Goal: Task Accomplishment & Management: Manage account settings

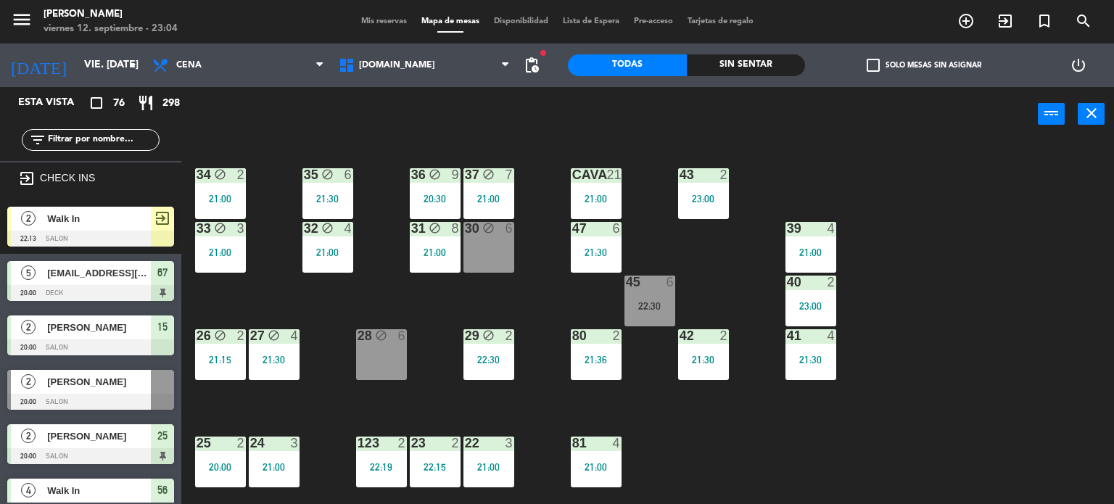
click at [765, 48] on div "Todas Sin sentar" at bounding box center [686, 66] width 237 height 44
click at [772, 59] on div "Sin sentar" at bounding box center [746, 65] width 119 height 22
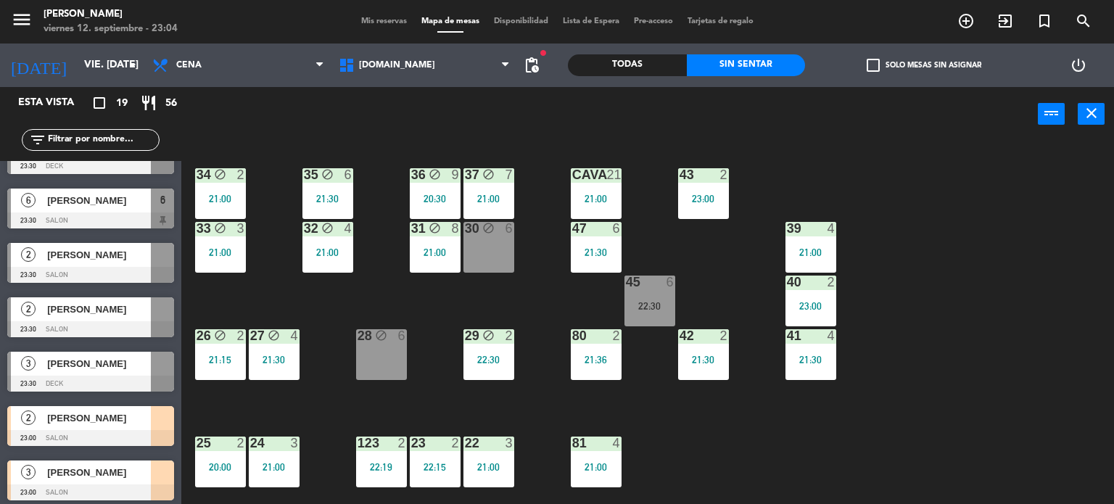
scroll to position [730, 0]
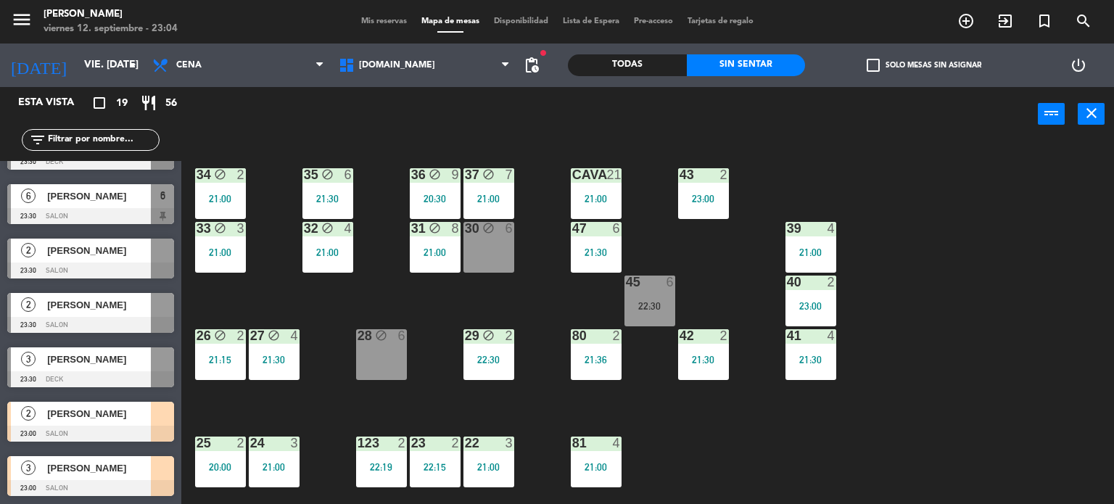
click at [290, 414] on div "34 block 2 21:00 35 block 6 21:30 36 block 9 20:30 43 2 23:00 37 block 7 21:00 …" at bounding box center [653, 323] width 922 height 363
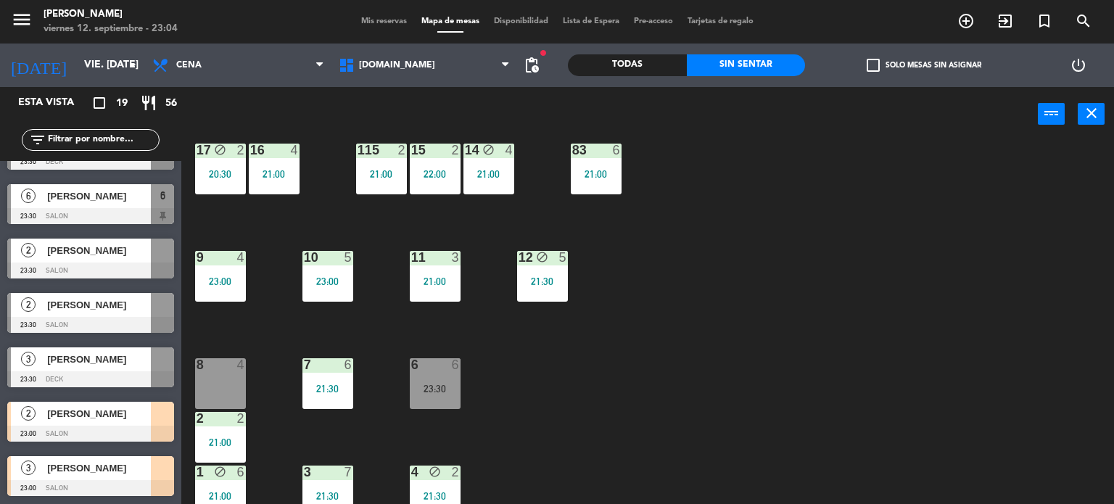
scroll to position [519, 0]
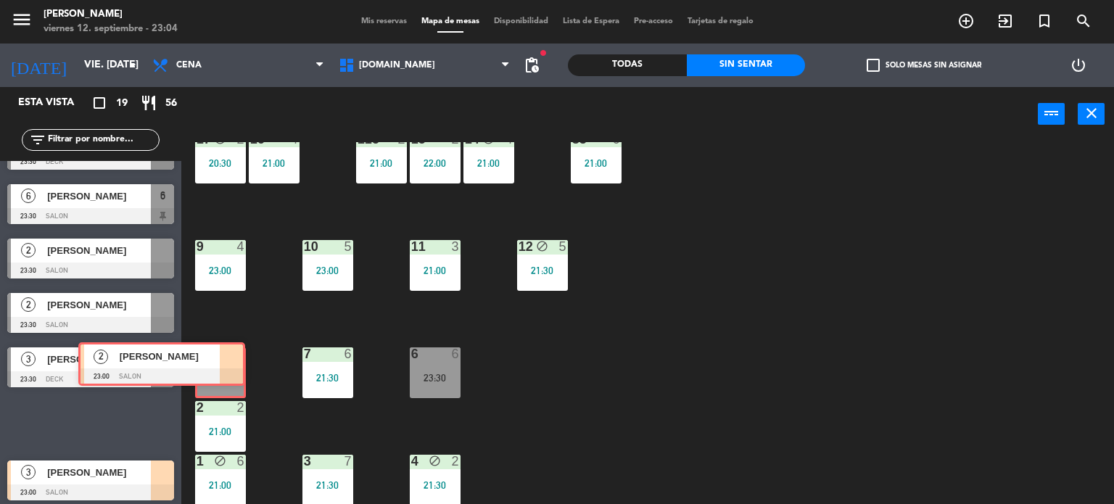
drag, startPoint x: 137, startPoint y: 422, endPoint x: 208, endPoint y: 363, distance: 92.2
click at [208, 363] on div "Esta vista crop_square 19 restaurant 56 filter_list exit_to_app CHECK INS 2 Wal…" at bounding box center [557, 296] width 1114 height 418
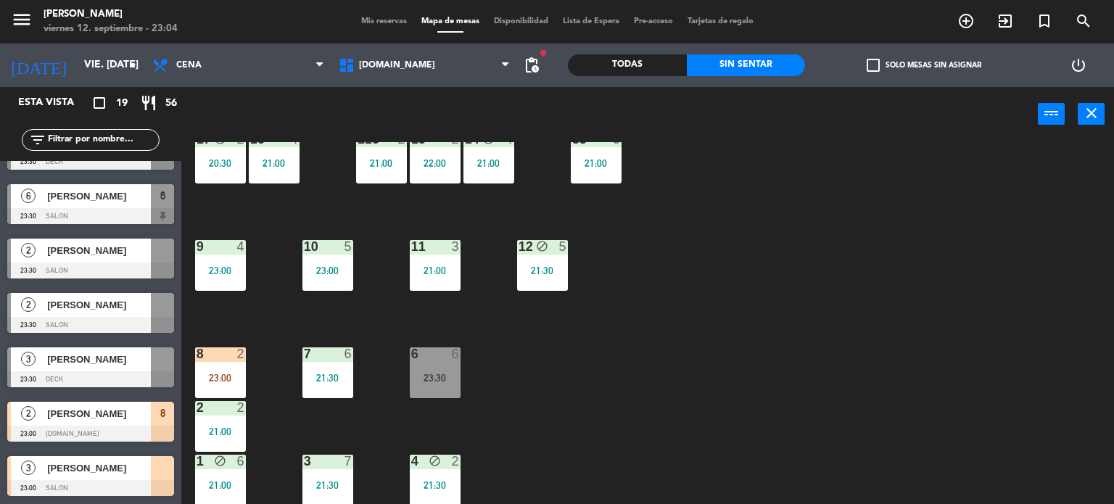
click at [590, 395] on div "34 block 2 21:00 35 block 6 21:30 36 block 9 20:30 43 2 23:00 37 block 7 21:00 …" at bounding box center [653, 323] width 922 height 363
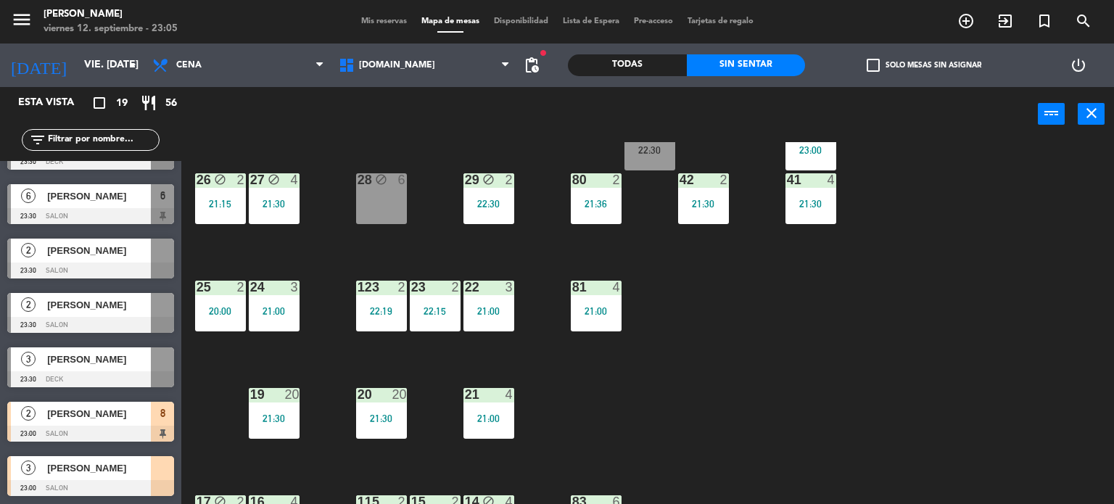
scroll to position [11, 0]
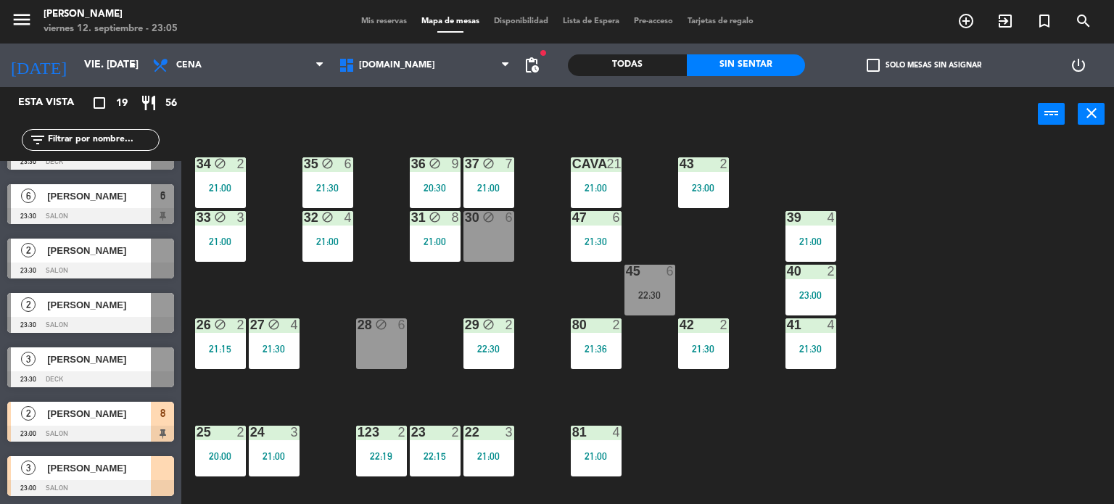
click at [726, 417] on div "34 block 2 21:00 35 block 6 21:30 36 block 9 20:30 43 2 23:00 37 block 7 21:00 …" at bounding box center [653, 323] width 922 height 363
click at [639, 286] on div "45 6 22:30" at bounding box center [650, 290] width 51 height 51
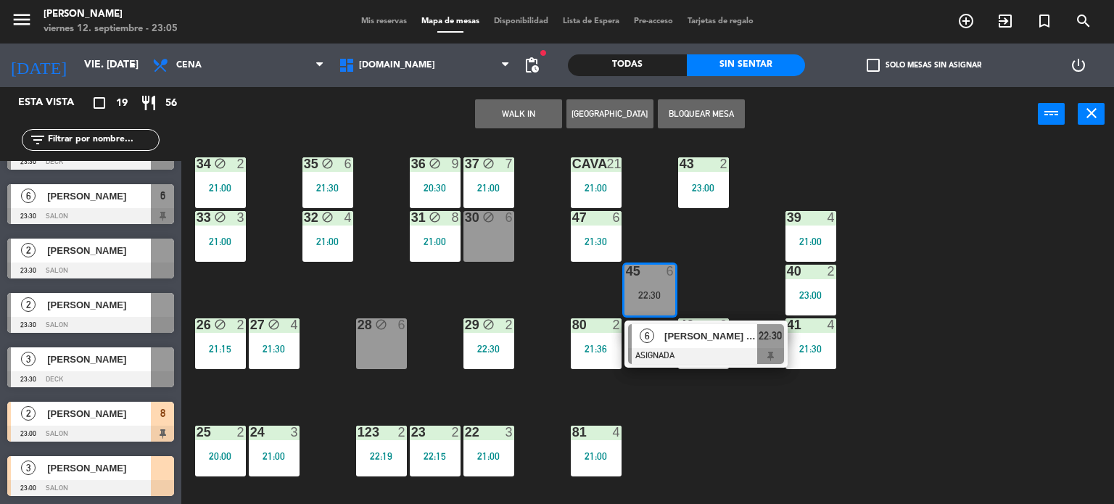
click at [505, 244] on div "30 block 6" at bounding box center [489, 236] width 51 height 51
click at [546, 299] on div "34 block 2 21:00 35 block 6 21:30 36 block 9 20:30 43 2 23:00 37 block 7 21:00 …" at bounding box center [653, 323] width 922 height 363
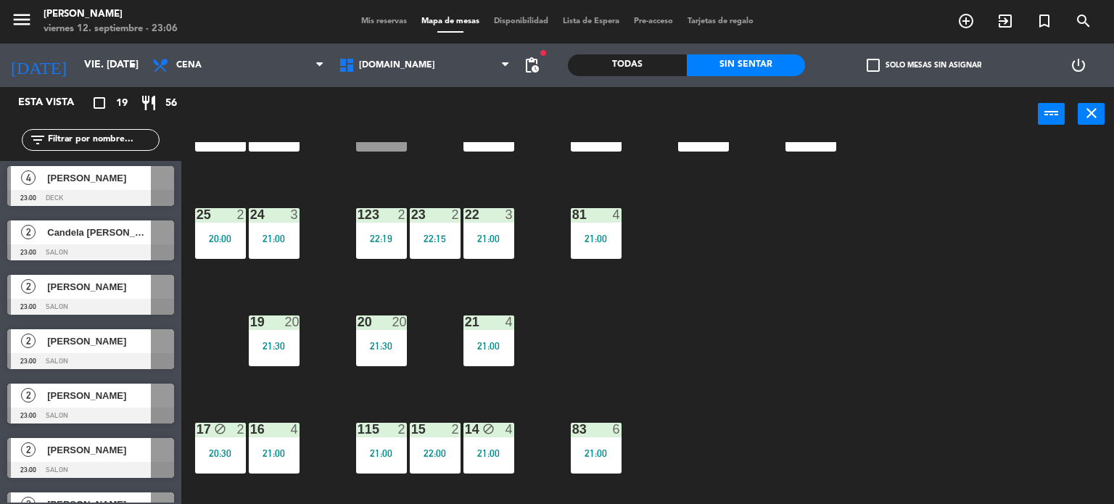
scroll to position [4, 0]
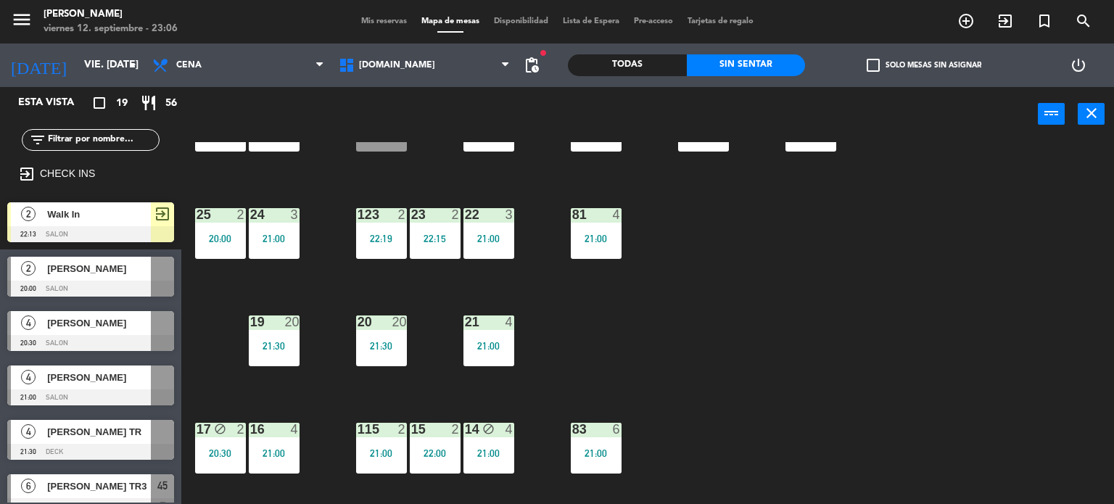
click at [980, 348] on div "34 block 2 21:00 35 block 6 21:30 36 block 9 20:30 43 2 23:00 37 block 7 21:00 …" at bounding box center [653, 323] width 922 height 363
click at [664, 67] on div "Todas" at bounding box center [627, 65] width 119 height 22
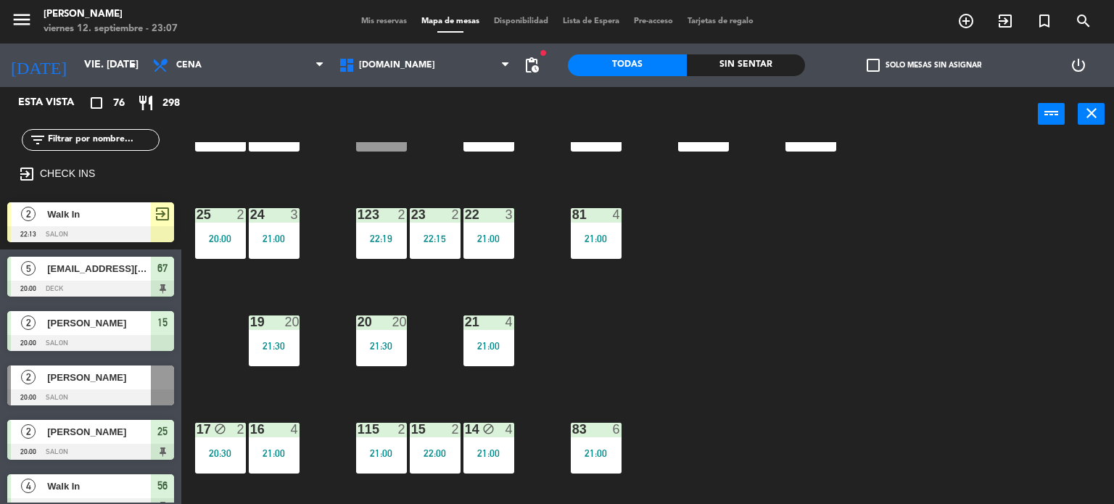
click at [106, 143] on input "text" at bounding box center [102, 140] width 112 height 16
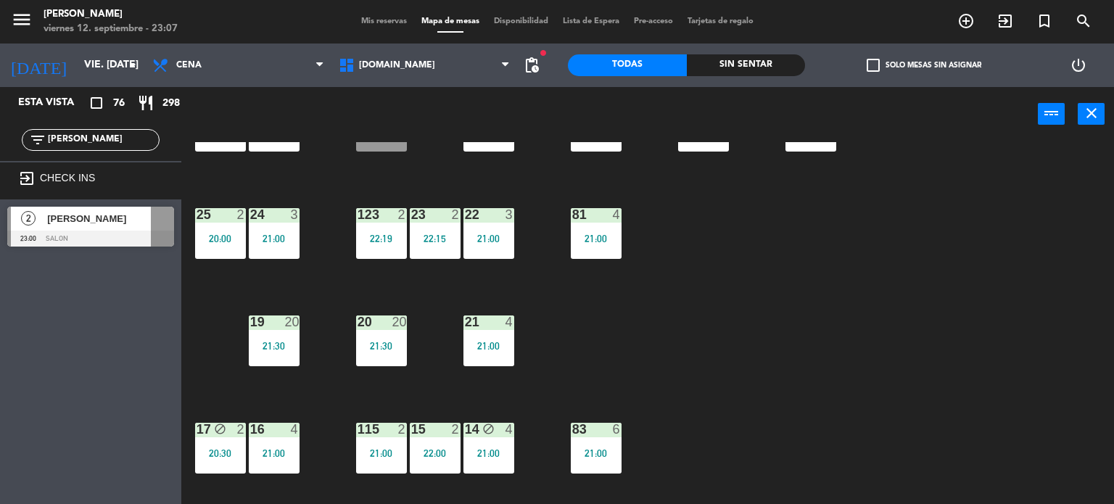
type input "[PERSON_NAME]"
click at [761, 412] on div "34 block 2 21:00 35 block 6 21:30 36 block 9 20:30 43 2 23:00 37 block 7 21:00 …" at bounding box center [653, 323] width 922 height 363
click at [138, 220] on span "[PERSON_NAME]" at bounding box center [99, 218] width 104 height 15
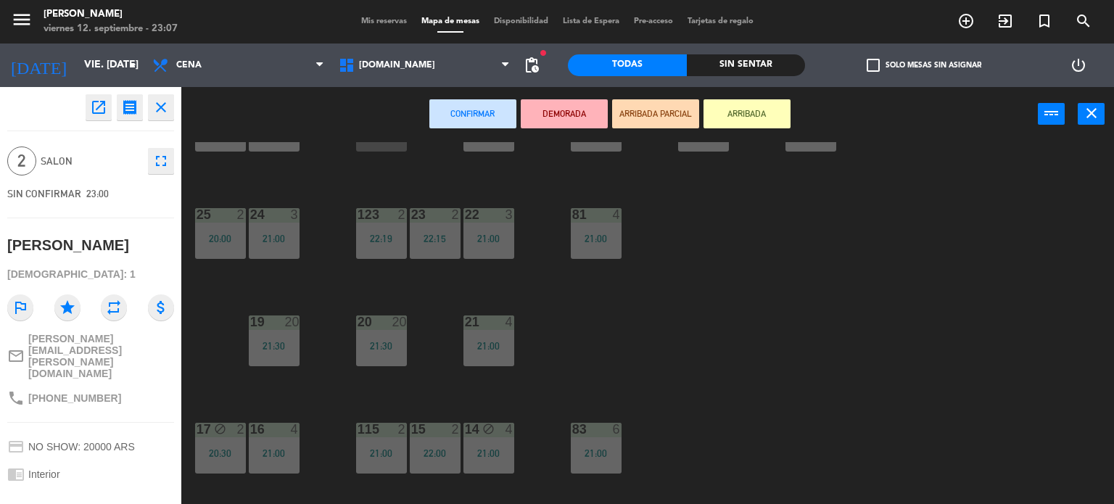
click at [666, 106] on button "ARRIBADA PARCIAL" at bounding box center [655, 113] width 87 height 29
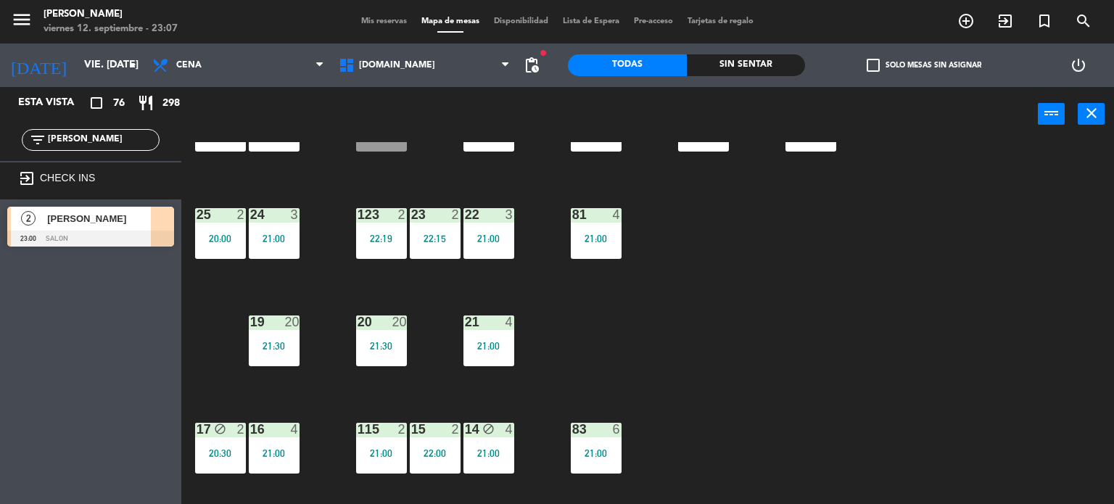
click at [754, 287] on div "34 block 2 21:00 35 block 6 21:30 36 block 9 20:30 43 2 23:00 37 block 7 21:00 …" at bounding box center [653, 323] width 922 height 363
drag, startPoint x: 118, startPoint y: 144, endPoint x: 0, endPoint y: 147, distance: 118.3
click at [1, 147] on div "filter_list [PERSON_NAME]" at bounding box center [90, 140] width 181 height 42
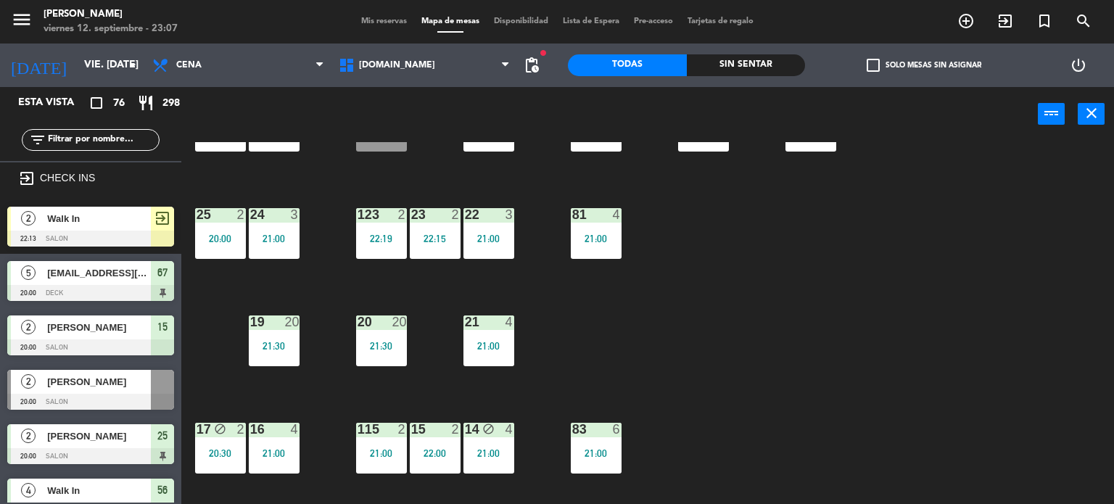
click at [778, 60] on div "Sin sentar" at bounding box center [746, 65] width 119 height 22
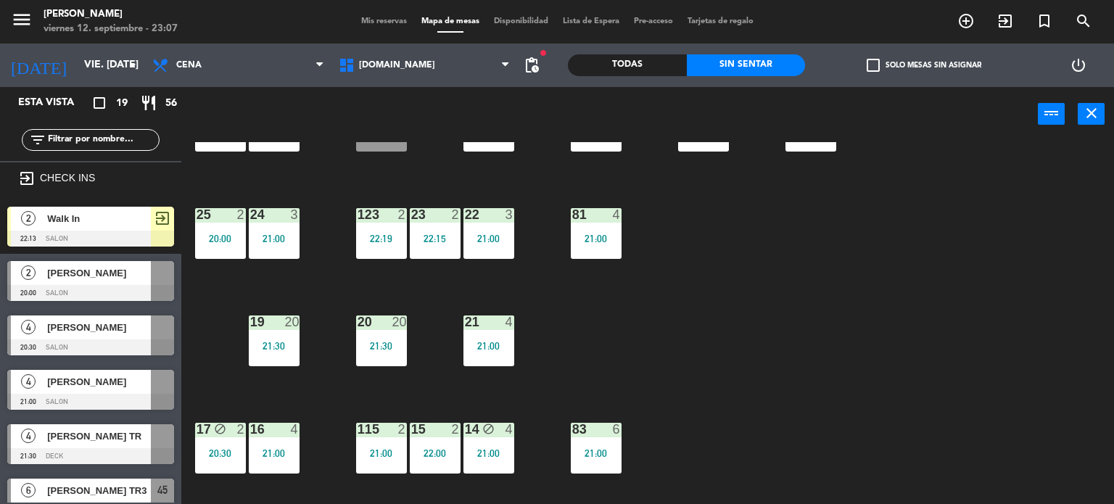
scroll to position [363, 0]
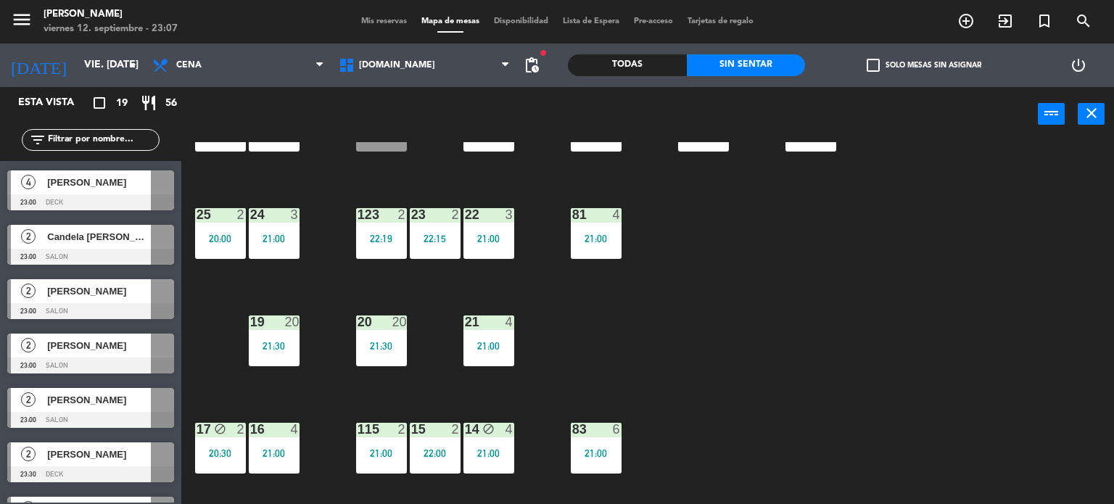
click at [116, 359] on div at bounding box center [90, 366] width 167 height 16
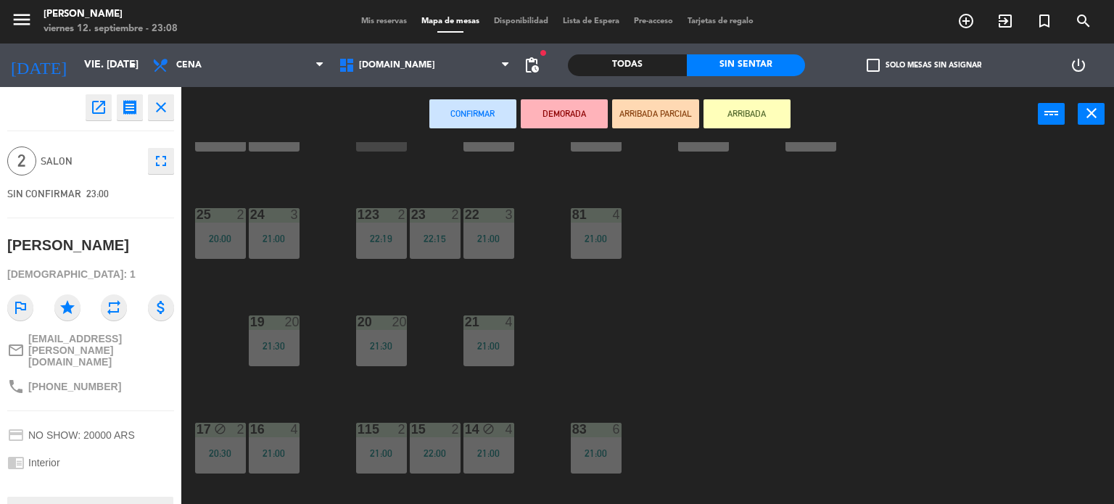
click at [870, 334] on div "34 block 2 21:00 35 block 6 21:30 36 block 9 20:30 43 2 23:00 37 block 7 21:00 …" at bounding box center [653, 323] width 922 height 363
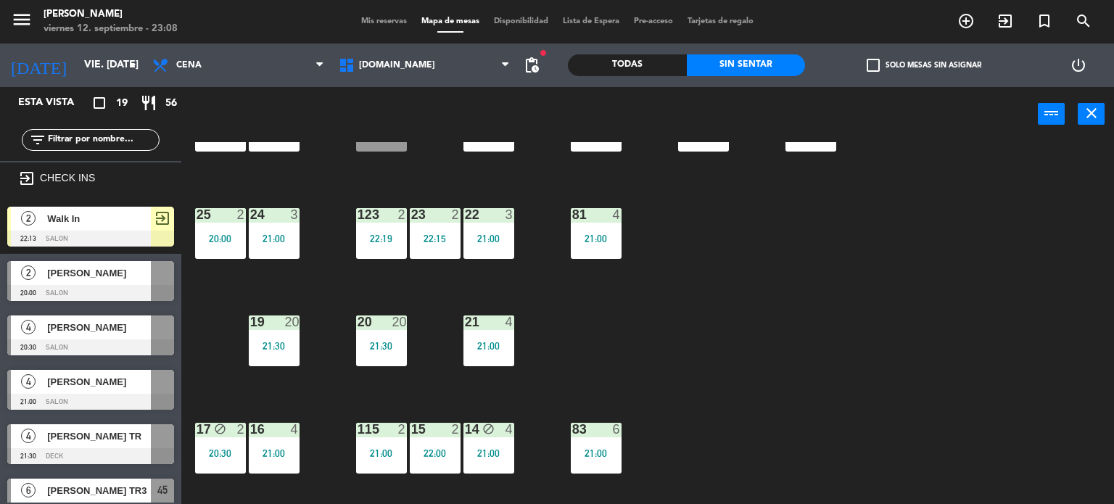
scroll to position [0, 0]
click at [398, 334] on div "20 20 21:30" at bounding box center [381, 341] width 51 height 51
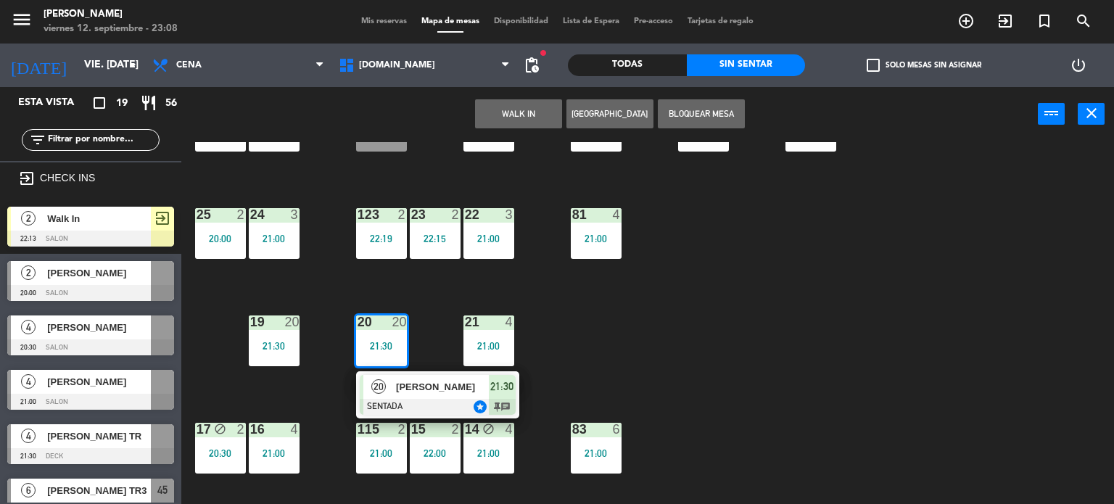
click at [439, 382] on span "[PERSON_NAME]" at bounding box center [442, 386] width 93 height 15
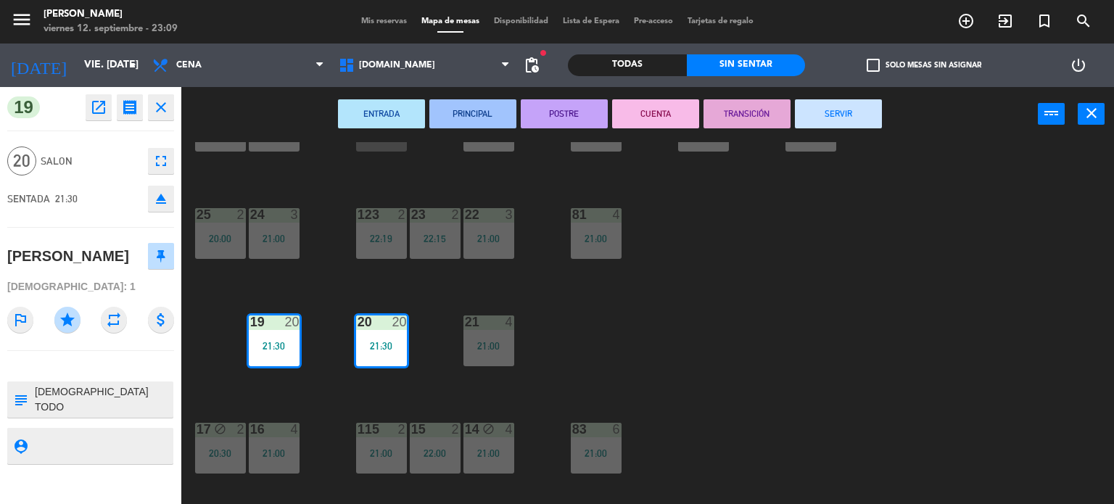
click at [773, 287] on div "34 block 2 21:00 35 block 6 21:30 36 block 9 20:30 43 2 23:00 37 block 7 21:00 …" at bounding box center [653, 323] width 922 height 363
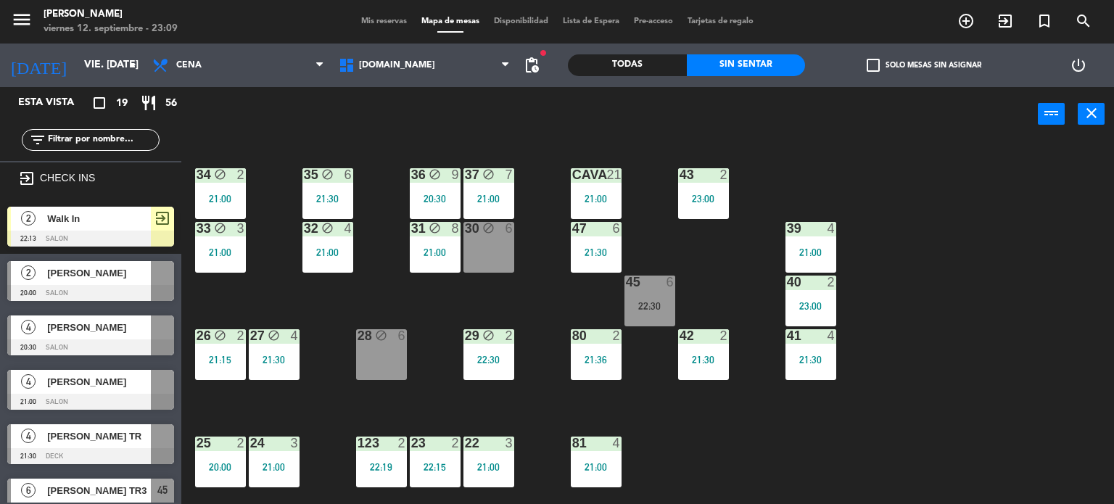
scroll to position [73, 0]
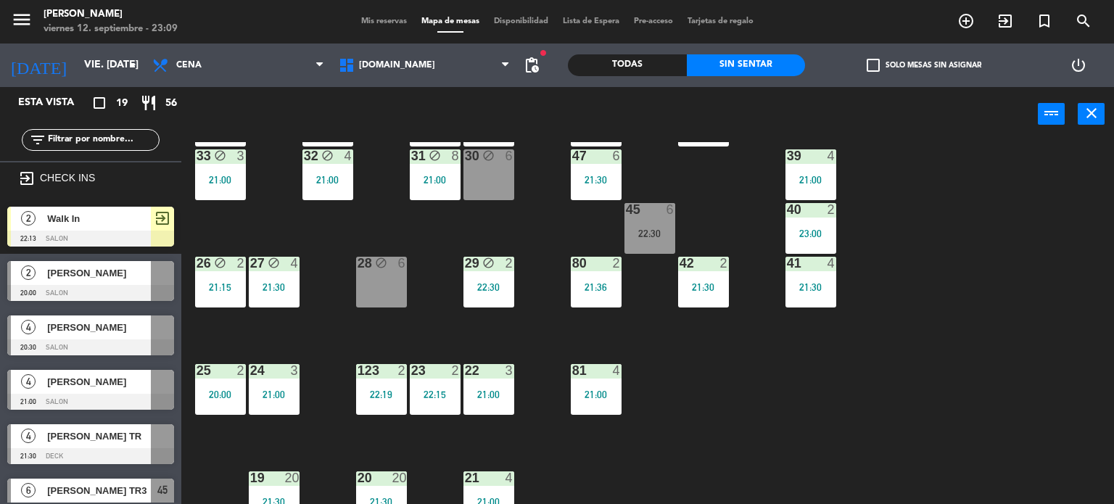
click at [598, 364] on div at bounding box center [596, 370] width 24 height 13
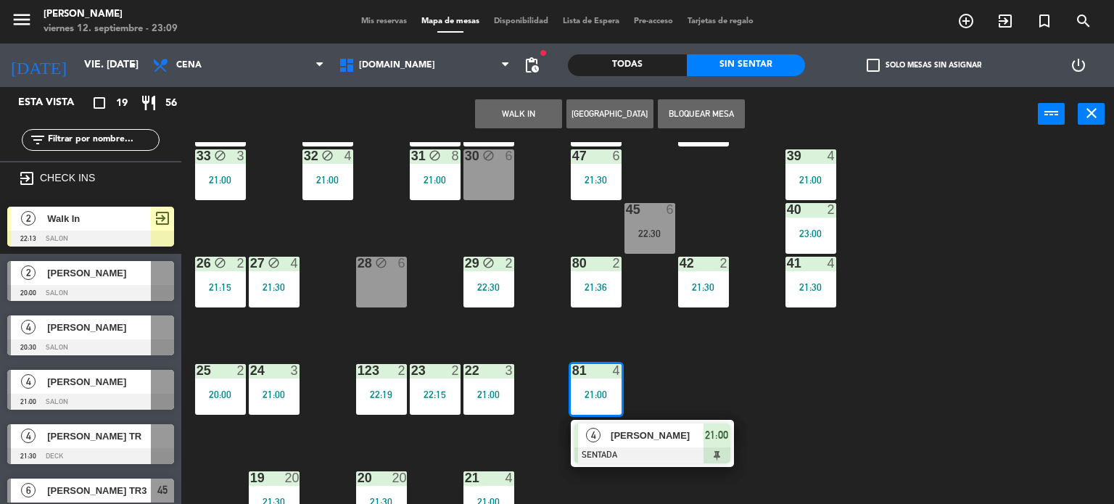
click at [667, 443] on div "[PERSON_NAME]" at bounding box center [656, 436] width 94 height 24
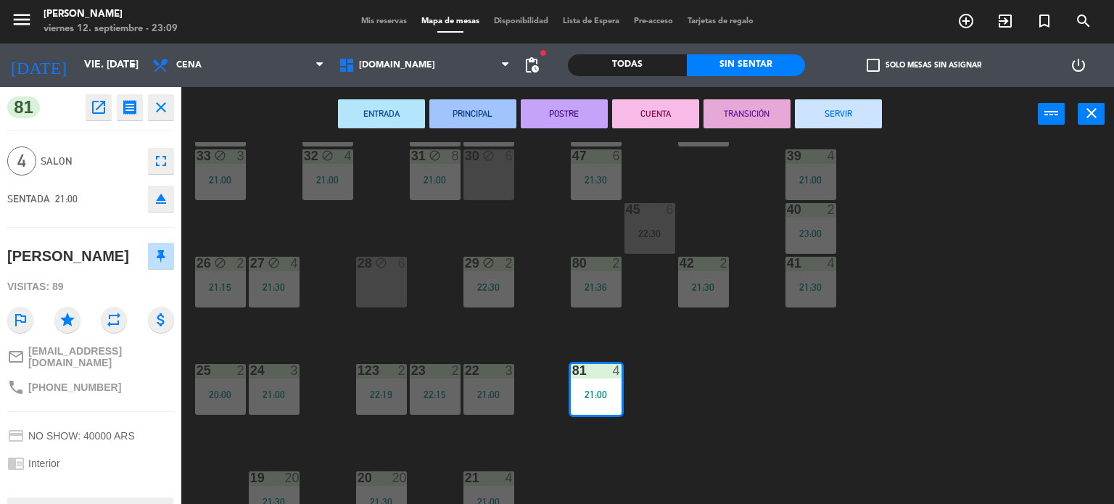
click at [846, 118] on button "SERVIR" at bounding box center [838, 113] width 87 height 29
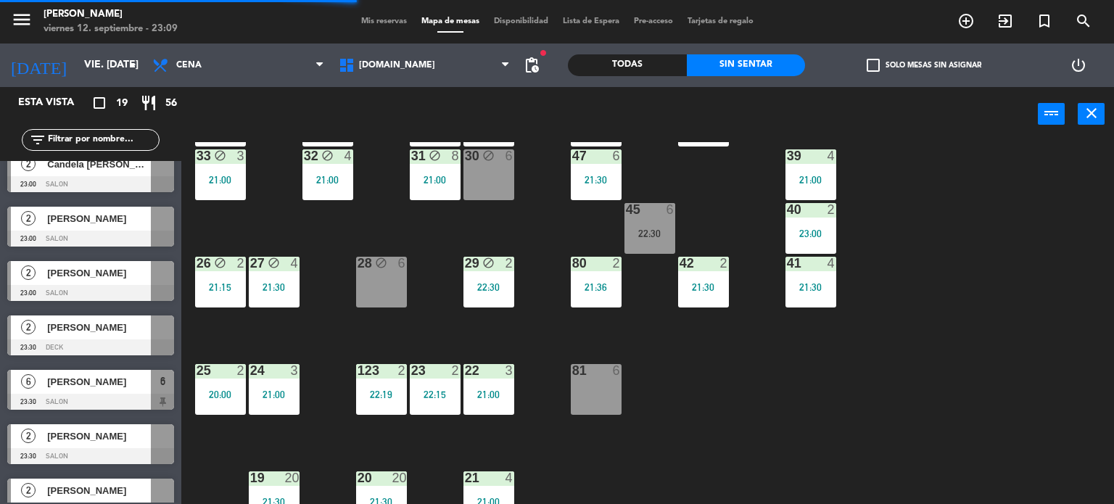
scroll to position [730, 0]
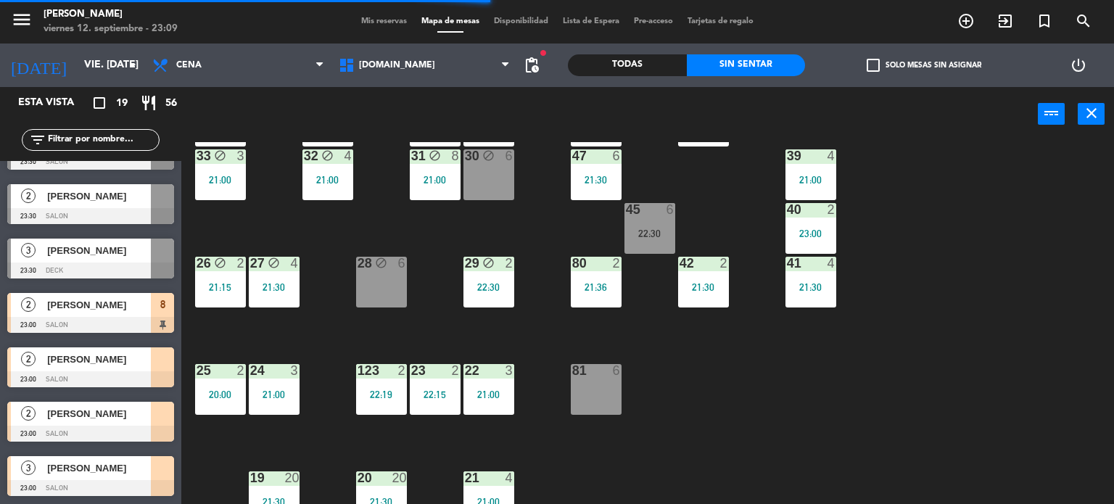
click at [111, 469] on span "[PERSON_NAME]" at bounding box center [99, 468] width 104 height 15
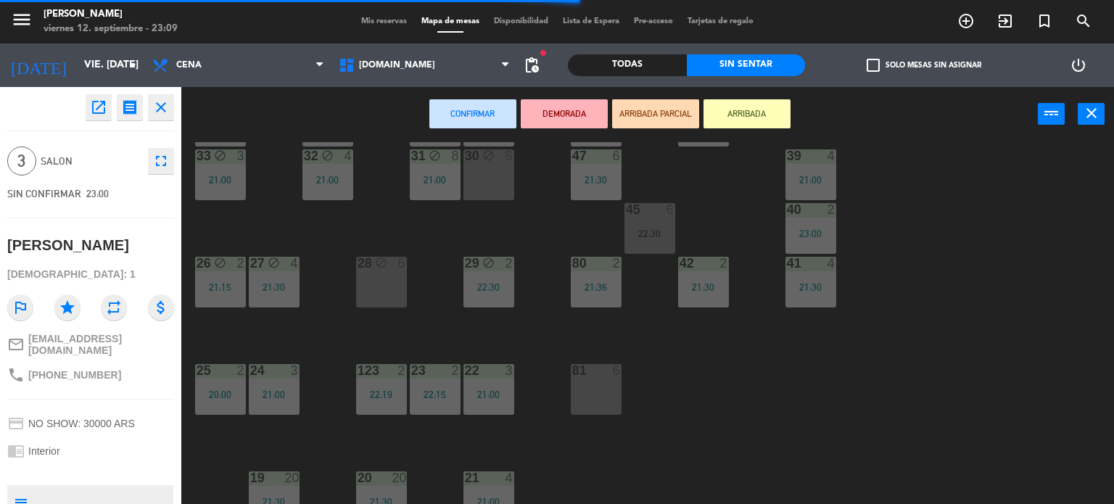
click at [604, 391] on div "81 6" at bounding box center [596, 389] width 51 height 51
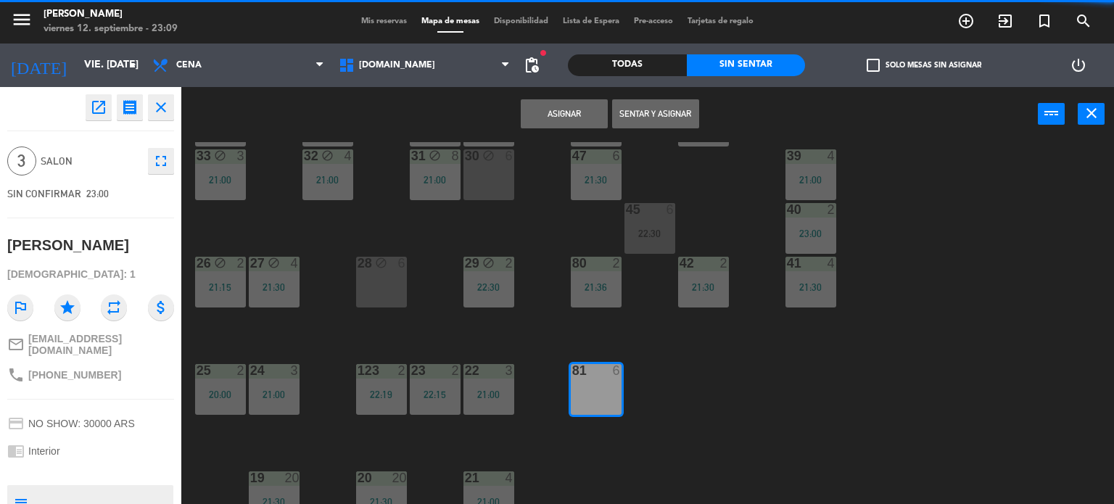
click at [658, 107] on button "Sentar y Asignar" at bounding box center [655, 113] width 87 height 29
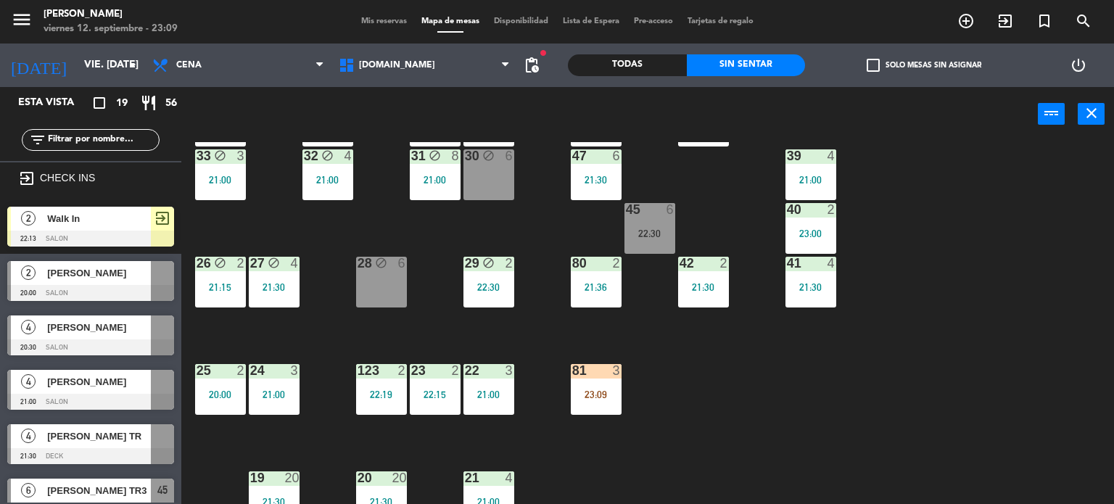
scroll to position [327, 0]
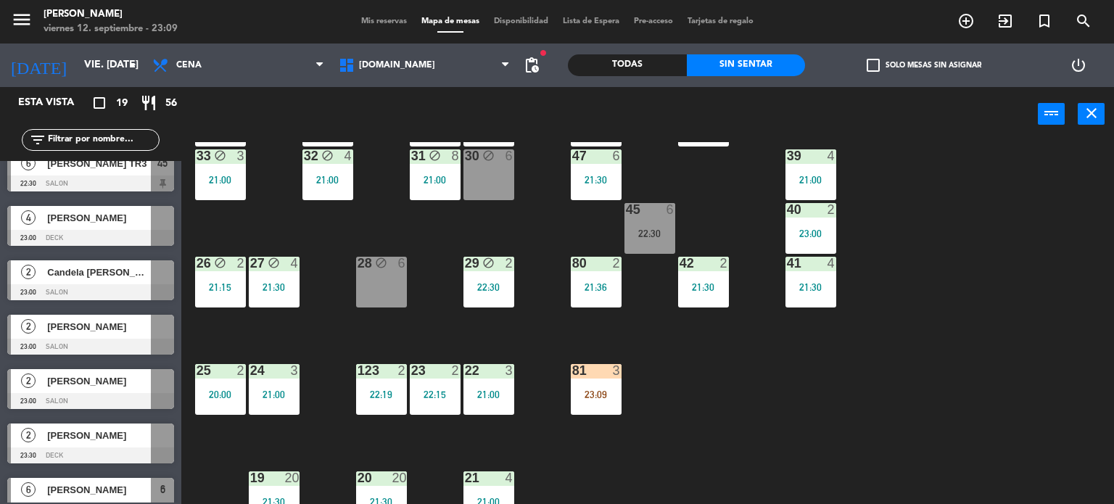
click at [772, 398] on div "34 block 2 21:00 35 block 6 21:30 36 block 9 20:30 43 2 23:00 37 block 7 21:00 …" at bounding box center [653, 323] width 922 height 363
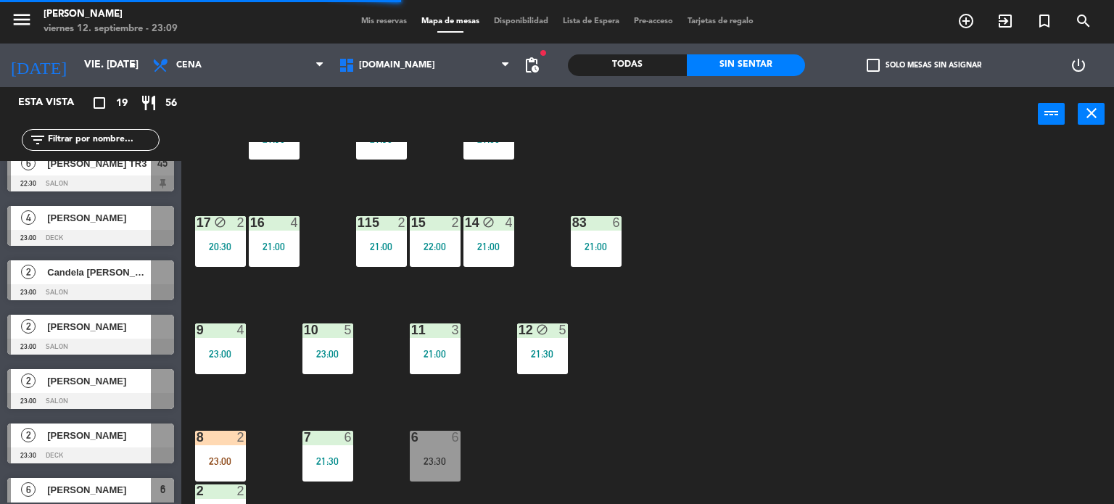
scroll to position [519, 0]
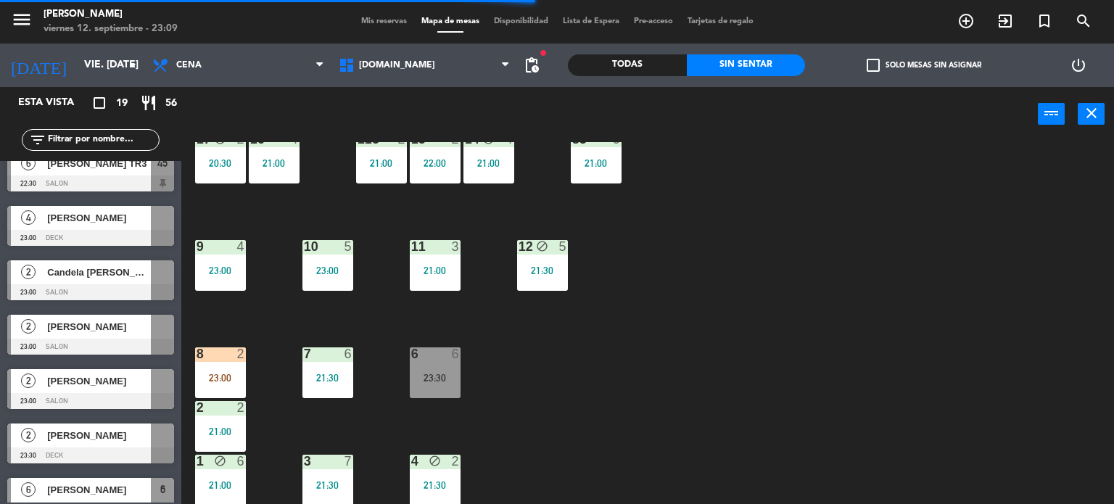
click at [468, 369] on div "34 block 2 21:00 35 block 6 21:30 36 block 9 20:30 43 2 23:00 37 block 7 21:00 …" at bounding box center [653, 323] width 922 height 363
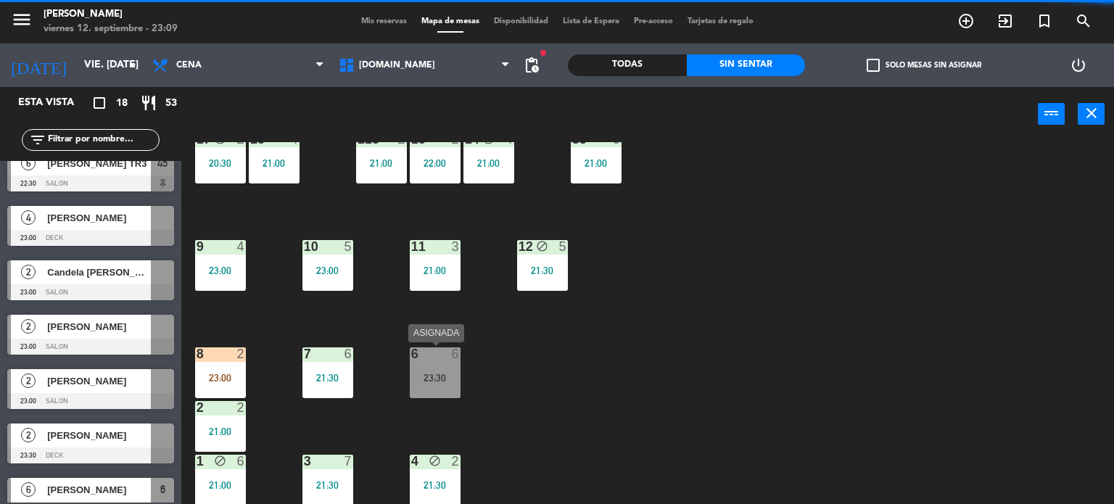
click at [437, 368] on div "6 6 23:30" at bounding box center [435, 373] width 51 height 51
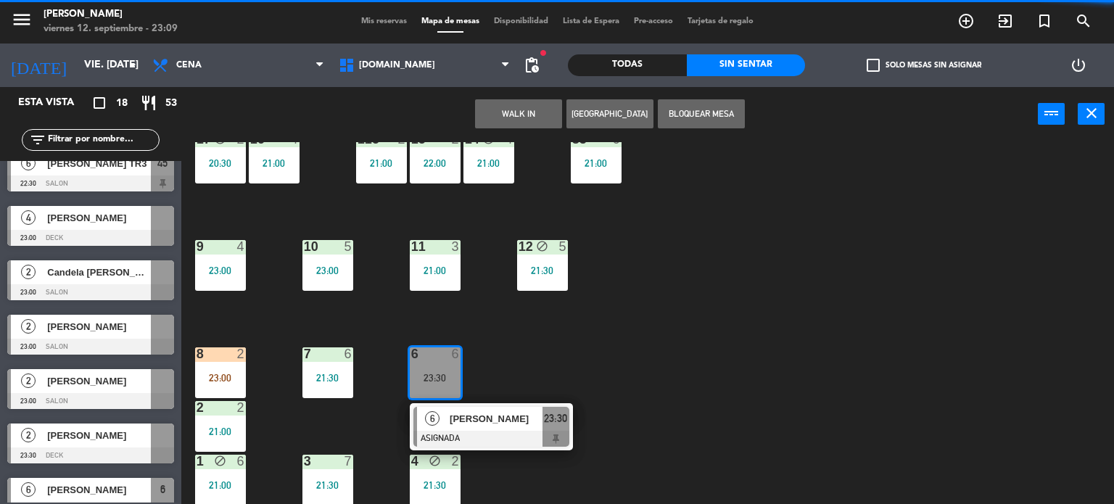
drag, startPoint x: 676, startPoint y: 394, endPoint x: 308, endPoint y: 394, distance: 367.8
click at [674, 394] on div "34 block 2 21:00 35 block 6 21:30 36 block 9 20:30 43 2 23:00 37 block 7 21:00 …" at bounding box center [653, 323] width 922 height 363
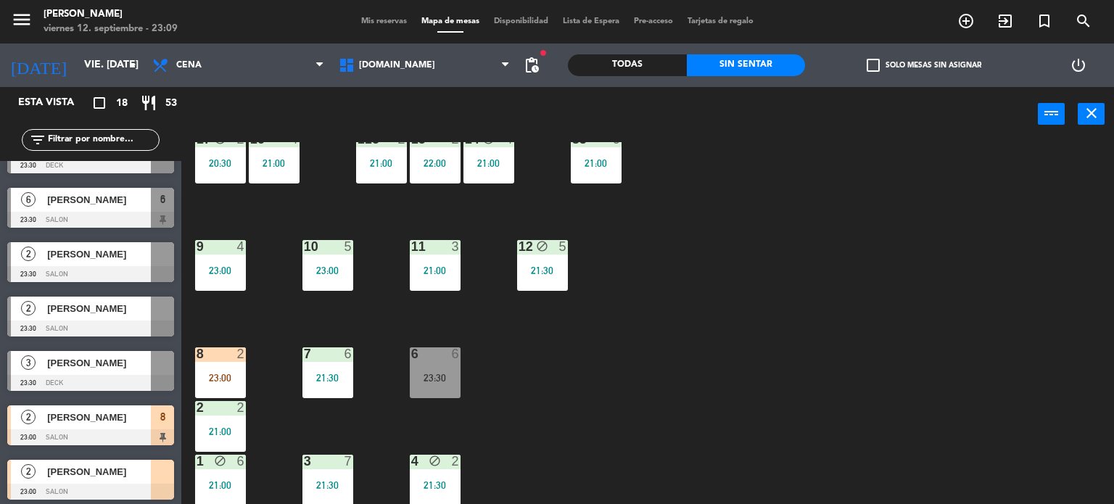
scroll to position [675, 0]
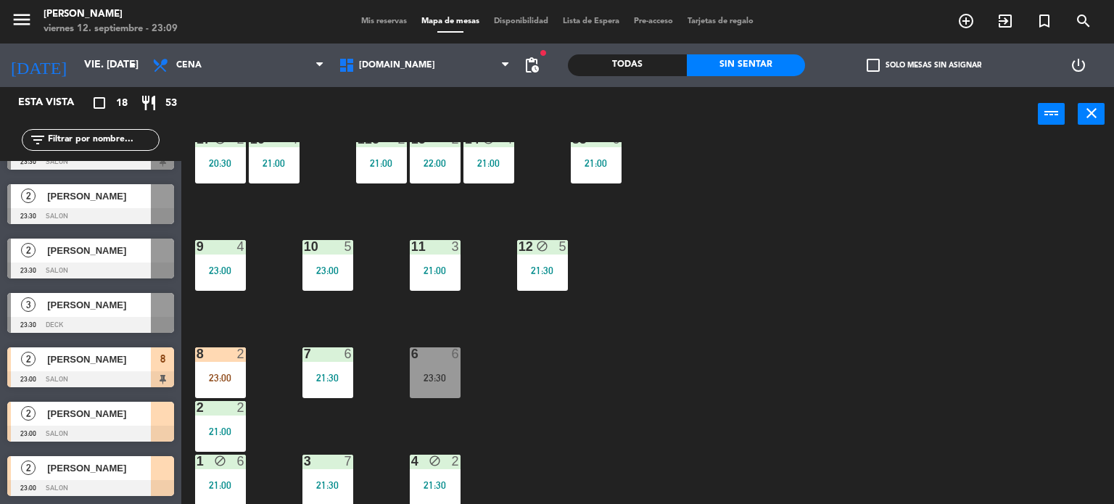
click at [569, 437] on div "34 block 2 21:00 35 block 6 21:30 36 block 9 20:30 43 2 23:00 37 block 7 21:00 …" at bounding box center [653, 323] width 922 height 363
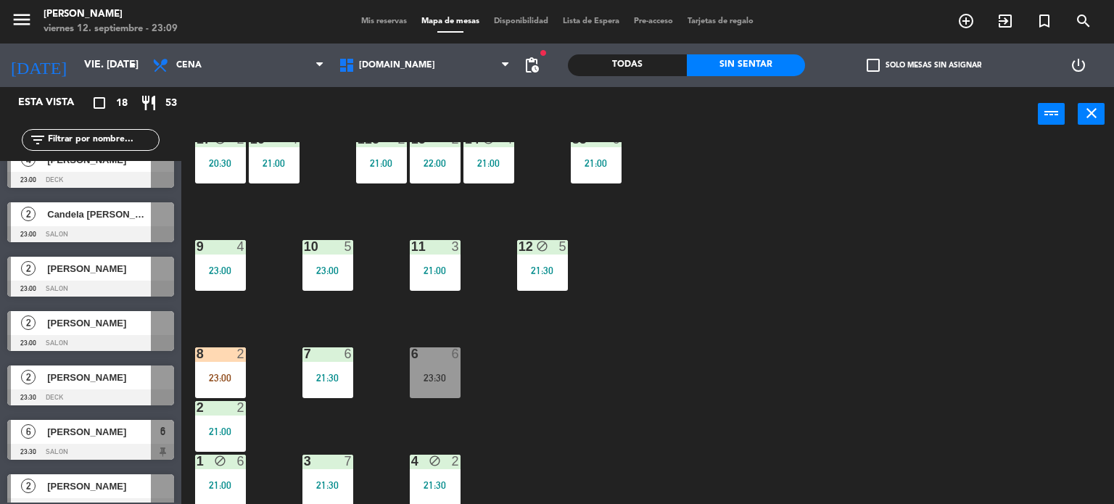
scroll to position [313, 0]
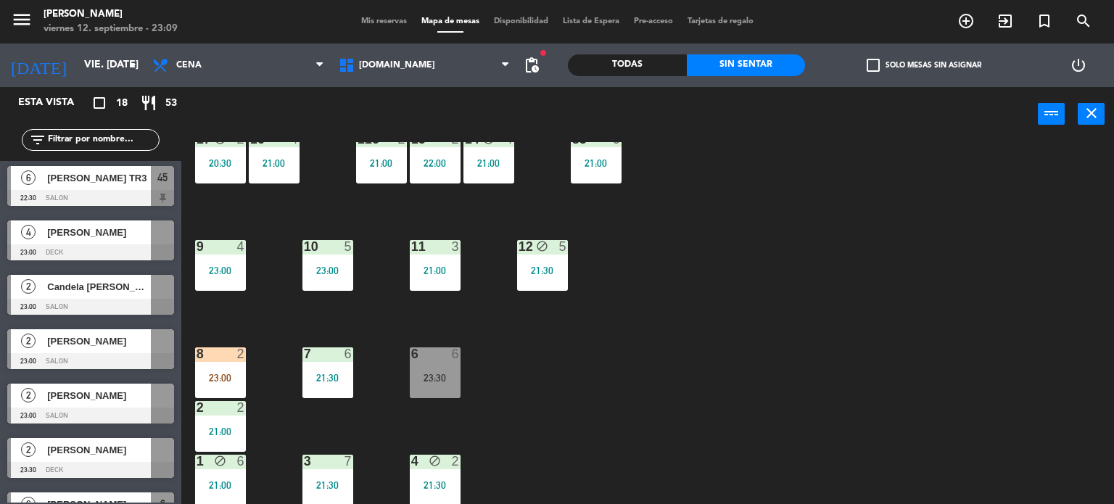
click at [762, 350] on div "34 block 2 21:00 35 block 6 21:30 36 block 9 20:30 43 2 23:00 37 block 7 21:00 …" at bounding box center [653, 323] width 922 height 363
click at [452, 348] on div "6" at bounding box center [456, 354] width 9 height 13
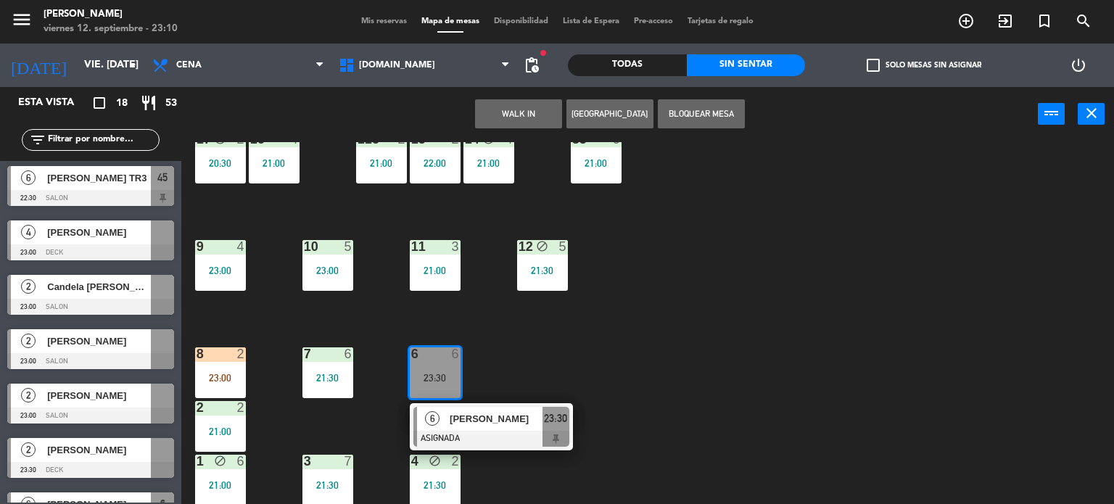
click at [686, 408] on div "34 block 2 21:00 35 block 6 21:30 36 block 9 20:30 43 2 23:00 37 block 7 21:00 …" at bounding box center [653, 323] width 922 height 363
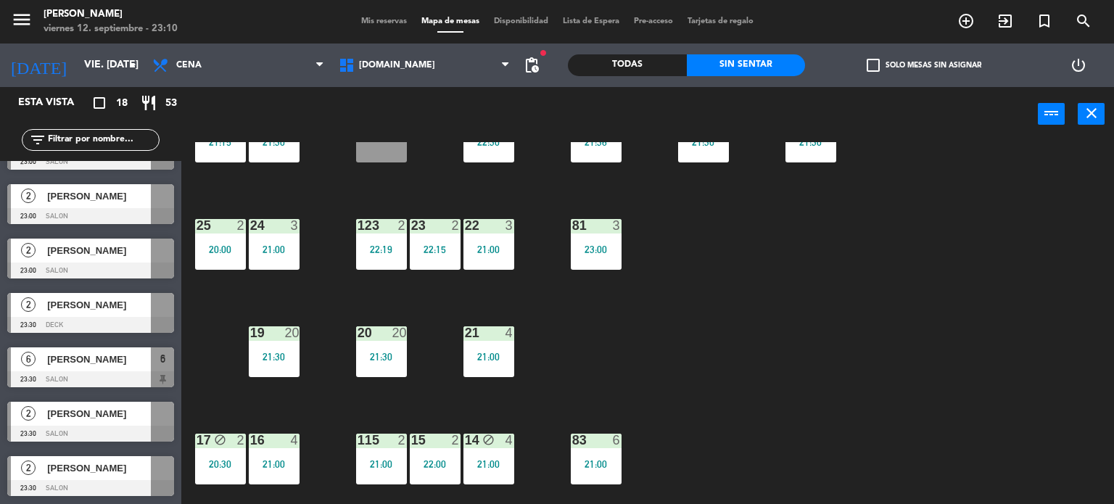
scroll to position [363, 0]
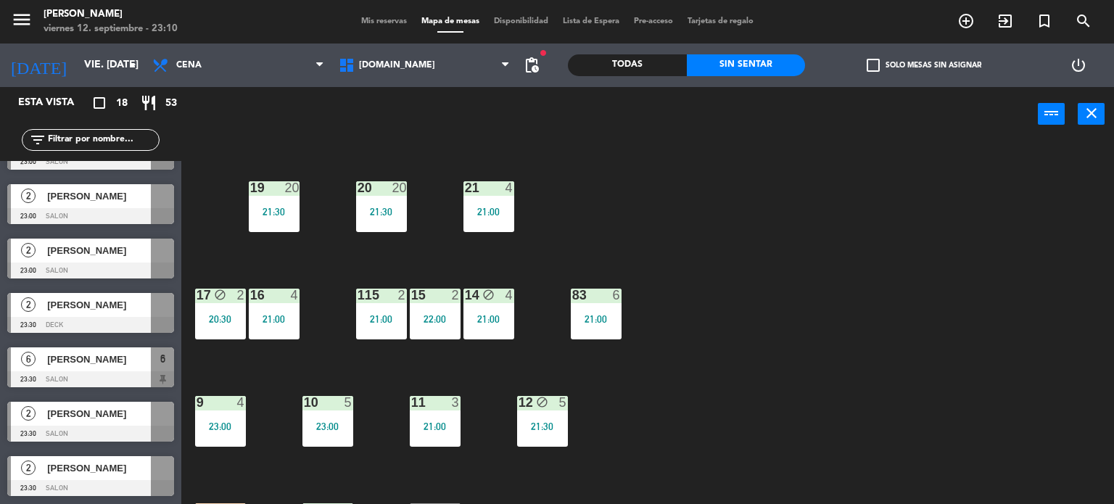
click at [442, 405] on div at bounding box center [435, 402] width 24 height 13
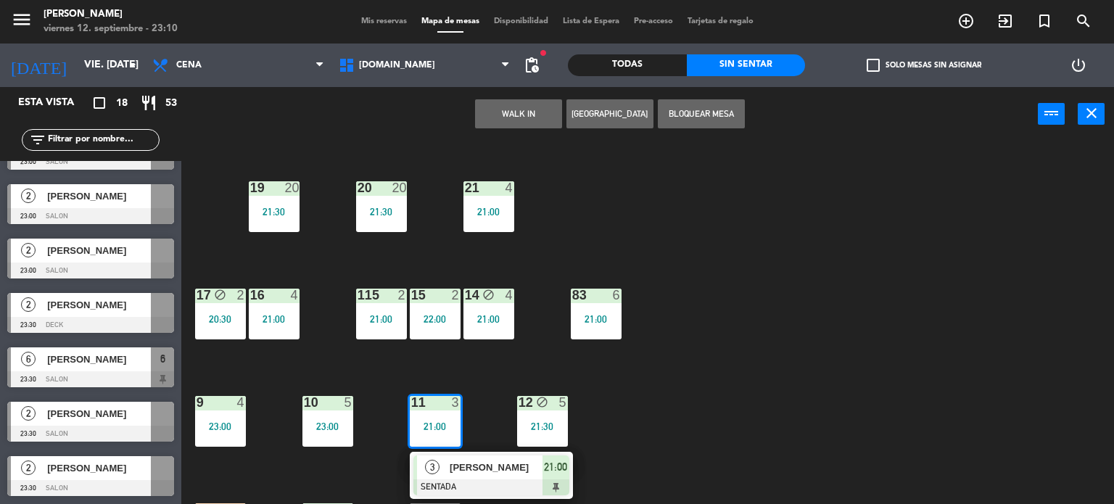
click at [681, 402] on div "34 block 2 21:00 35 block 6 21:30 36 block 9 20:30 43 2 23:00 37 block 7 21:00 …" at bounding box center [653, 323] width 922 height 363
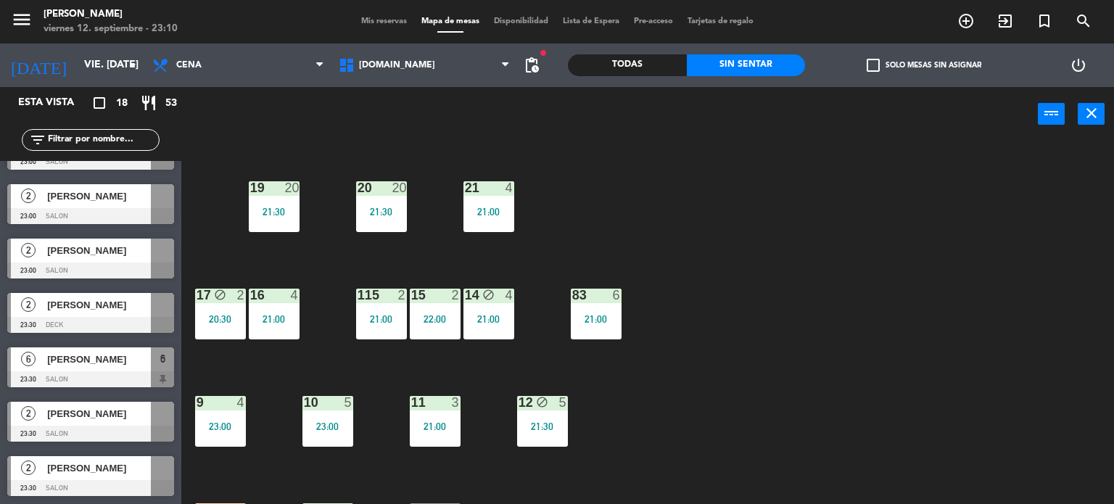
click at [644, 67] on div "Todas" at bounding box center [627, 65] width 119 height 22
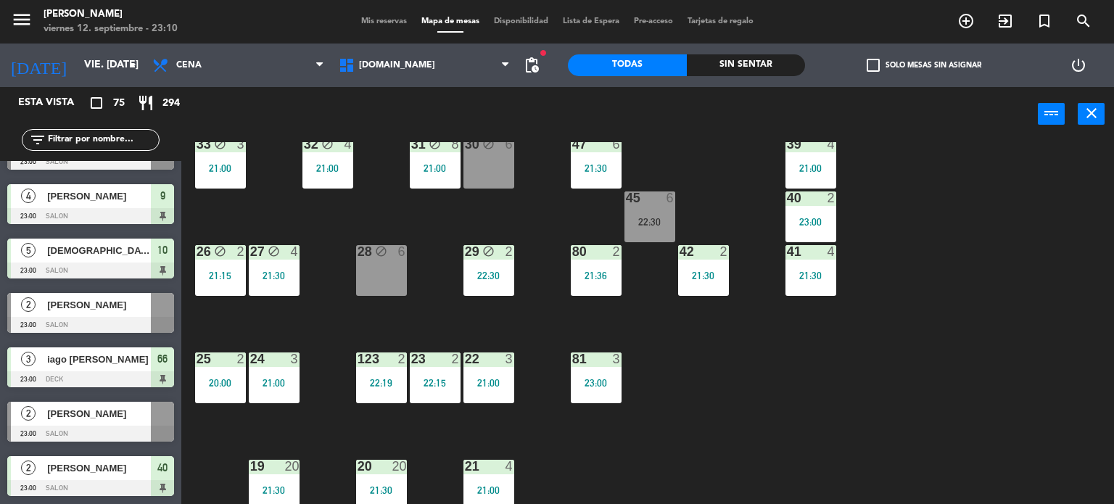
scroll to position [0, 0]
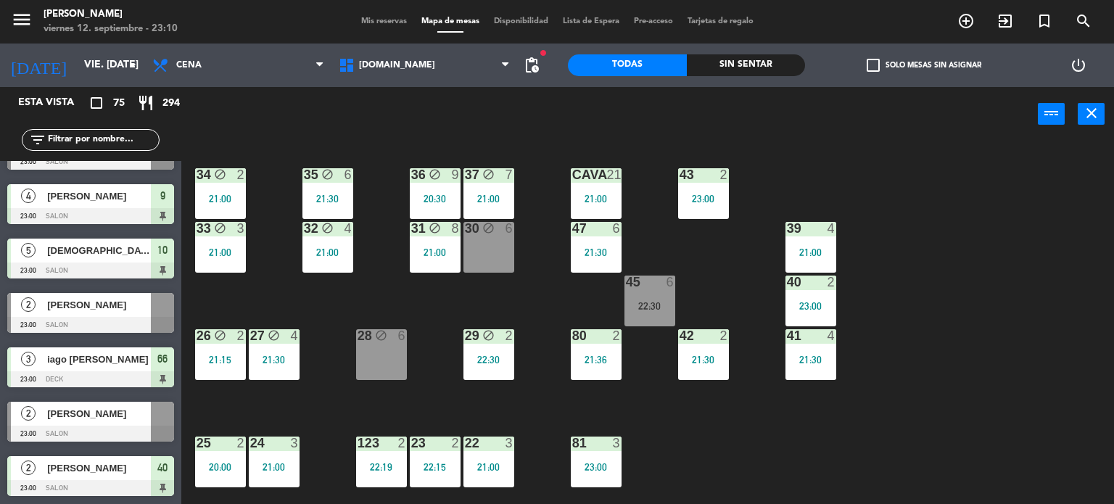
click at [789, 461] on div "34 block 2 21:00 35 block 6 21:30 36 block 9 20:30 43 2 23:00 37 block 7 21:00 …" at bounding box center [653, 323] width 922 height 363
click at [627, 280] on div "45" at bounding box center [626, 282] width 1 height 13
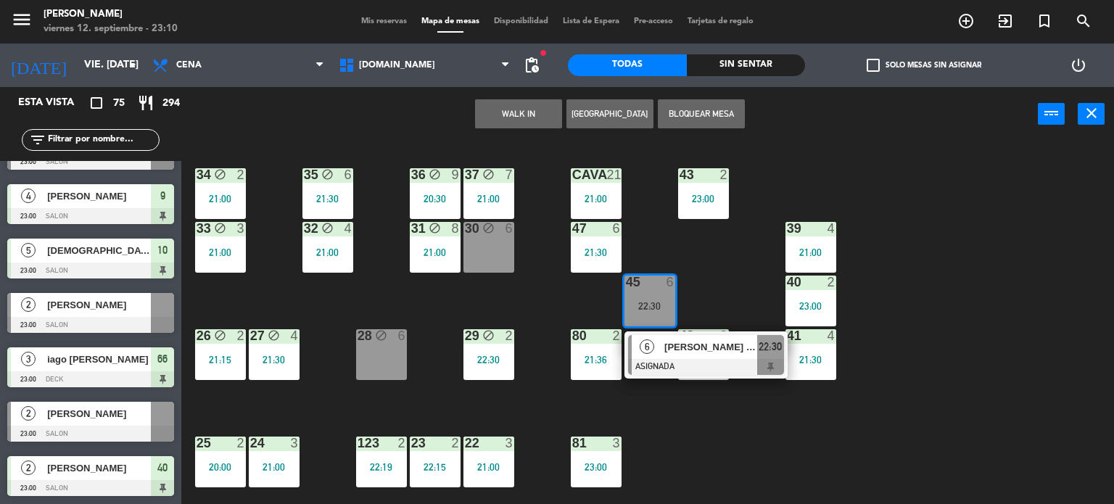
click at [689, 342] on span "[PERSON_NAME] TR3" at bounding box center [711, 347] width 93 height 15
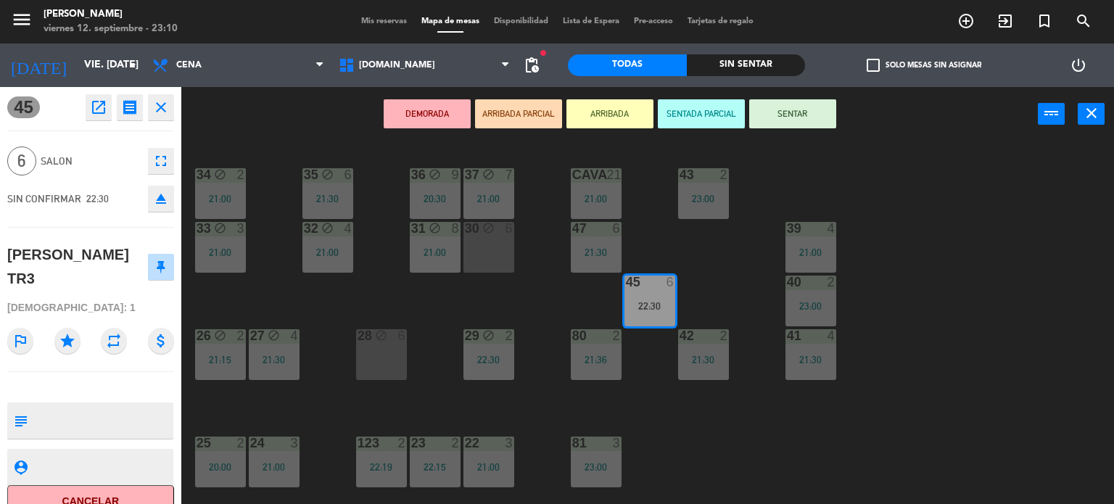
click at [538, 112] on button "ARRIBADA PARCIAL" at bounding box center [518, 113] width 87 height 29
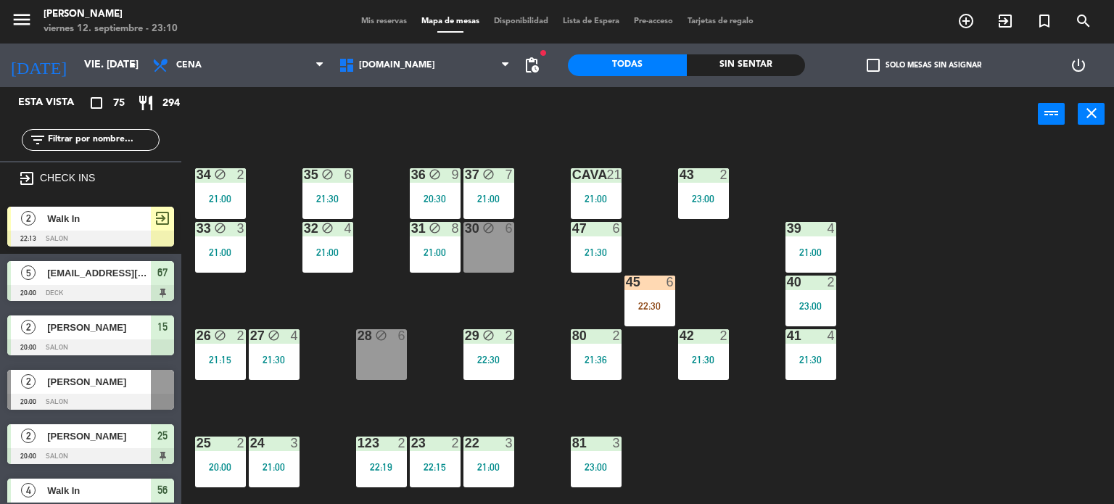
scroll to position [360, 0]
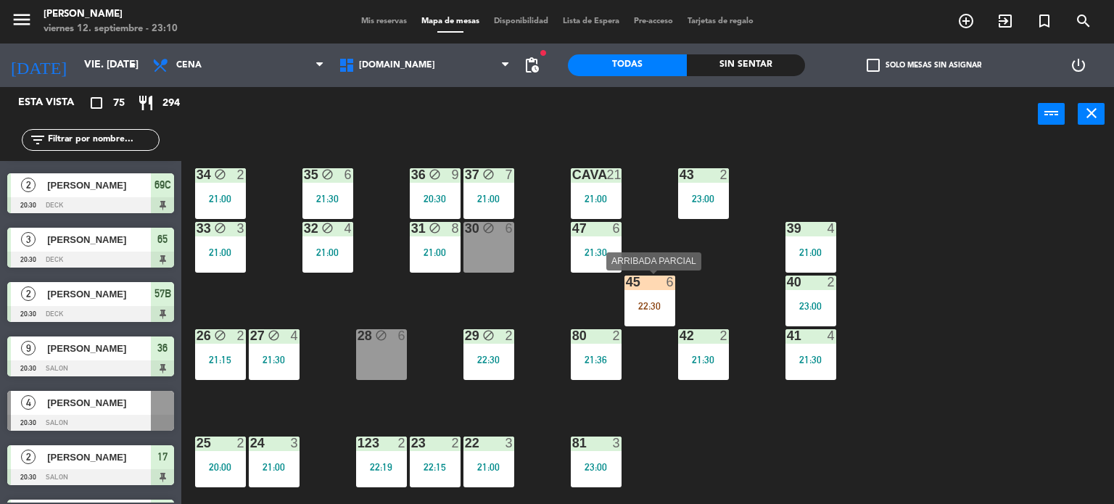
click at [651, 306] on div "22:30" at bounding box center [650, 306] width 51 height 10
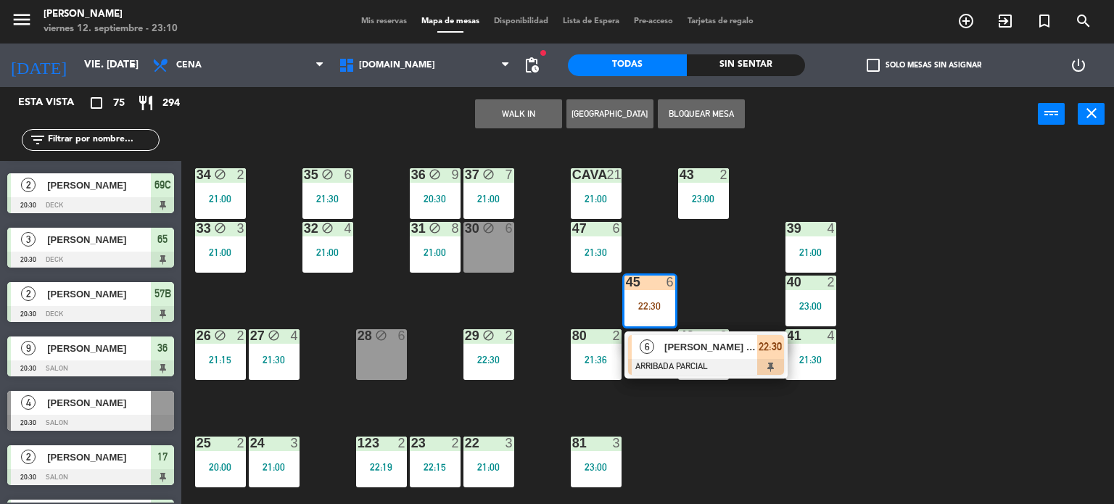
click at [705, 356] on div "[PERSON_NAME] TR3" at bounding box center [710, 347] width 94 height 24
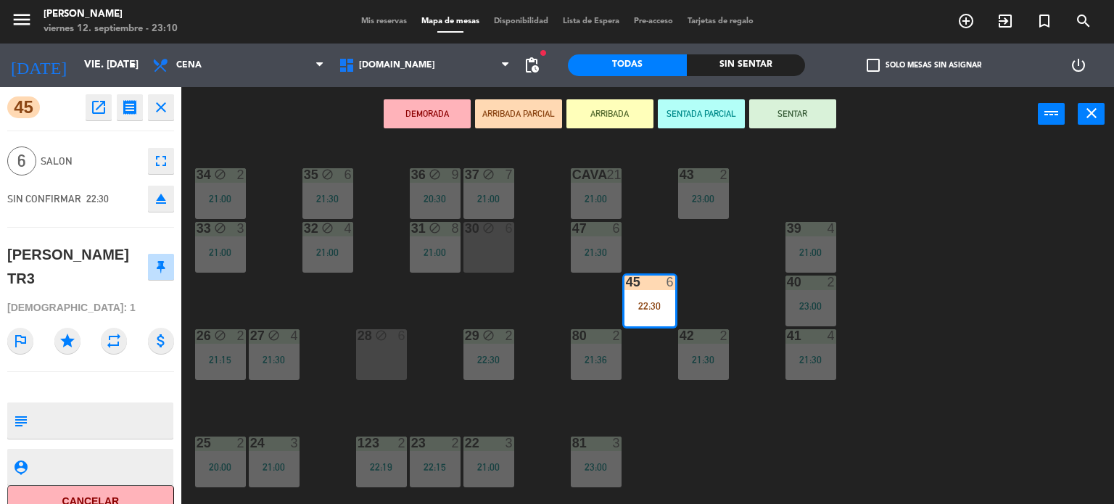
click at [818, 107] on button "SENTAR" at bounding box center [792, 113] width 87 height 29
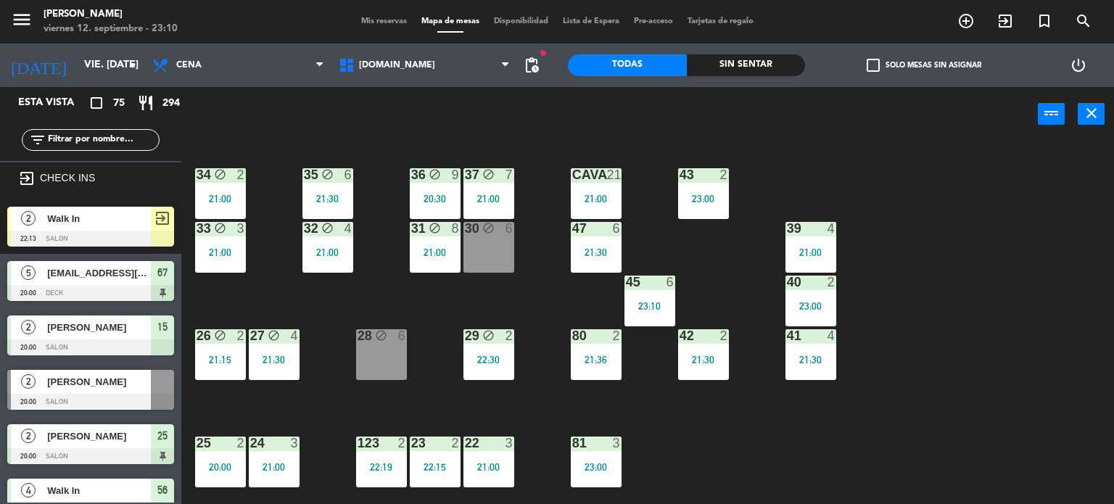
scroll to position [1230, 0]
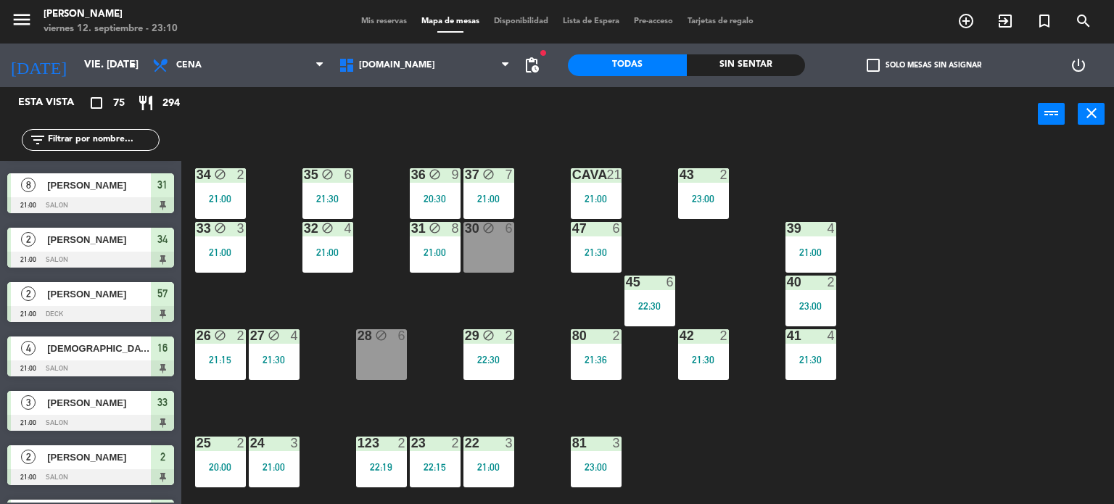
click at [795, 64] on div "Sin sentar" at bounding box center [746, 65] width 119 height 22
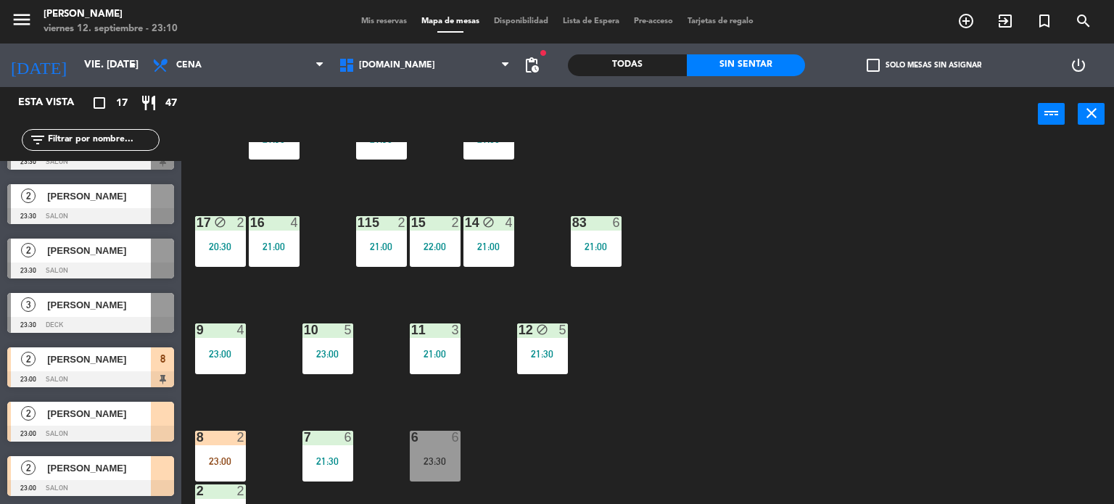
scroll to position [519, 0]
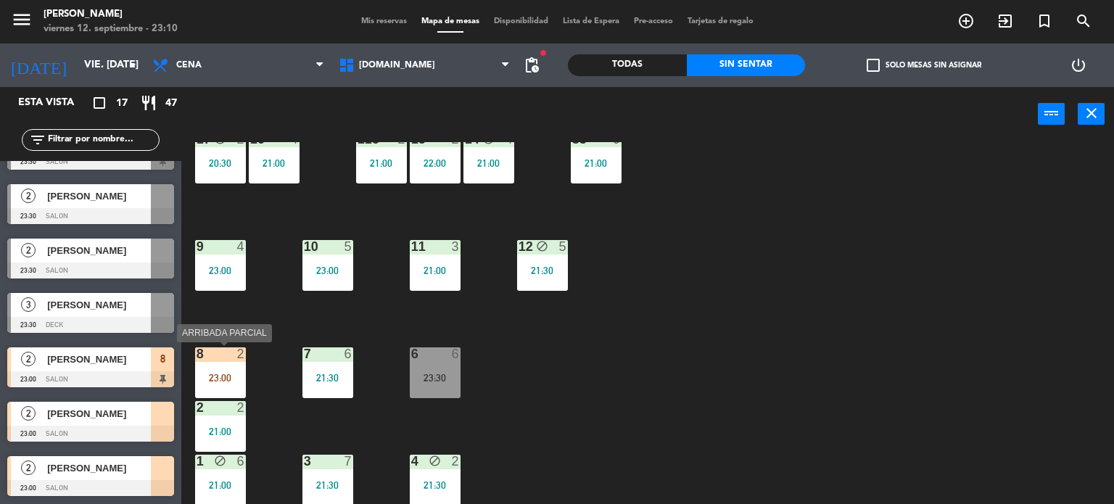
click at [221, 379] on div "23:00" at bounding box center [220, 378] width 51 height 10
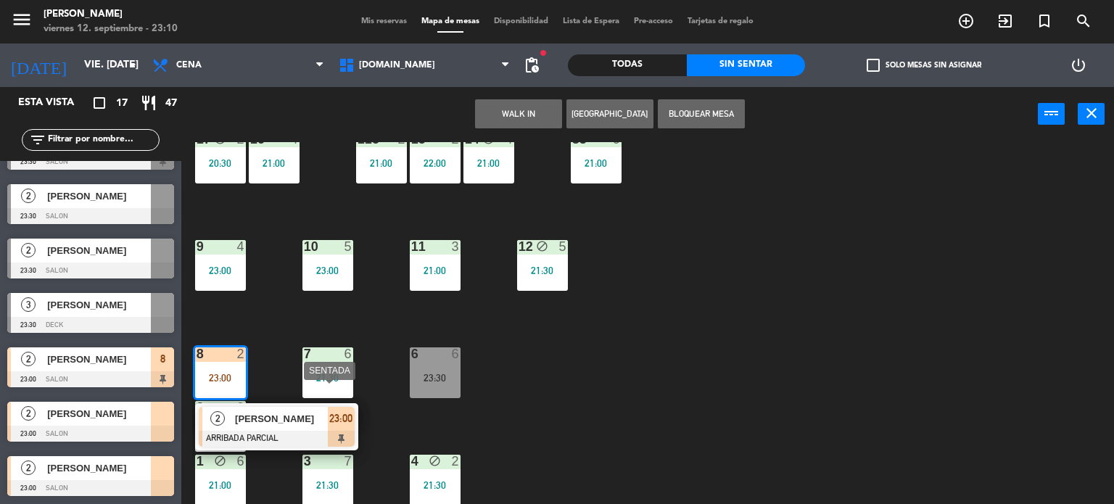
scroll to position [374, 0]
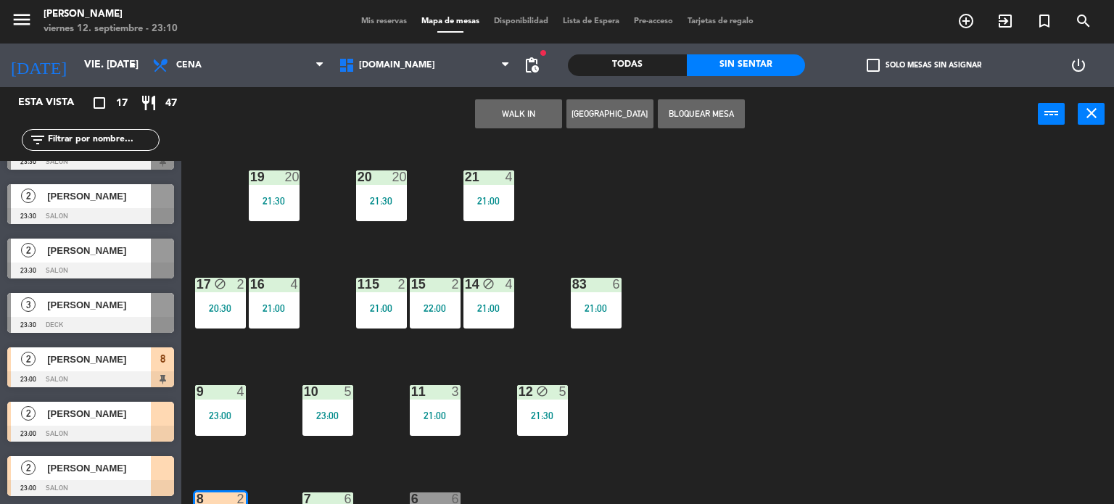
click at [403, 354] on div "34 block 2 21:00 35 block 6 21:30 36 block 9 20:30 43 2 23:00 37 block 7 21:00 …" at bounding box center [653, 323] width 922 height 363
click at [395, 316] on div "115 2 21:00" at bounding box center [381, 303] width 51 height 51
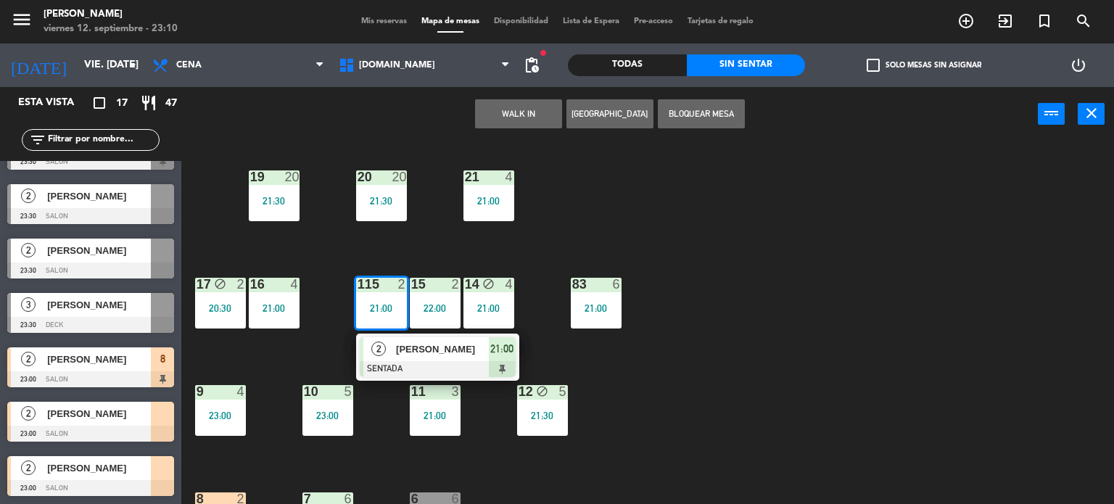
click at [408, 348] on span "[PERSON_NAME]" at bounding box center [442, 349] width 93 height 15
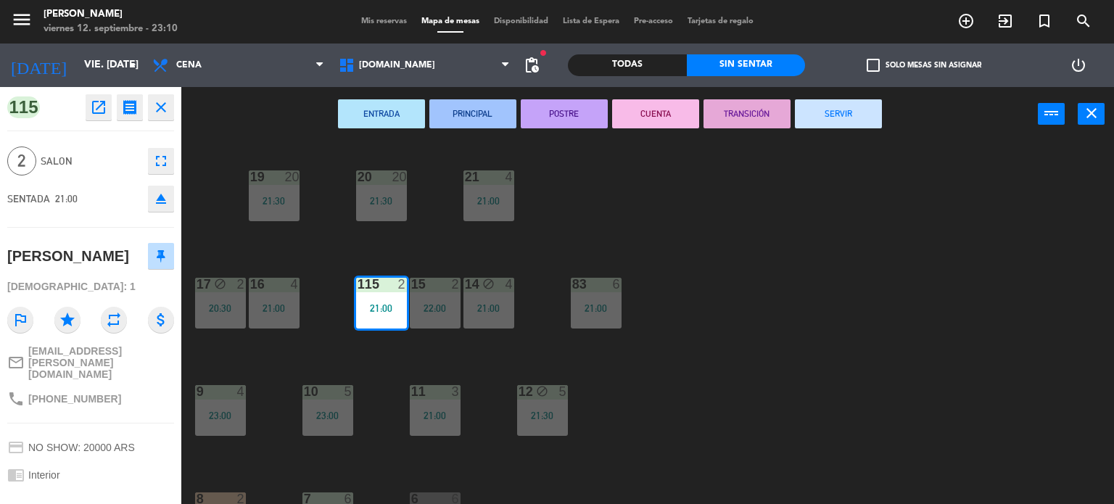
click at [837, 124] on button "SERVIR" at bounding box center [838, 113] width 87 height 29
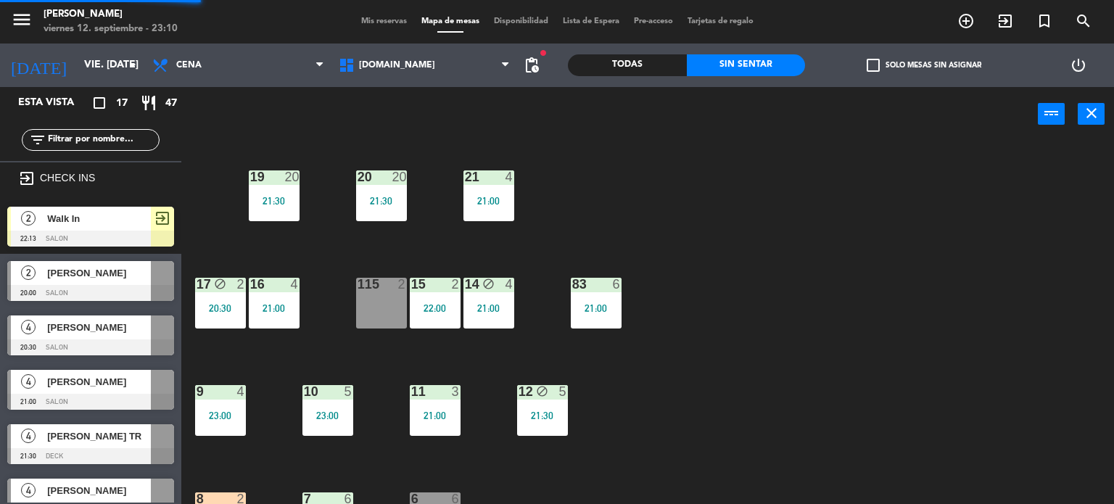
scroll to position [519, 0]
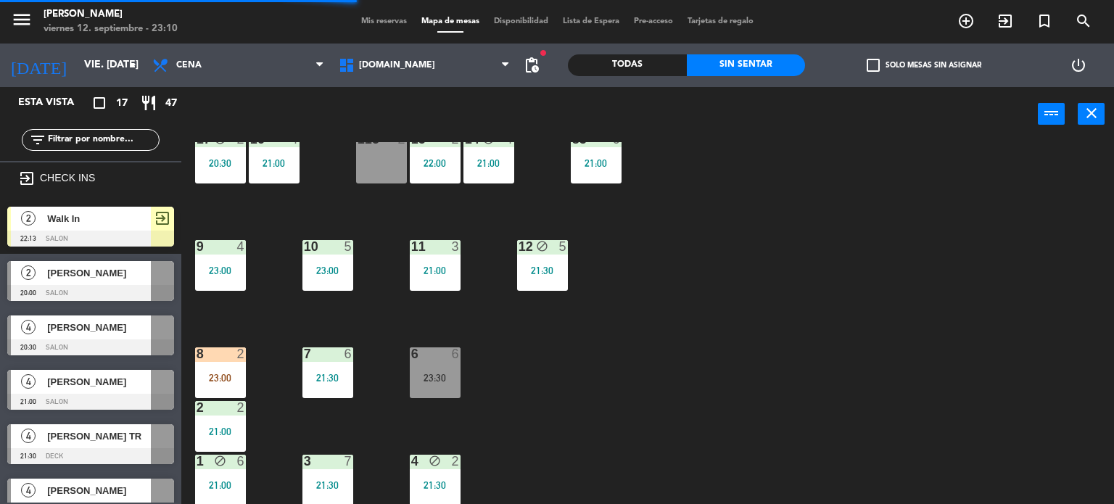
click at [231, 373] on div "23:00" at bounding box center [220, 378] width 51 height 10
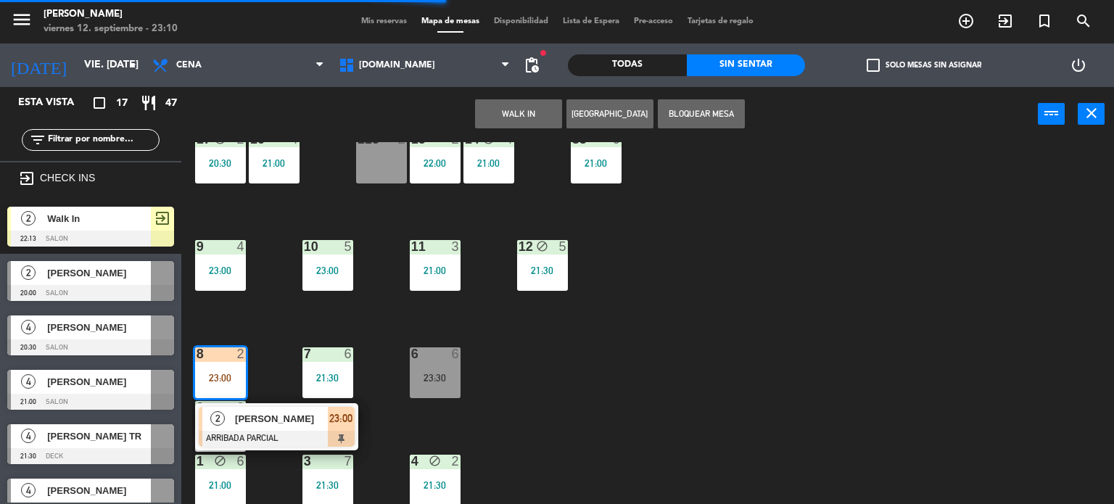
drag, startPoint x: 385, startPoint y: 169, endPoint x: 488, endPoint y: 129, distance: 111.2
click at [386, 169] on div "115 2" at bounding box center [381, 158] width 51 height 51
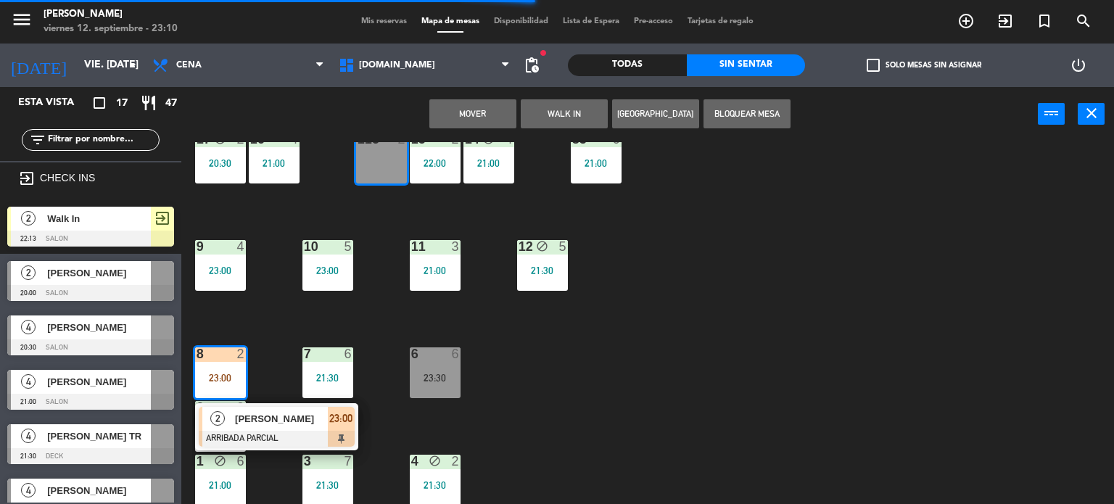
click at [481, 110] on button "Mover" at bounding box center [472, 113] width 87 height 29
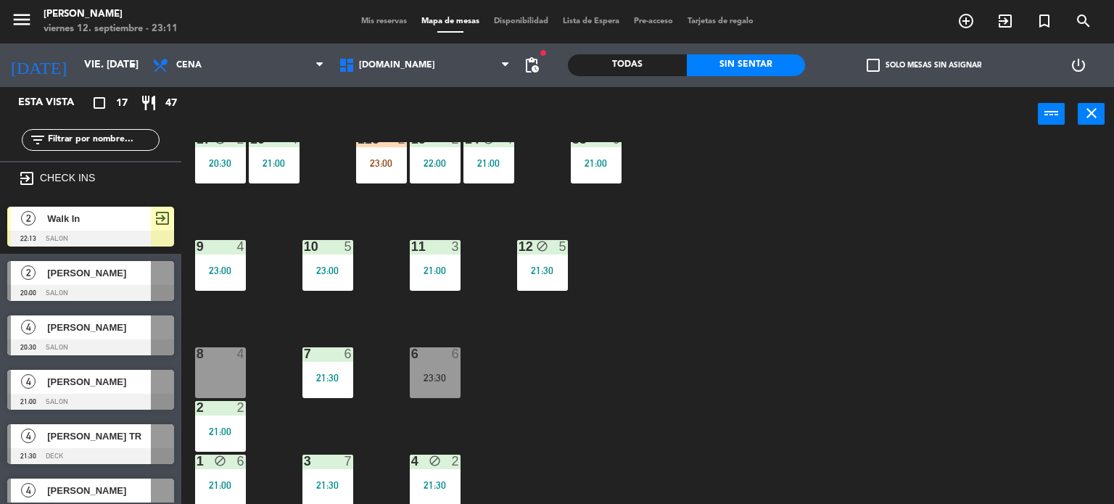
scroll to position [374, 0]
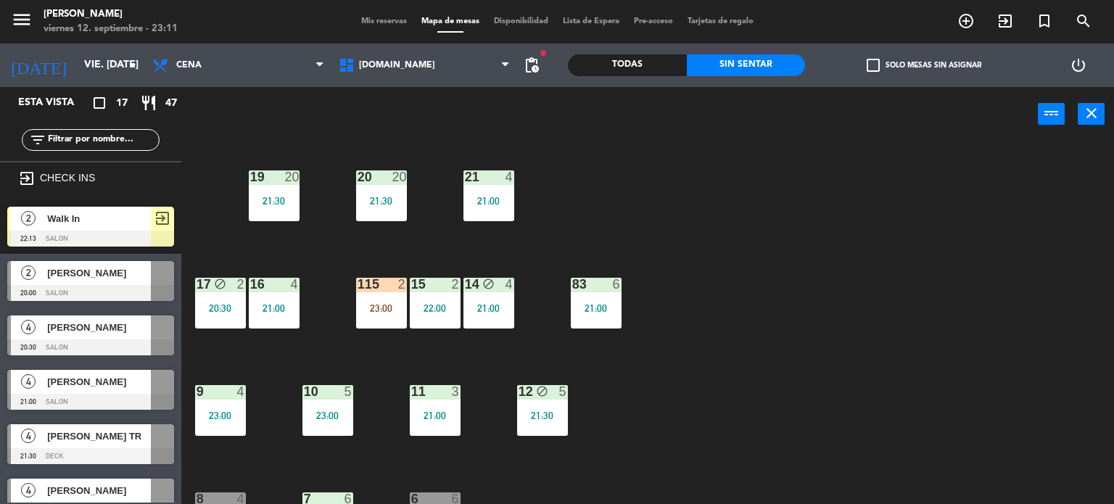
click at [293, 292] on div "16 4 21:00" at bounding box center [274, 303] width 51 height 51
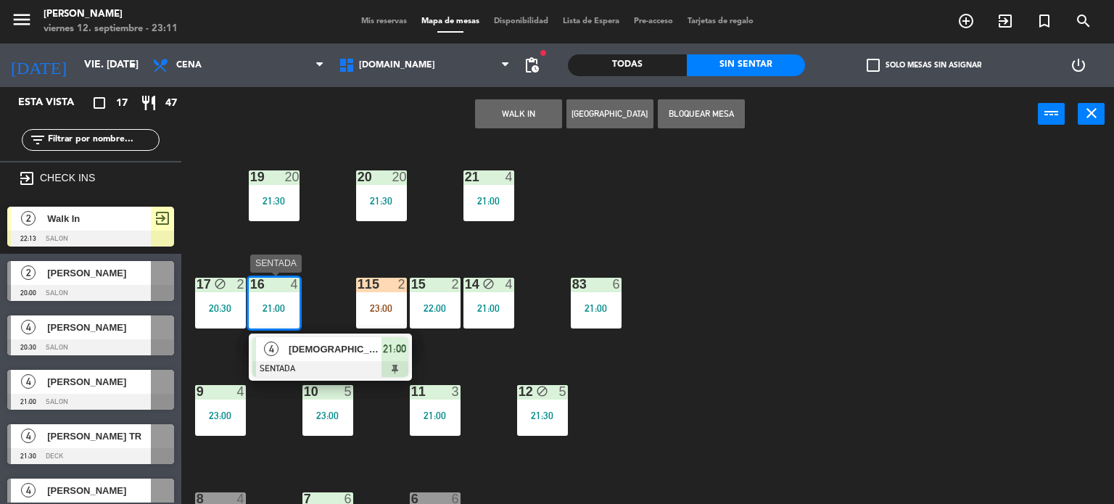
click at [310, 344] on span "[DEMOGRAPHIC_DATA] [PERSON_NAME]" at bounding box center [335, 349] width 93 height 15
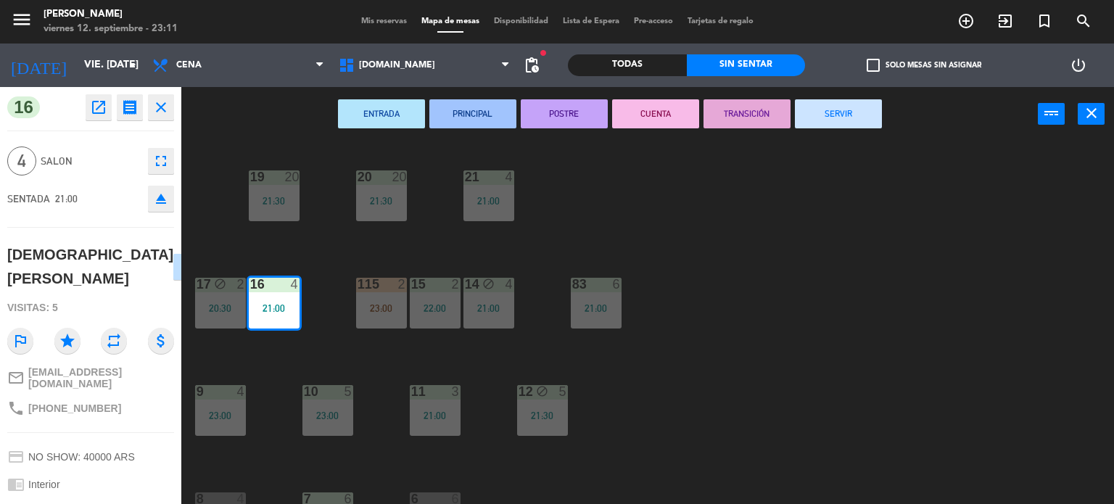
click at [824, 102] on button "SERVIR" at bounding box center [838, 113] width 87 height 29
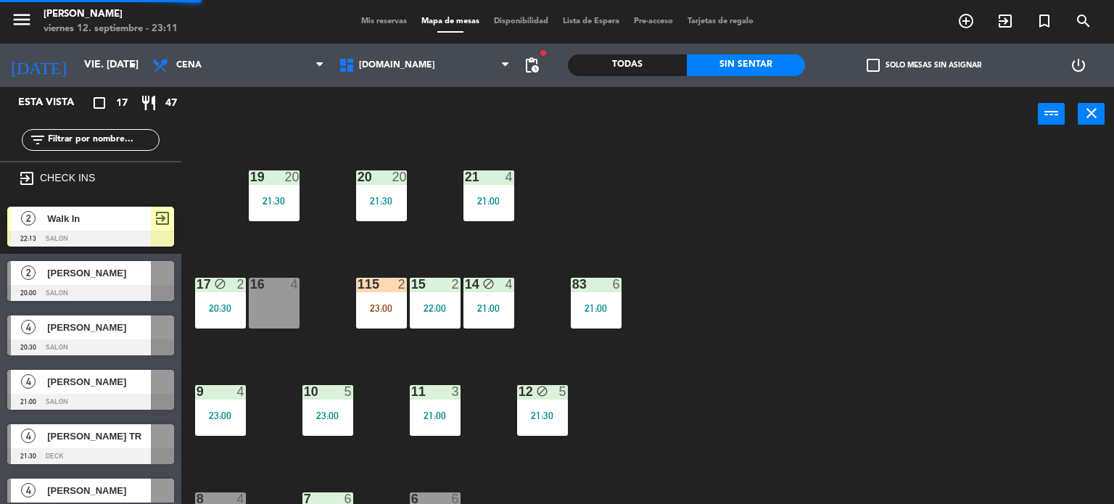
click at [427, 297] on div "15 2 22:00" at bounding box center [435, 303] width 51 height 51
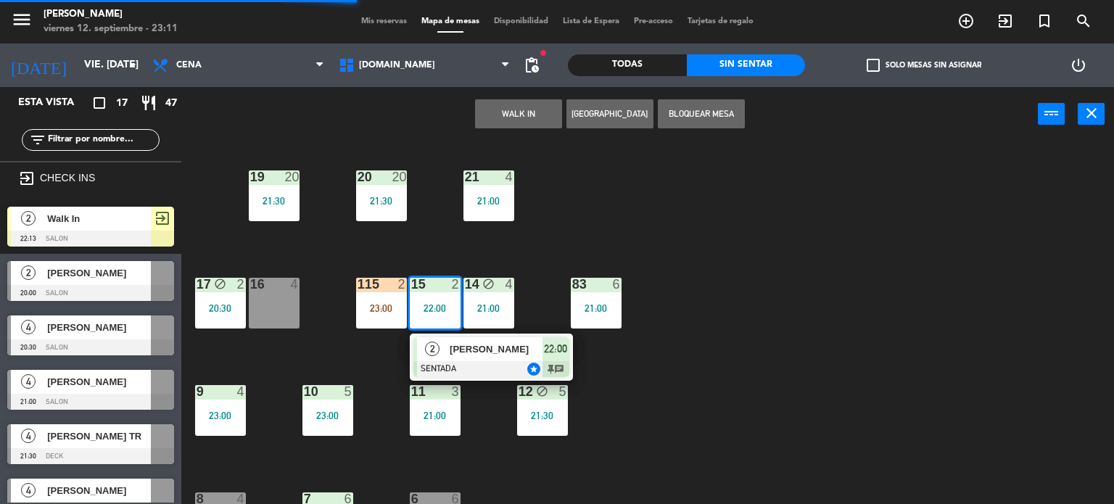
click at [377, 348] on div "34 block 2 21:00 35 block 6 21:30 36 block 9 20:30 43 2 23:00 37 block 7 21:00 …" at bounding box center [653, 323] width 922 height 363
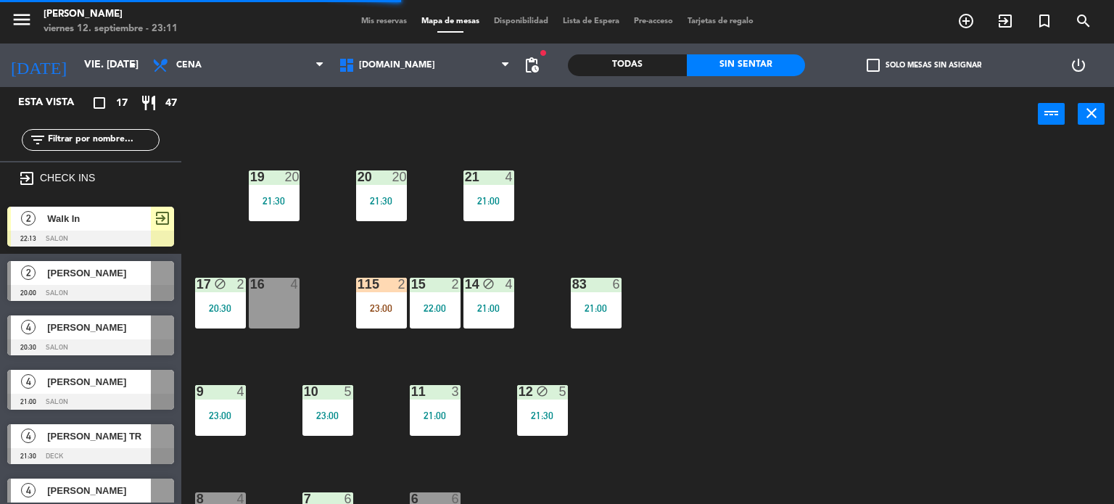
click at [375, 306] on div "23:00" at bounding box center [381, 308] width 51 height 10
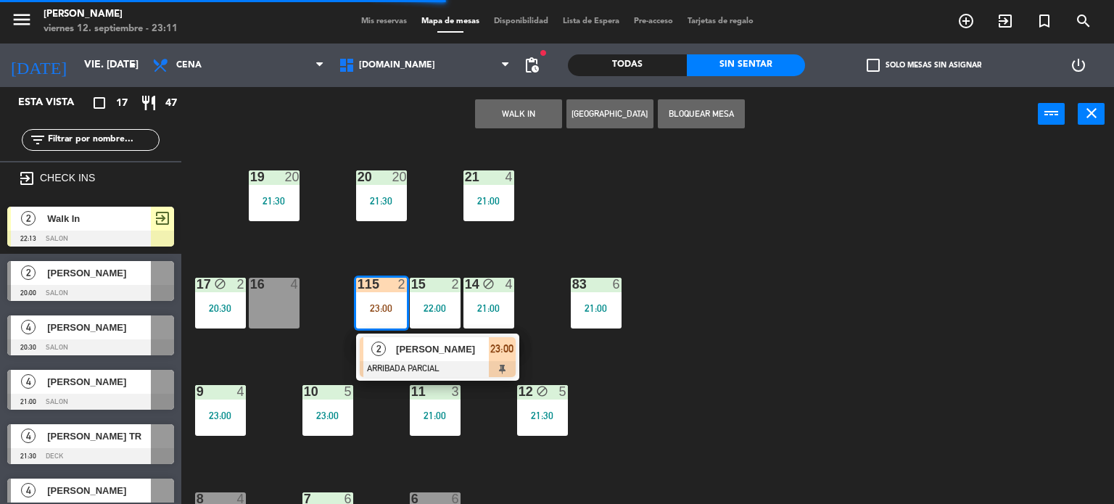
click at [408, 349] on span "[PERSON_NAME]" at bounding box center [442, 349] width 93 height 15
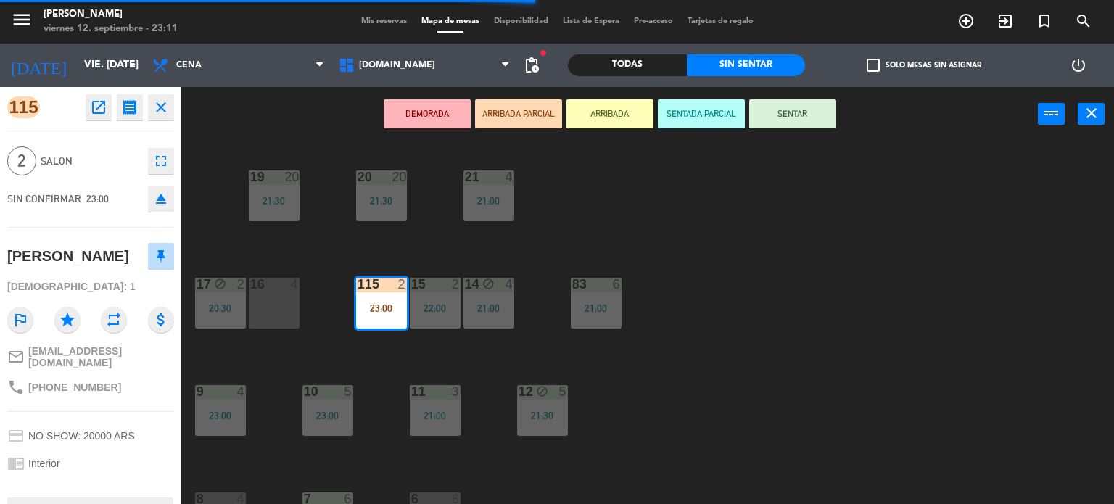
click at [779, 119] on button "SENTAR" at bounding box center [792, 113] width 87 height 29
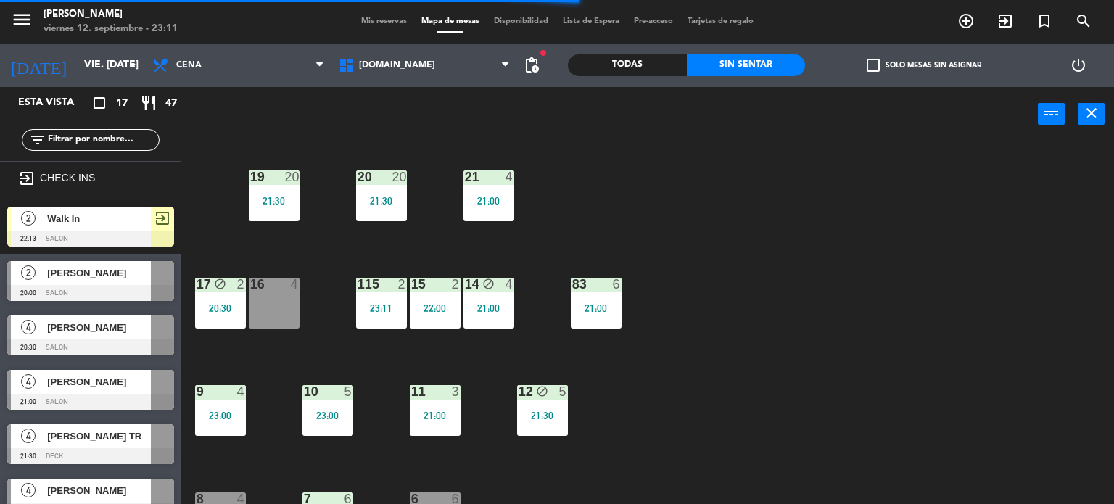
scroll to position [0, 0]
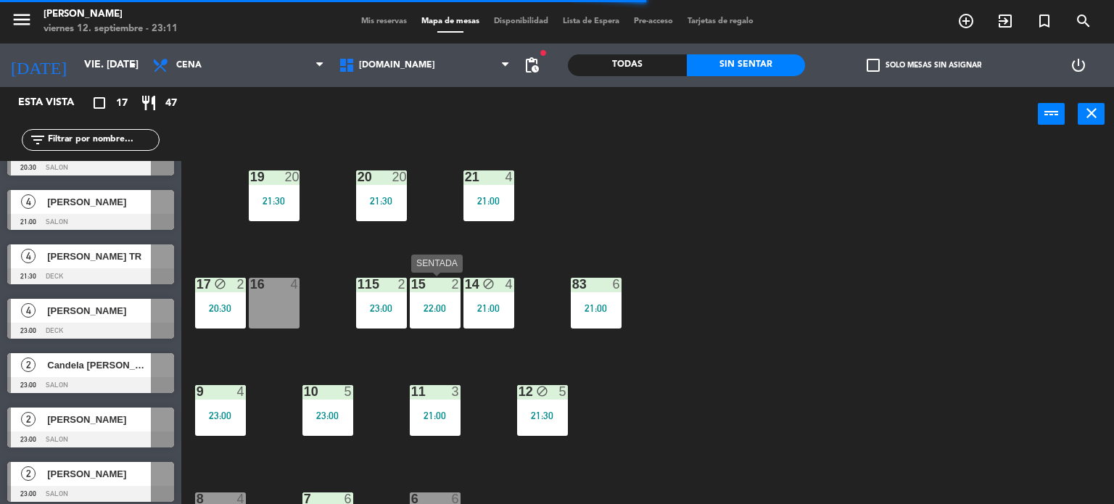
click at [415, 299] on div "15 2 22:00" at bounding box center [435, 303] width 51 height 51
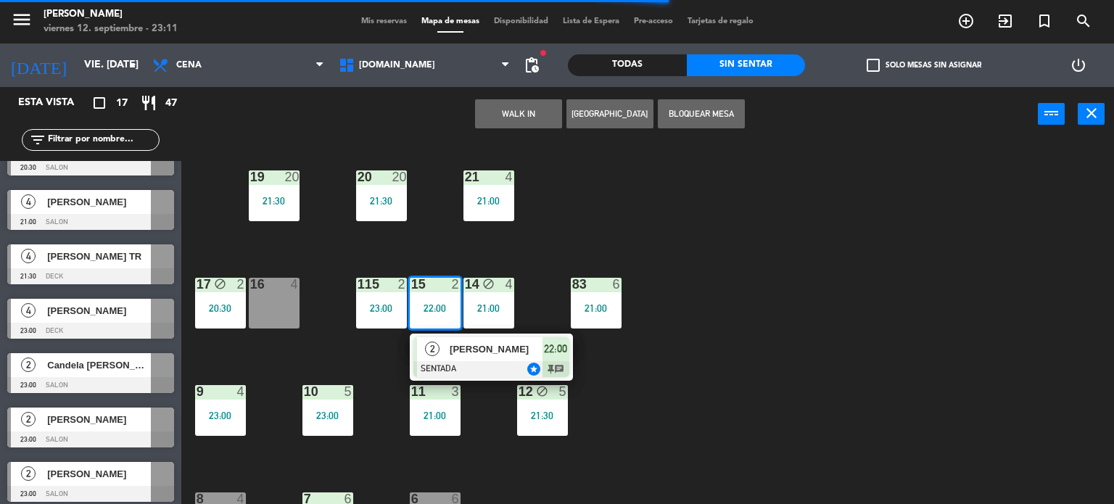
click at [754, 364] on div "34 block 2 21:00 35 block 6 21:30 36 block 9 20:30 43 2 23:00 37 block 7 21:00 …" at bounding box center [653, 323] width 922 height 363
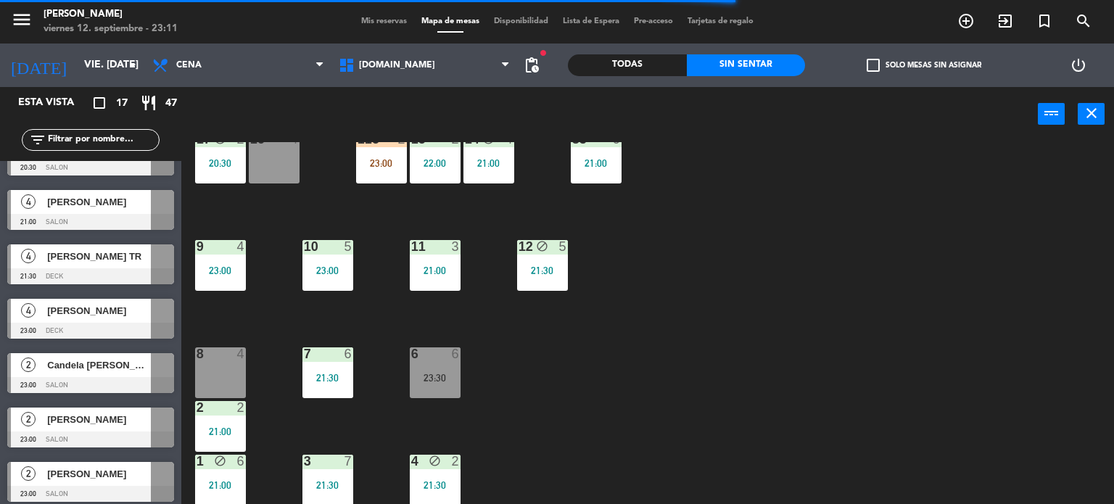
click at [371, 173] on div "115 2 23:00" at bounding box center [381, 158] width 51 height 51
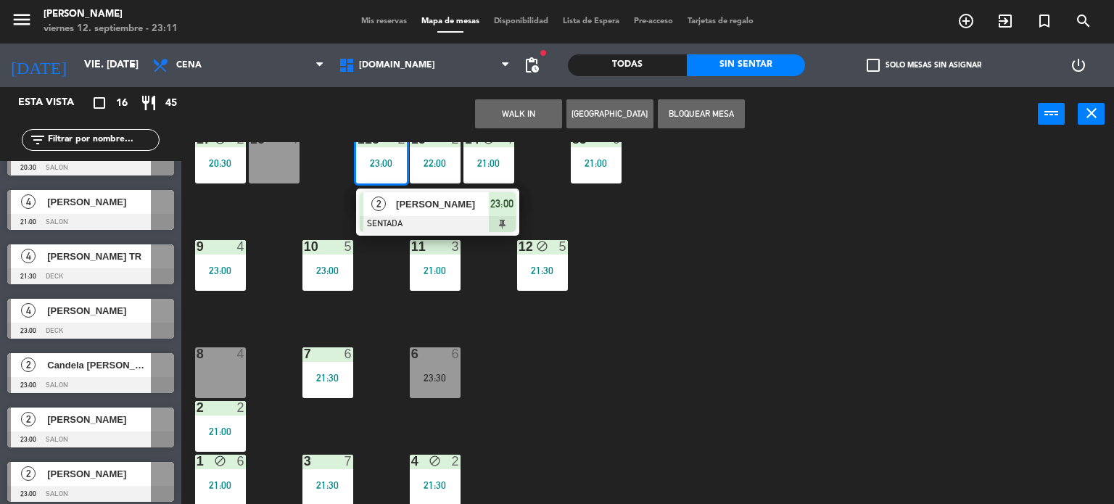
click at [276, 313] on div "34 block 2 21:00 35 block 6 21:30 36 block 9 20:30 43 2 23:00 37 block 7 21:00 …" at bounding box center [653, 323] width 922 height 363
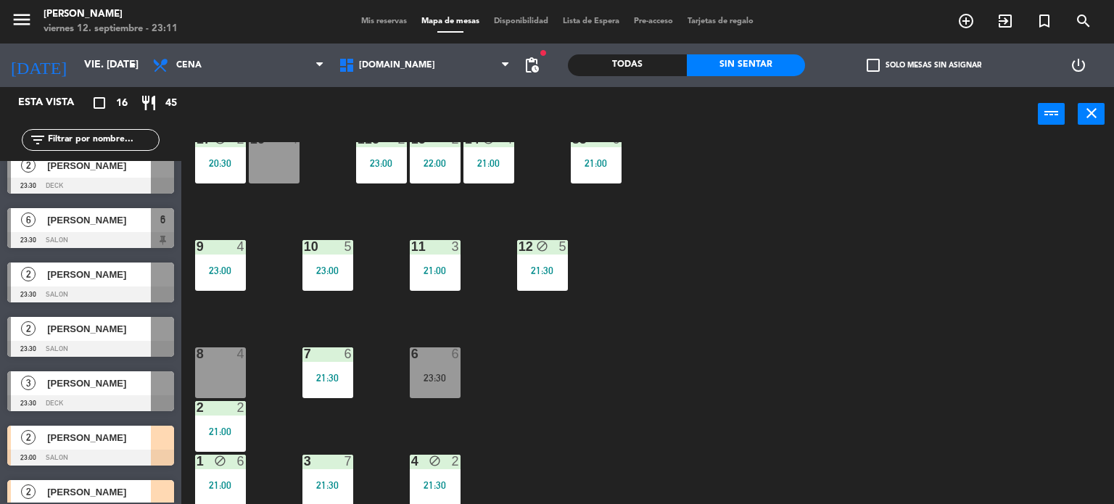
scroll to position [567, 0]
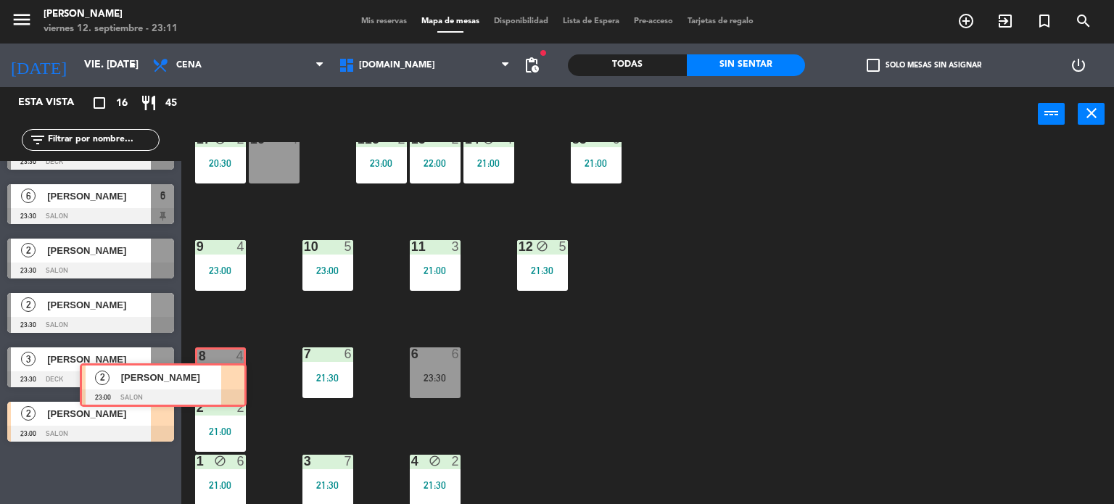
drag, startPoint x: 138, startPoint y: 460, endPoint x: 210, endPoint y: 369, distance: 116.7
click at [210, 369] on div "Esta vista crop_square 16 restaurant 45 filter_list exit_to_app CHECK INS 2 Wal…" at bounding box center [557, 296] width 1114 height 418
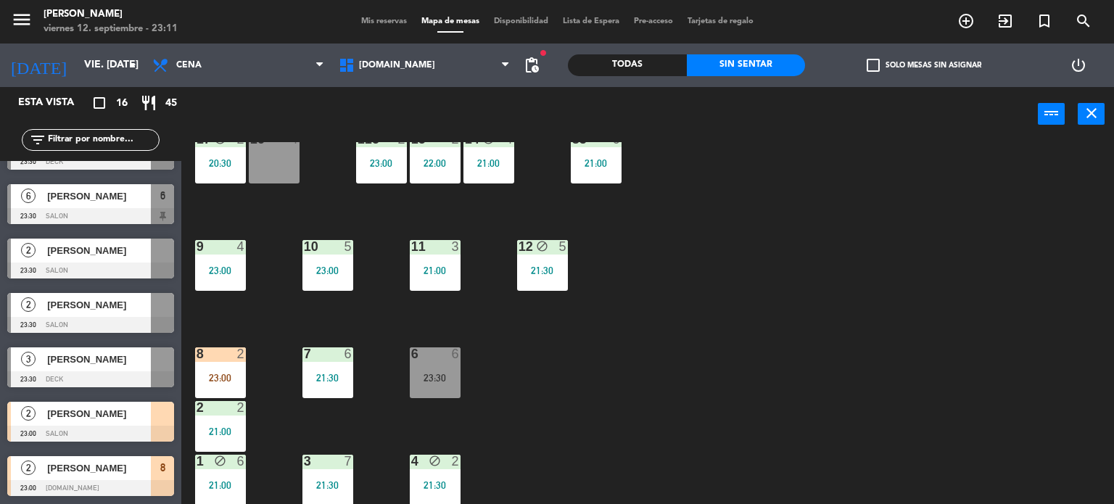
click at [210, 369] on div "8 2 23:00" at bounding box center [220, 373] width 51 height 51
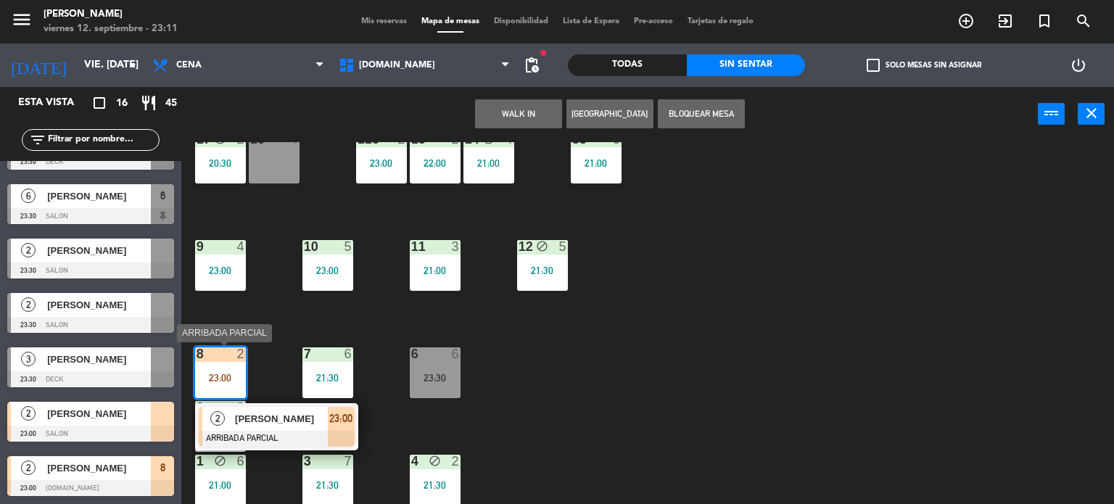
click at [281, 418] on span "[PERSON_NAME]" at bounding box center [281, 418] width 93 height 15
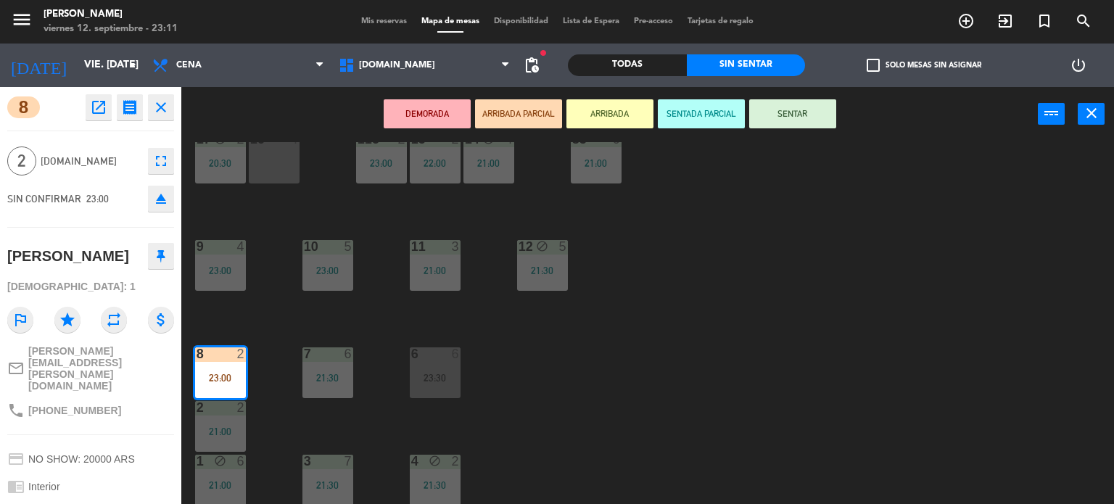
click at [765, 114] on button "SENTAR" at bounding box center [792, 113] width 87 height 29
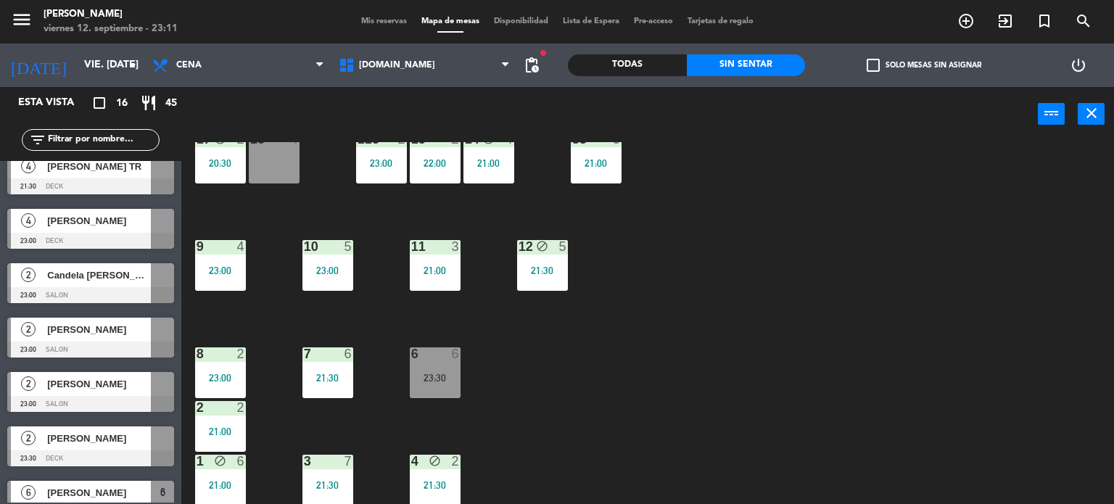
scroll to position [0, 0]
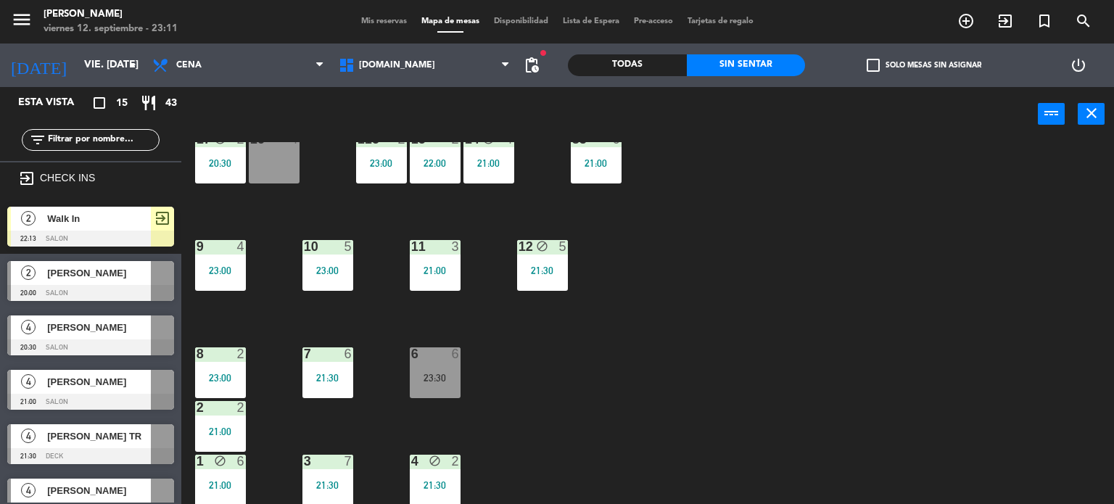
click at [905, 355] on div "34 block 2 21:00 35 block 6 21:30 36 block 9 20:30 43 2 23:00 37 block 7 21:00 …" at bounding box center [653, 323] width 922 height 363
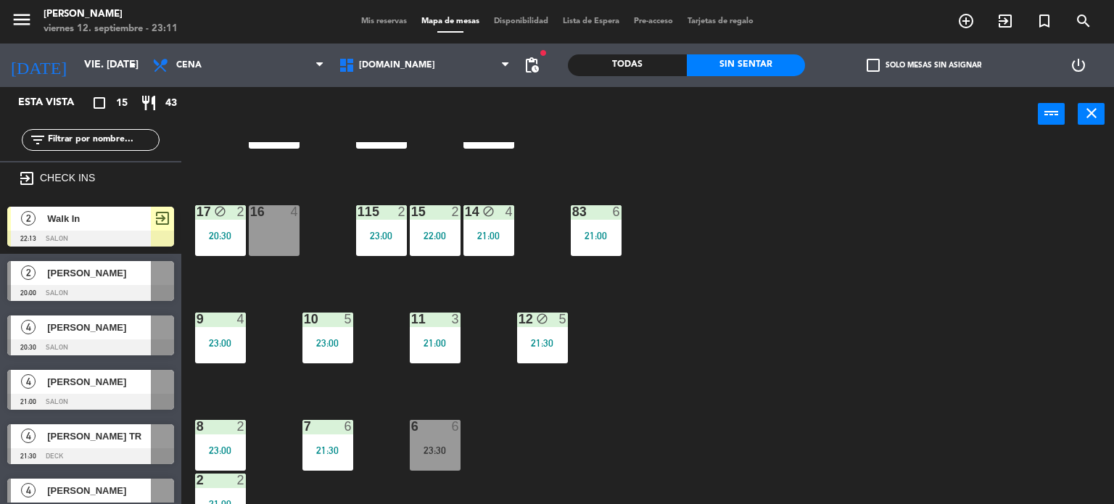
click at [649, 318] on div "34 block 2 21:00 35 block 6 21:30 36 block 9 20:30 43 2 23:00 37 block 7 21:00 …" at bounding box center [653, 323] width 922 height 363
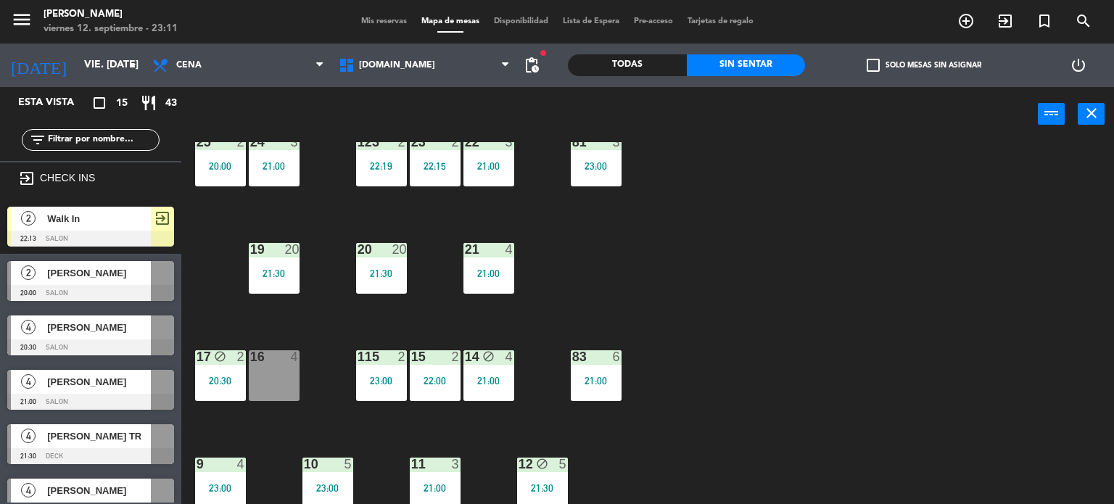
click at [299, 318] on div "34 block 2 21:00 35 block 6 21:30 36 block 9 20:30 43 2 23:00 37 block 7 21:00 …" at bounding box center [653, 323] width 922 height 363
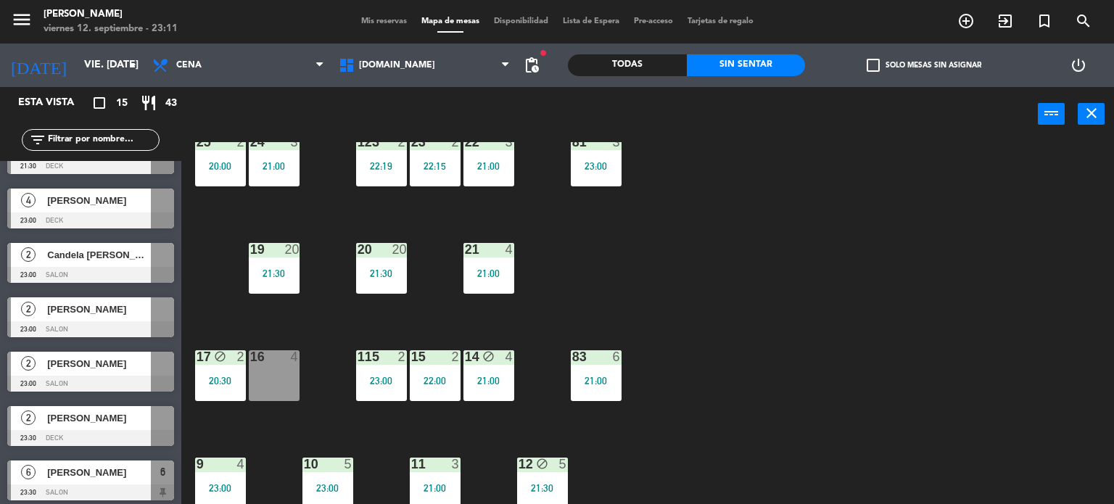
scroll to position [363, 0]
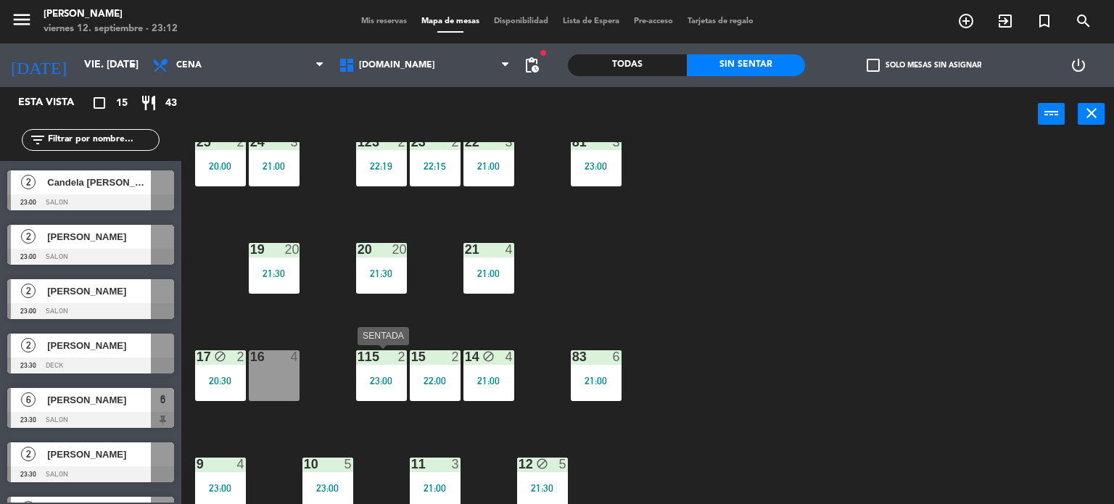
click at [369, 368] on div "115 2 23:00" at bounding box center [381, 375] width 51 height 51
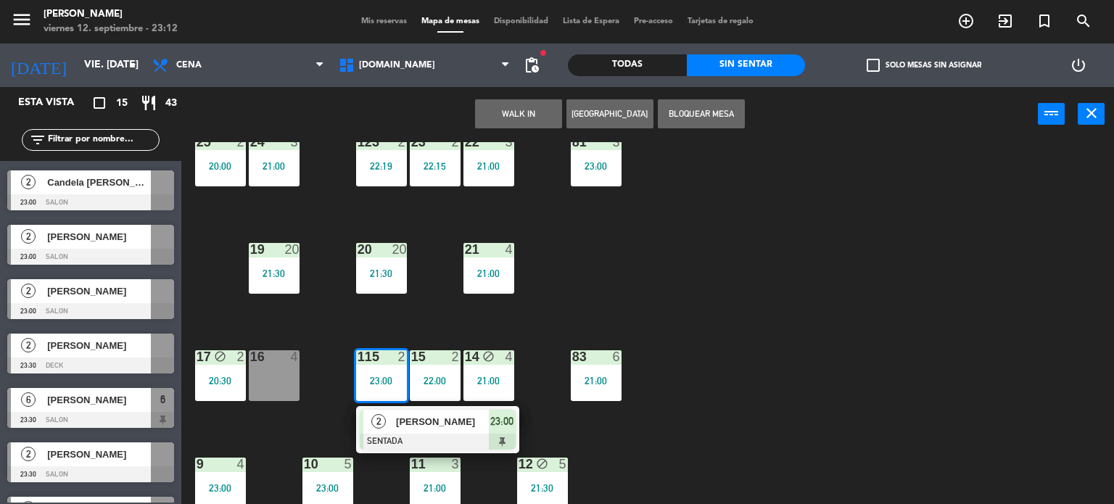
click at [701, 331] on div "34 block 2 21:00 35 block 6 21:30 36 block 9 20:30 43 2 23:00 37 block 7 21:00 …" at bounding box center [653, 323] width 922 height 363
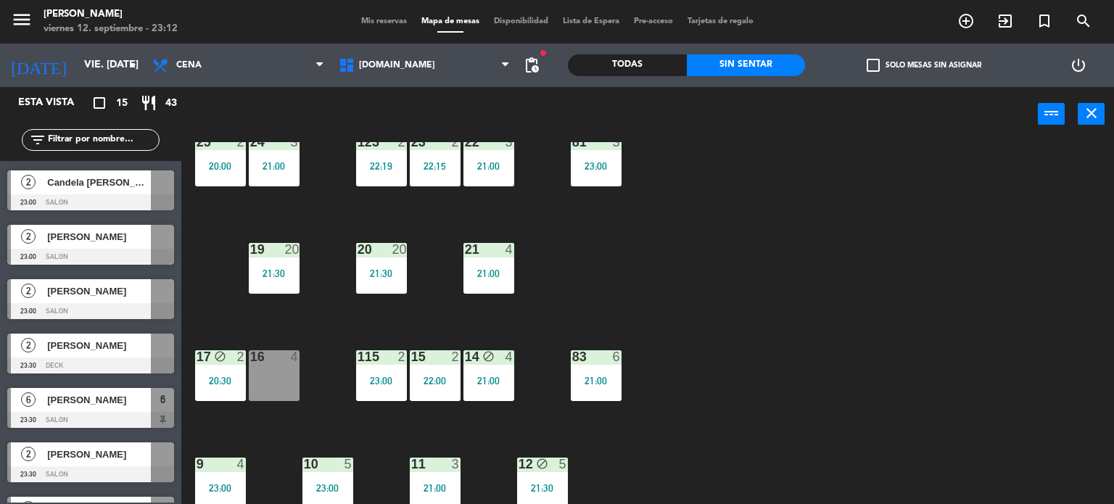
click at [427, 388] on div "15 2 22:00" at bounding box center [435, 375] width 51 height 51
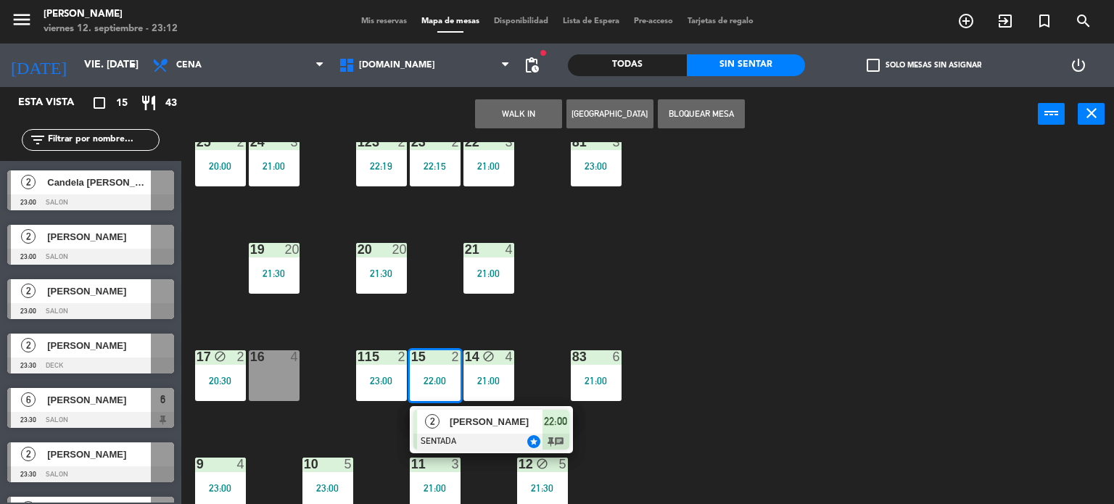
click at [786, 282] on div "34 block 2 21:00 35 block 6 21:30 36 block 9 20:30 43 2 23:00 37 block 7 21:00 …" at bounding box center [653, 323] width 922 height 363
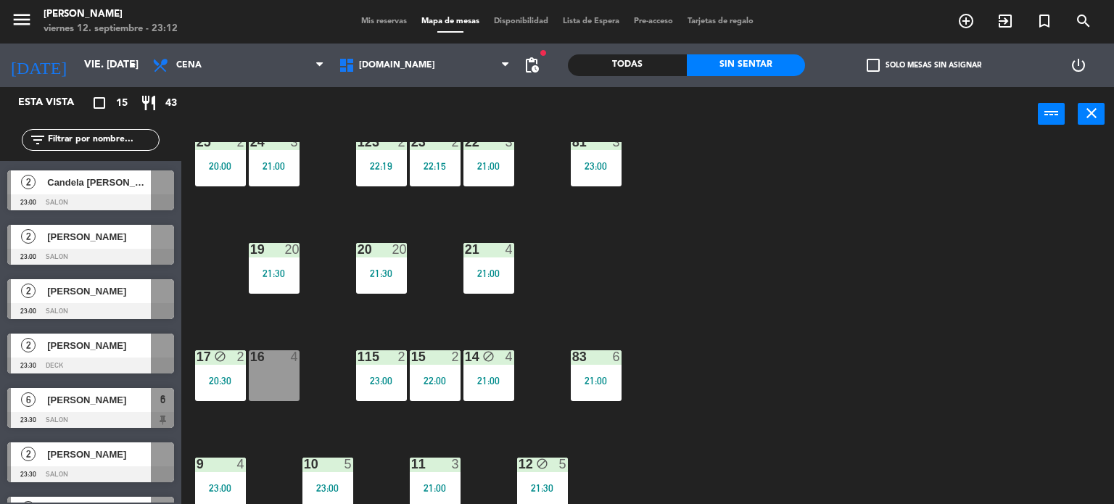
click at [622, 69] on div "Todas" at bounding box center [627, 65] width 119 height 22
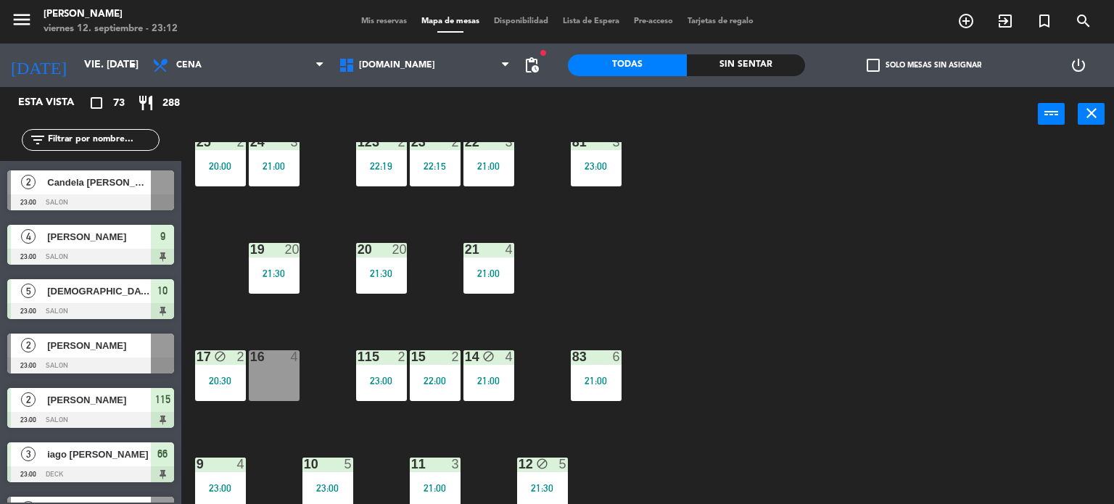
click at [717, 269] on div "34 block 2 21:00 35 block 6 21:30 36 block 9 20:30 43 2 23:00 37 block 7 21:00 …" at bounding box center [653, 323] width 922 height 363
click at [401, 268] on div "21:30" at bounding box center [381, 273] width 51 height 10
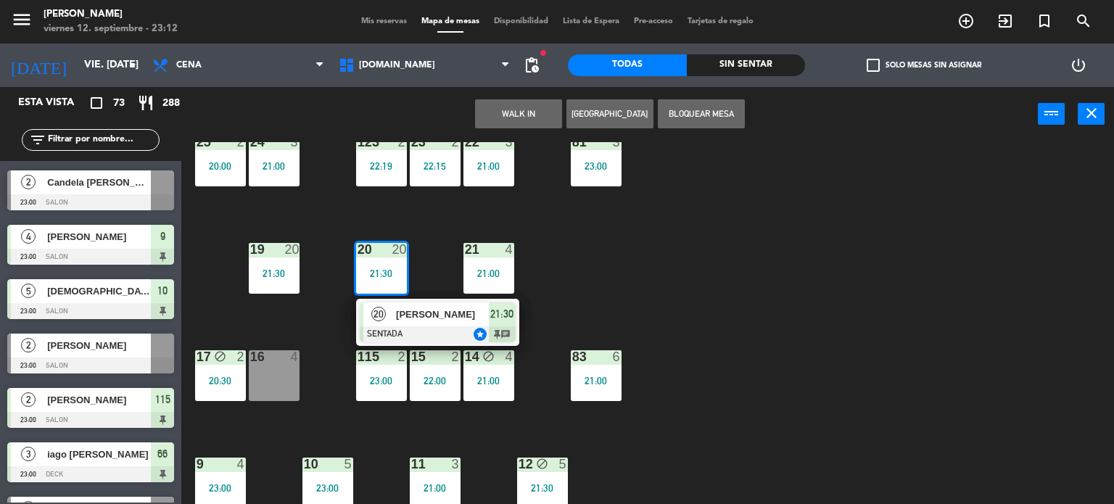
click at [714, 289] on div "34 block 2 21:00 35 block 6 21:30 36 block 9 20:30 43 2 23:00 37 block 7 21:00 …" at bounding box center [653, 323] width 922 height 363
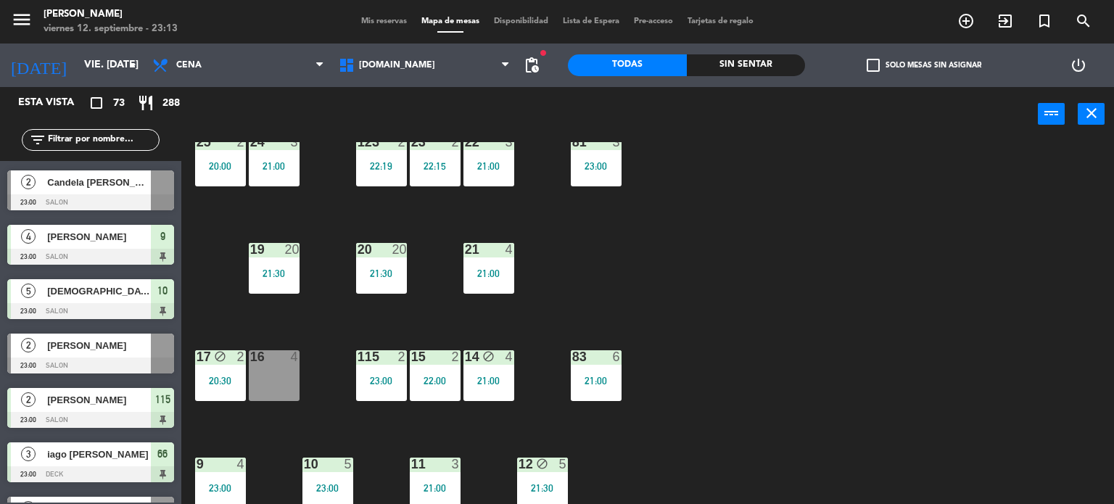
click at [744, 69] on div "Sin sentar" at bounding box center [746, 65] width 119 height 22
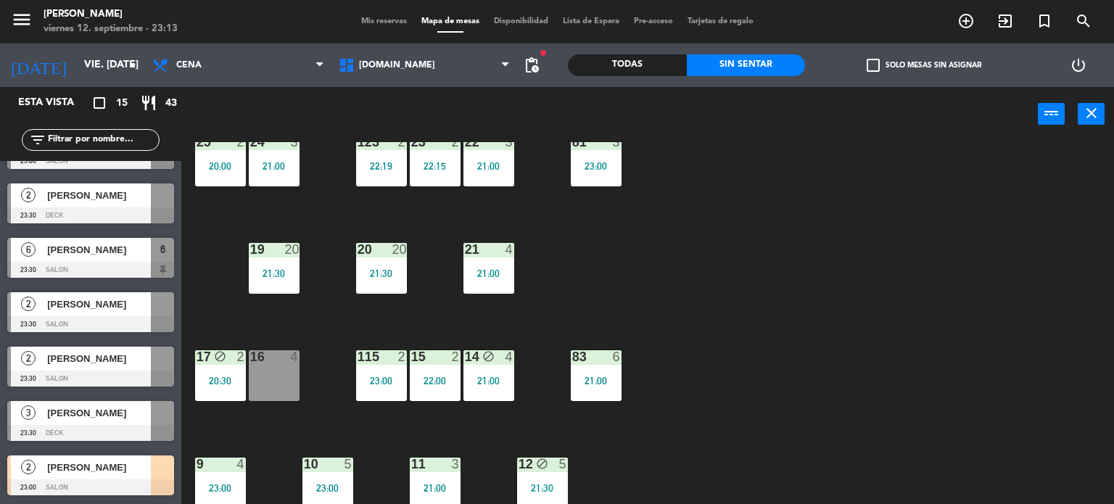
scroll to position [363, 0]
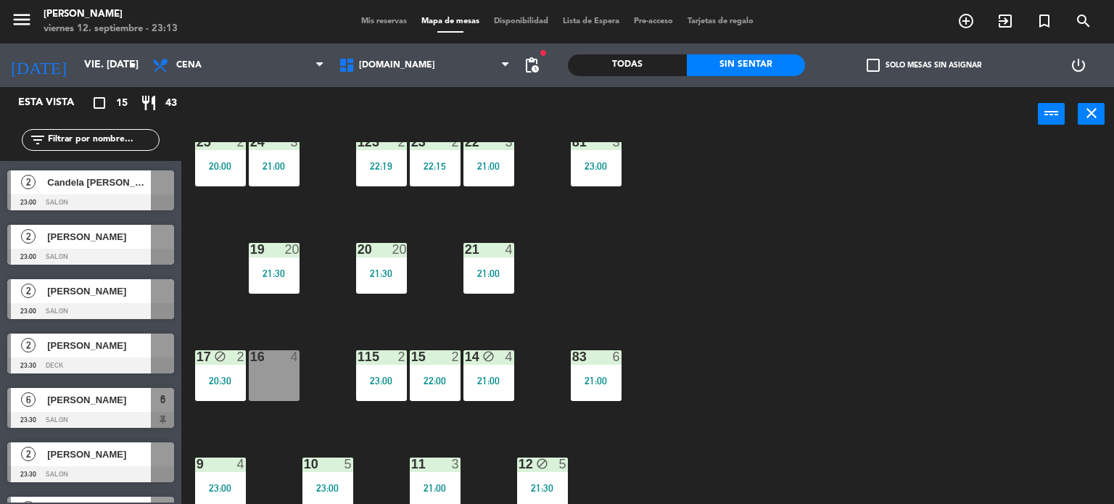
click at [659, 59] on div "Todas" at bounding box center [627, 65] width 119 height 22
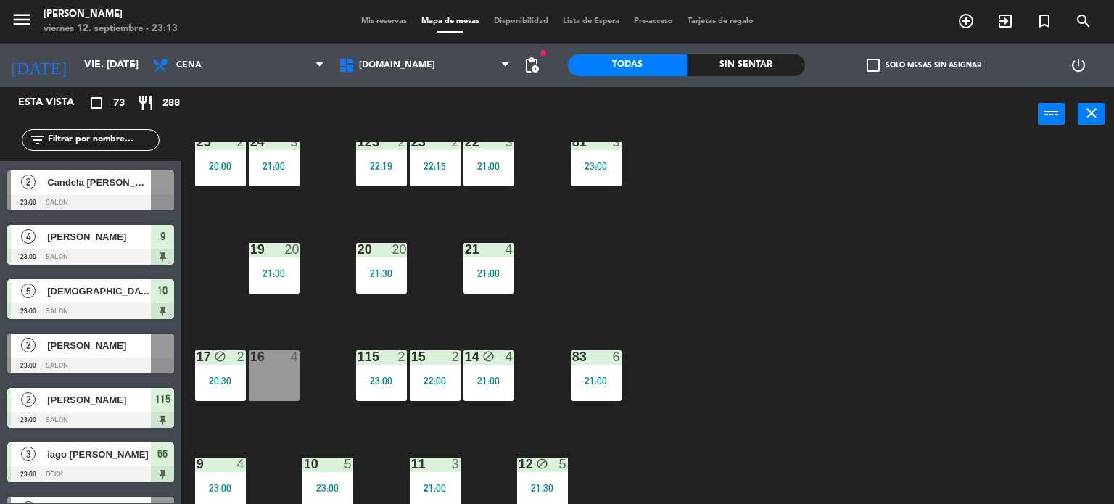
scroll to position [374, 0]
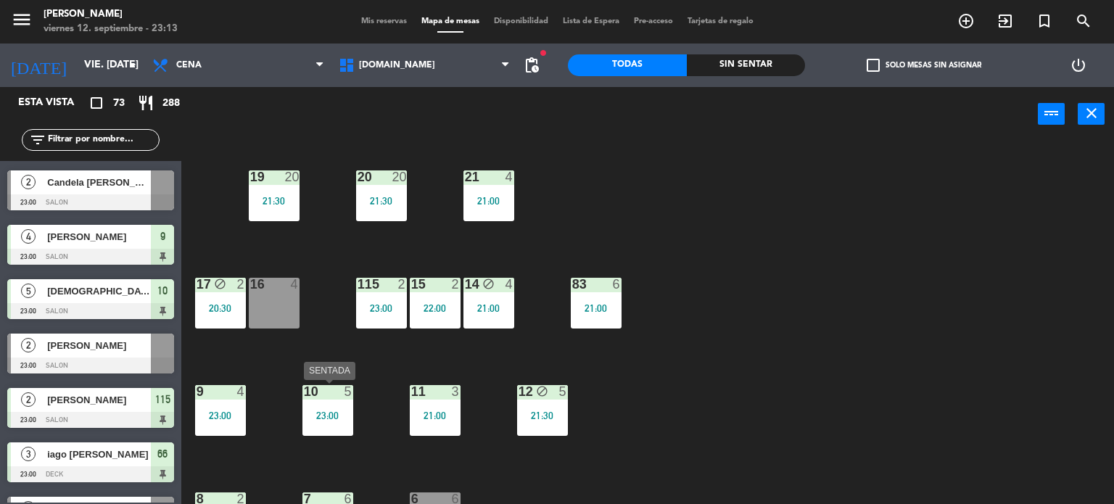
click at [334, 411] on div "23:00" at bounding box center [328, 416] width 51 height 10
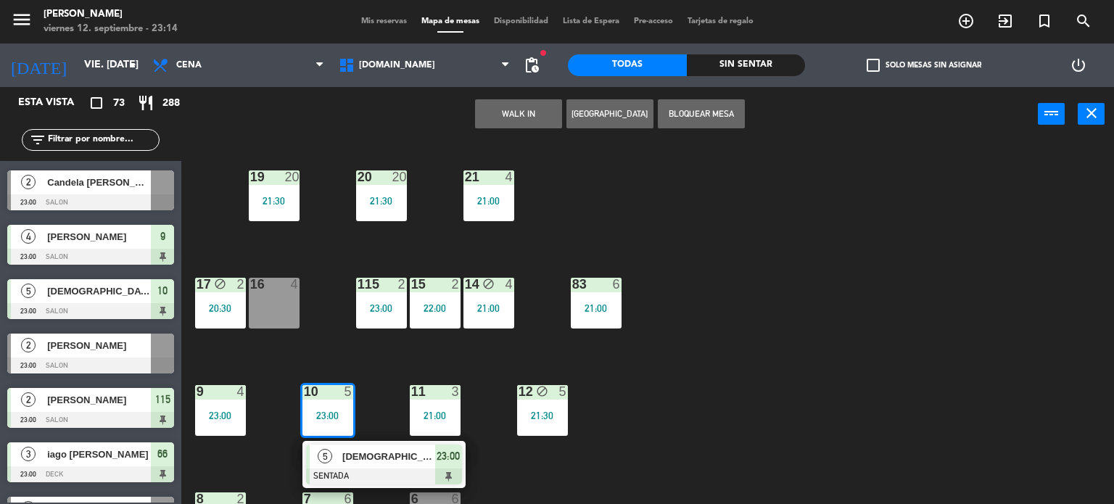
click at [795, 252] on div "34 block 2 21:00 35 block 6 21:30 36 block 9 20:30 43 2 23:00 37 block 7 21:00 …" at bounding box center [653, 323] width 922 height 363
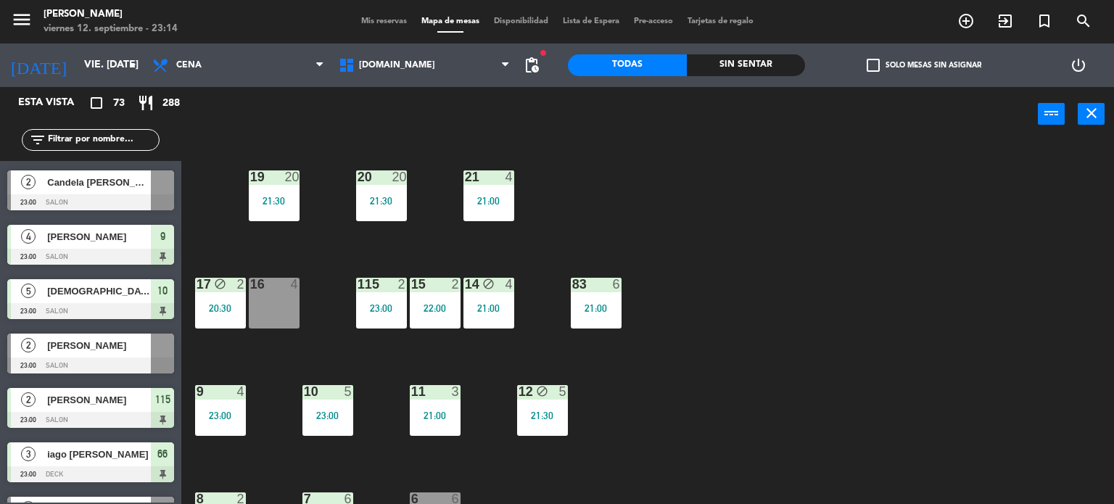
click at [772, 59] on div "Sin sentar" at bounding box center [746, 65] width 119 height 22
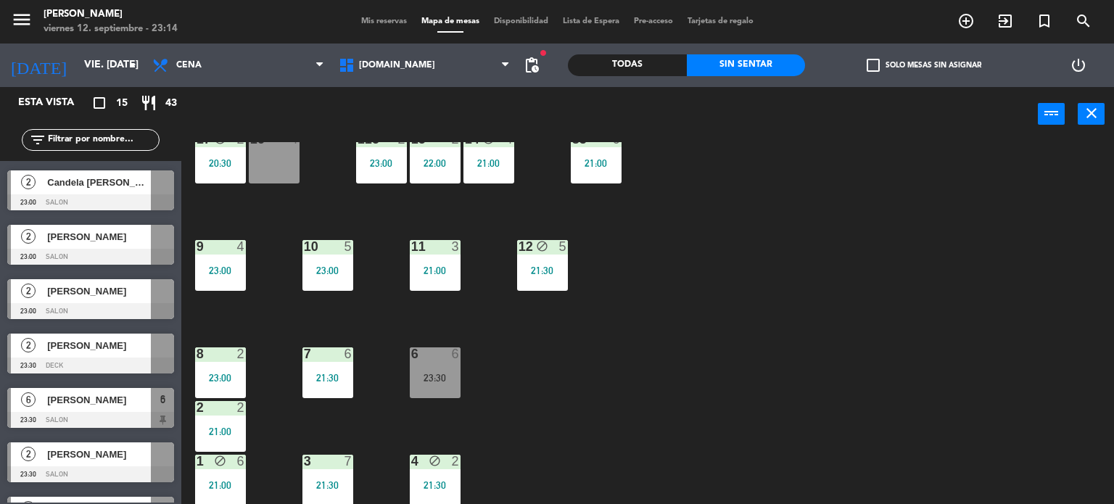
scroll to position [512, 0]
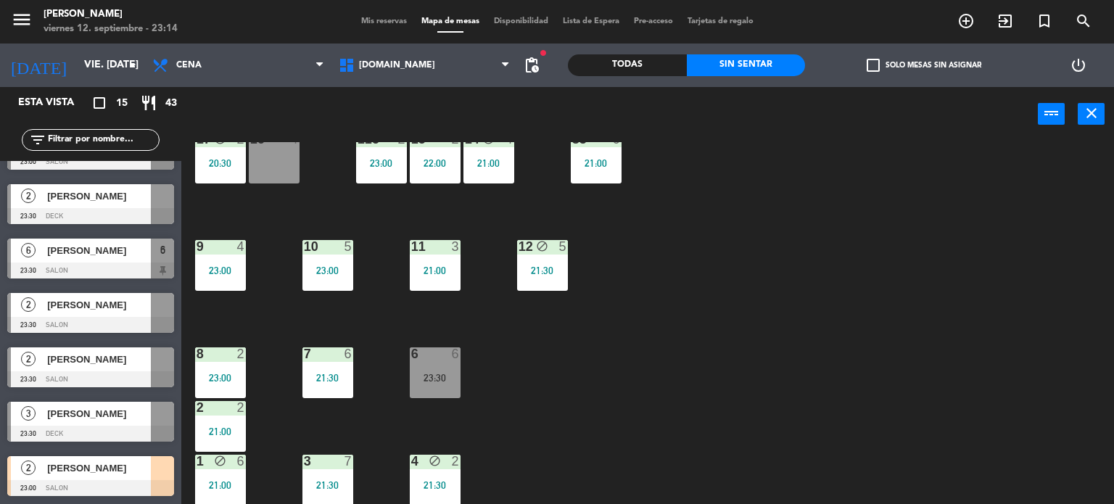
click at [694, 375] on div "34 block 2 21:00 35 block 6 21:30 36 block 9 20:30 43 2 23:00 37 block 7 21:00 …" at bounding box center [653, 323] width 922 height 363
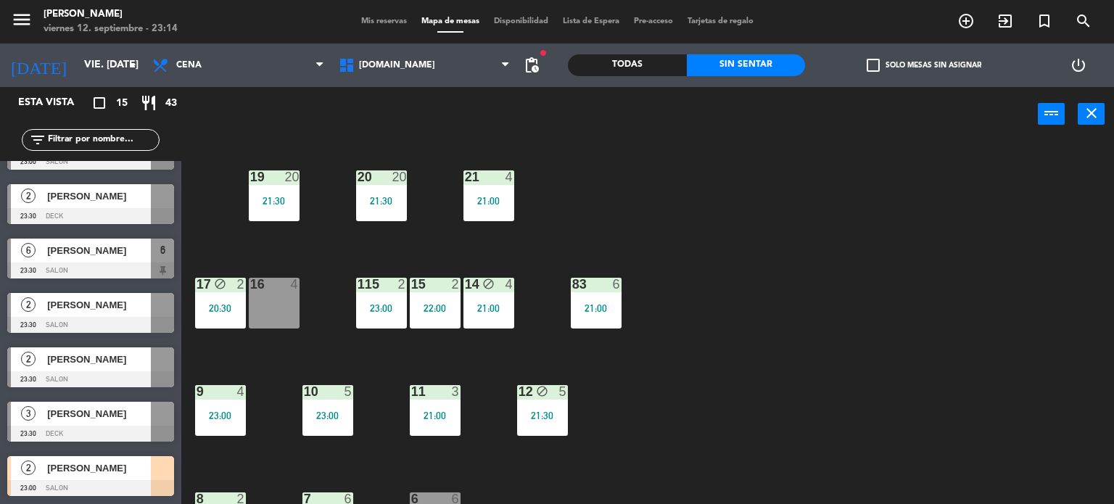
scroll to position [301, 0]
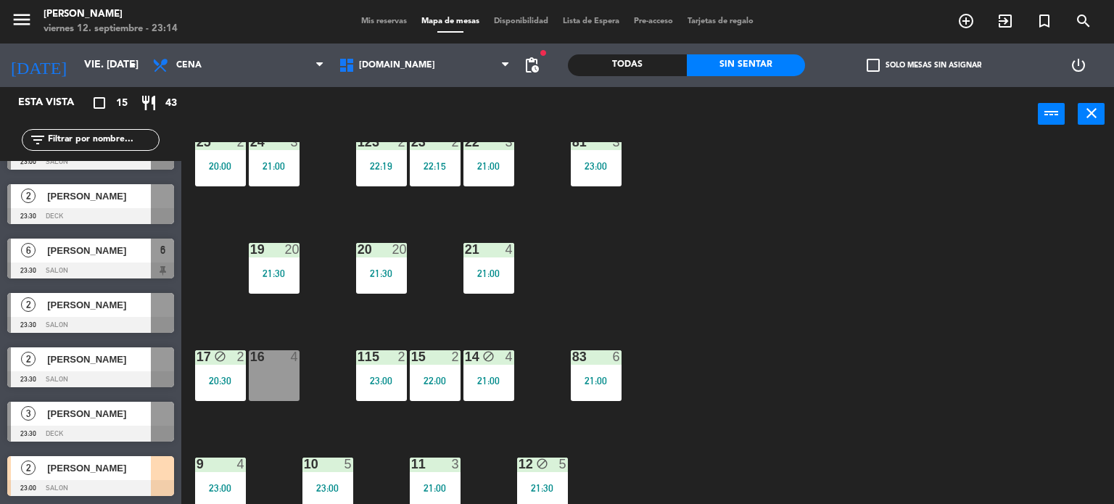
click at [635, 66] on div "Todas" at bounding box center [627, 65] width 119 height 22
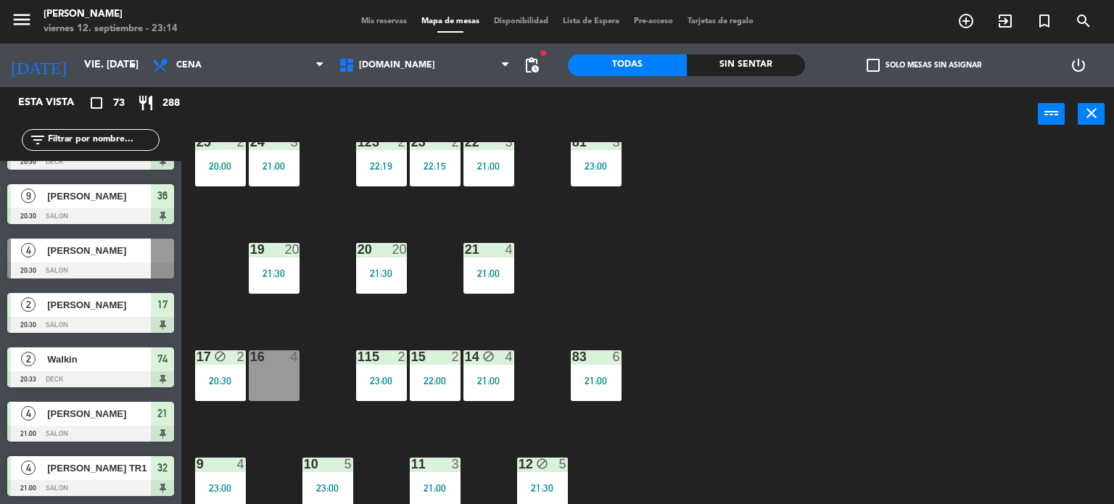
scroll to position [3450, 0]
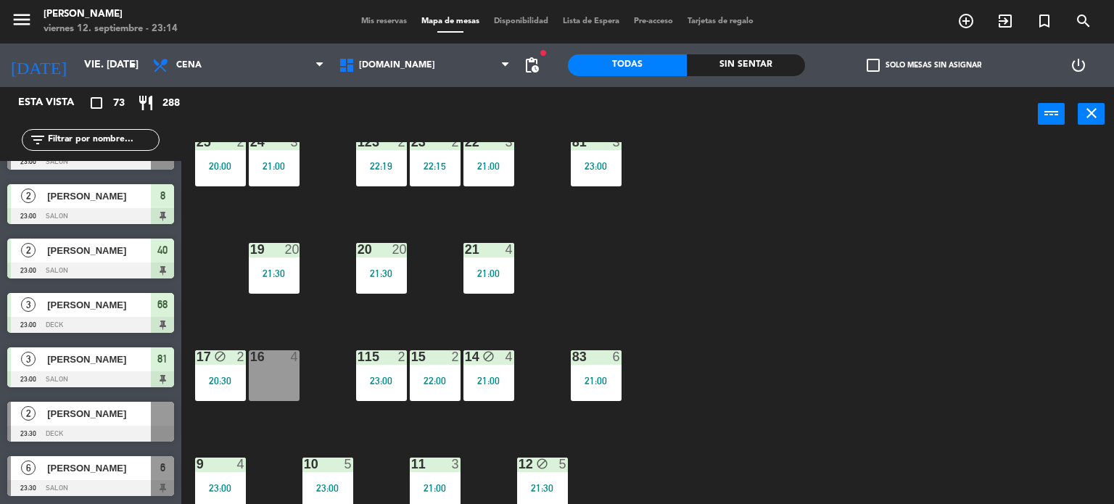
click at [136, 131] on div "filter_list" at bounding box center [91, 140] width 138 height 22
drag, startPoint x: 136, startPoint y: 133, endPoint x: 137, endPoint y: 141, distance: 8.0
click at [136, 133] on input "text" at bounding box center [102, 140] width 112 height 16
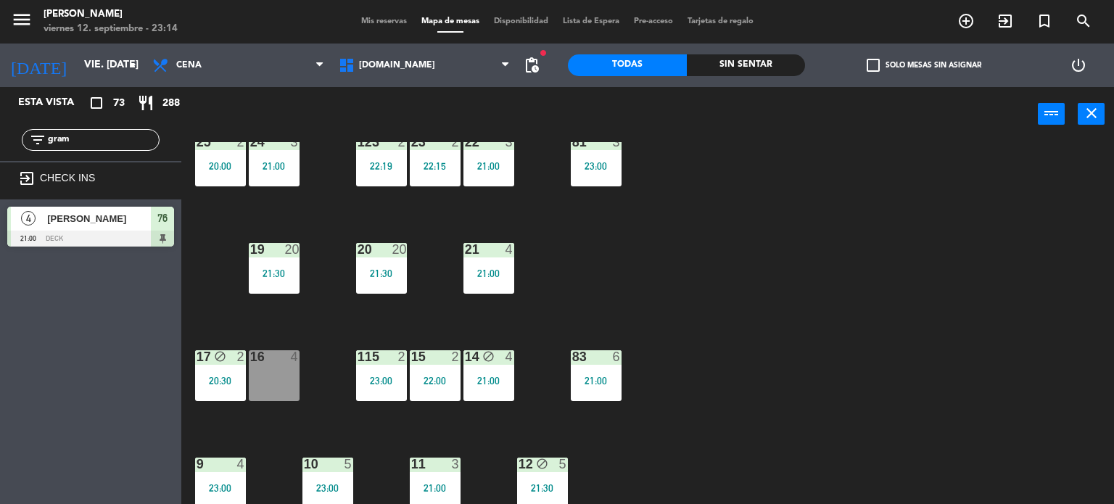
type input "gram"
click at [718, 229] on div "34 block 2 21:00 35 block 6 21:30 36 block 9 20:30 43 2 23:00 37 block 7 21:00 …" at bounding box center [653, 323] width 922 height 363
drag, startPoint x: 102, startPoint y: 134, endPoint x: 0, endPoint y: 134, distance: 102.3
click at [0, 134] on div "filter_list gram" at bounding box center [90, 140] width 181 height 42
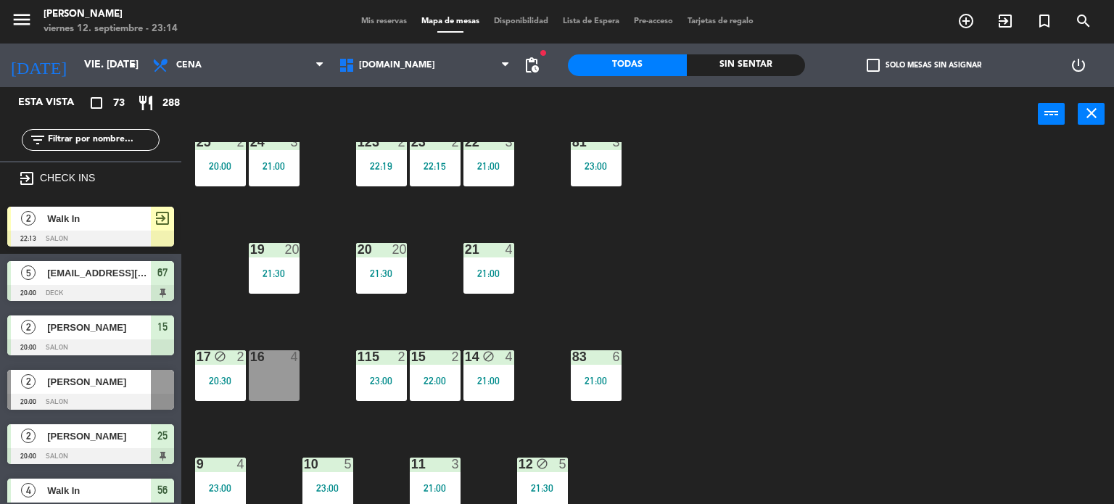
click at [784, 62] on div "Sin sentar" at bounding box center [746, 65] width 119 height 22
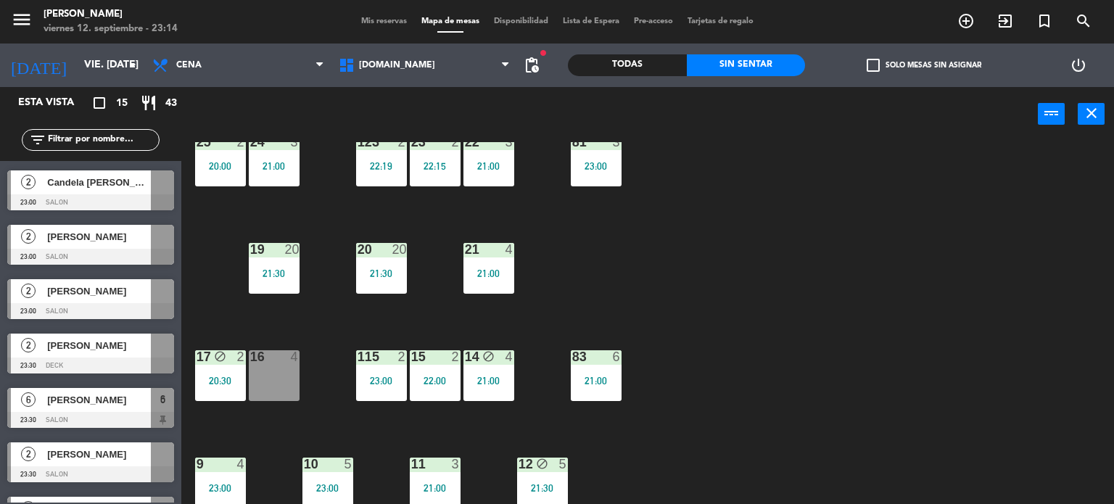
scroll to position [512, 0]
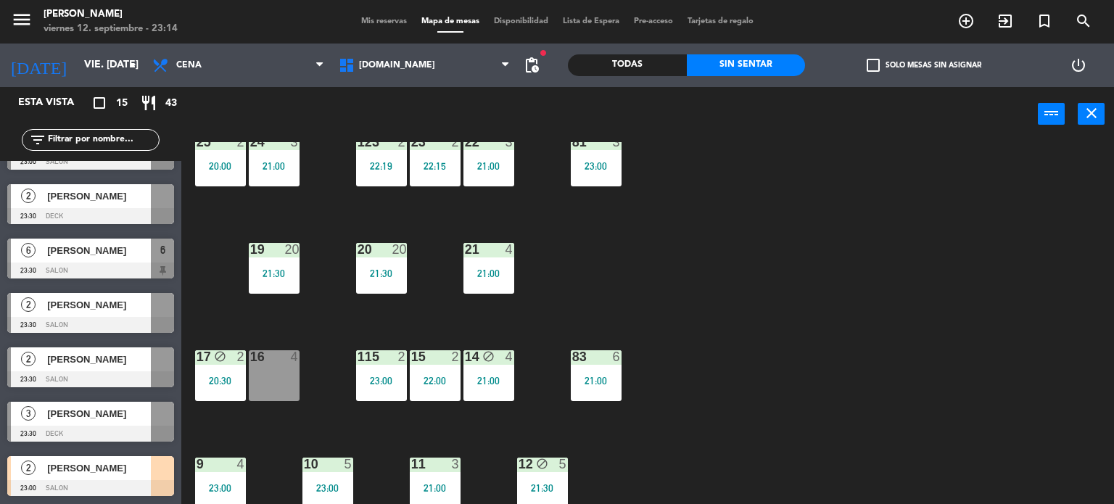
click at [852, 348] on div "34 block 2 21:00 35 block 6 21:30 36 block 9 20:30 43 2 23:00 37 block 7 21:00 …" at bounding box center [653, 323] width 922 height 363
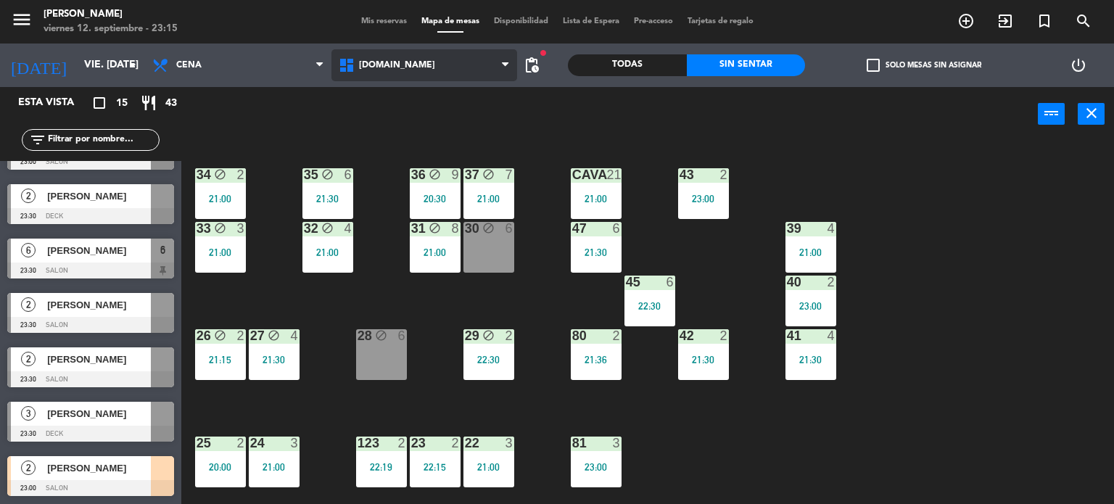
click at [393, 60] on span "[DOMAIN_NAME]" at bounding box center [397, 65] width 76 height 10
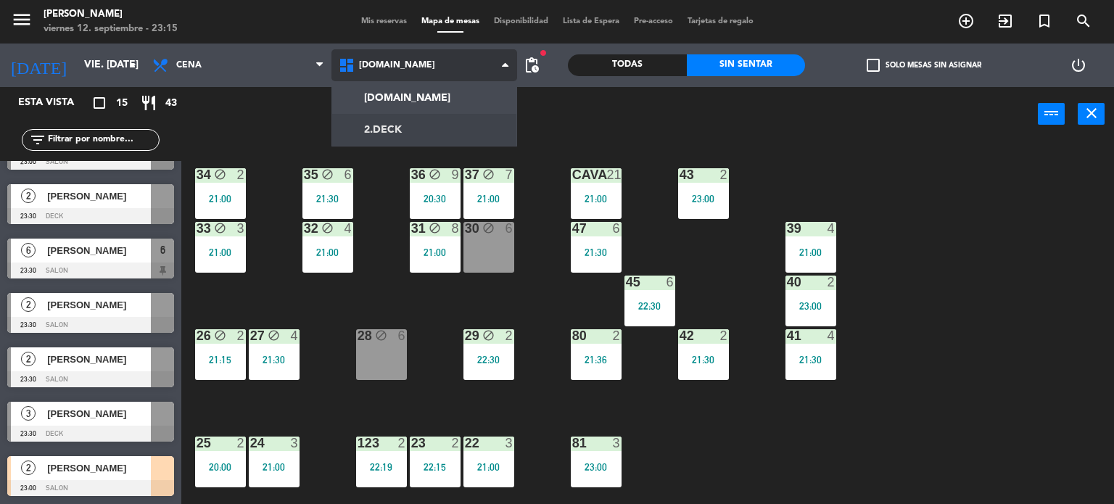
click at [411, 131] on ng-component "menu Gardiner viernes 12. septiembre - 23:15 Mis reservas Mapa de mesas Disponi…" at bounding box center [557, 252] width 1114 height 505
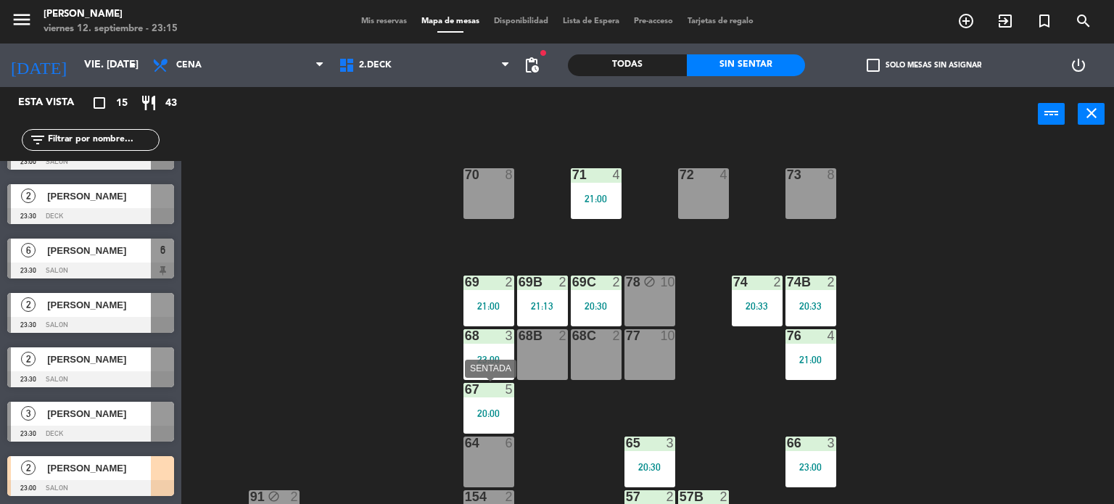
click at [511, 386] on div "5" at bounding box center [510, 389] width 9 height 13
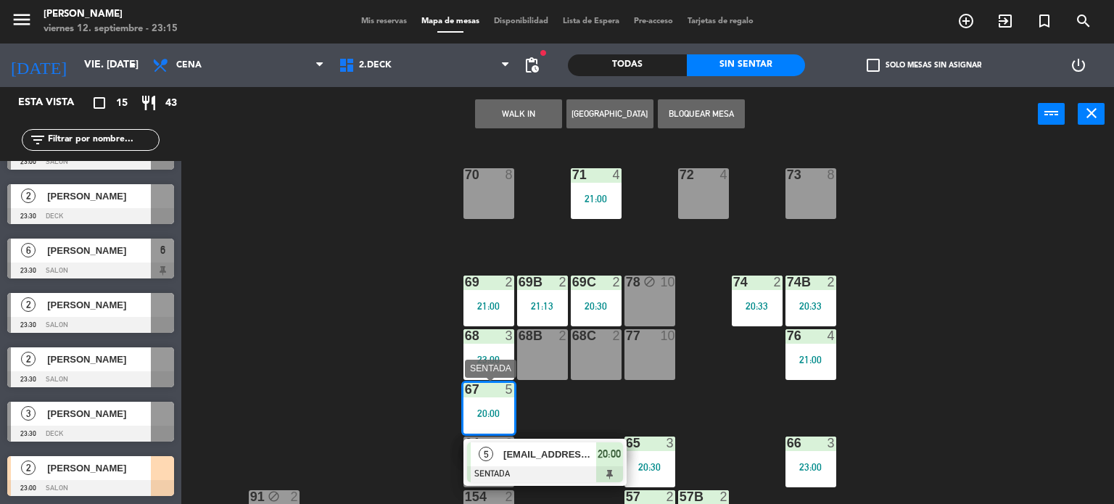
click at [604, 469] on div at bounding box center [545, 474] width 156 height 16
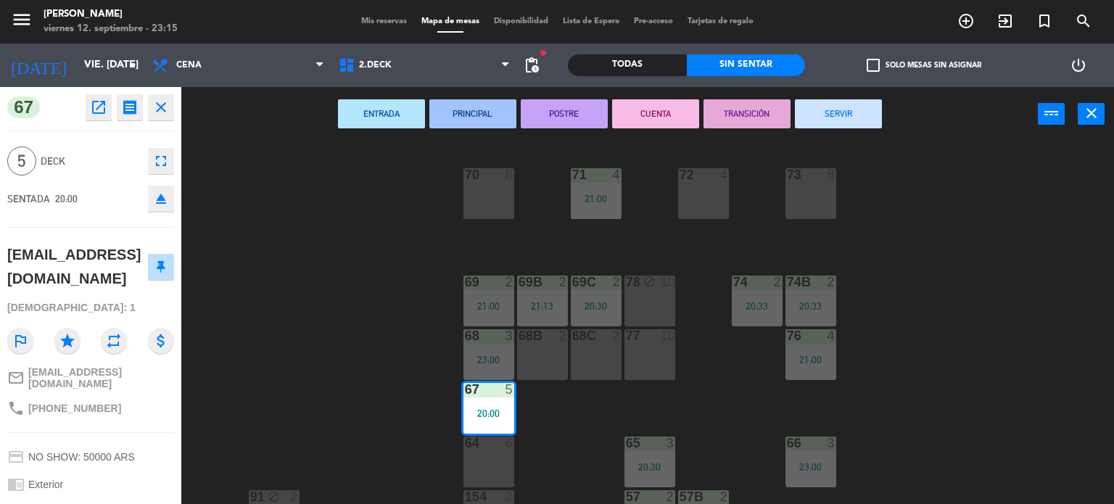
click at [584, 397] on div "71 4 21:00 72 4 73 8 70 8 74 2 20:33 74B 2 20:33 69 2 21:00 69B 2 21:13 69C 2 2…" at bounding box center [653, 323] width 922 height 363
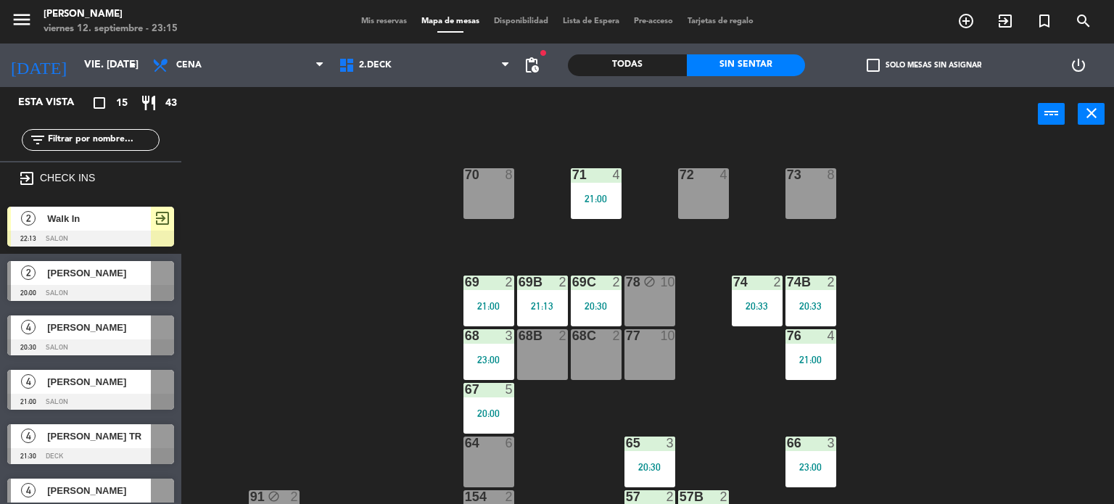
click at [849, 338] on div "71 4 21:00 72 4 73 8 70 8 74 2 20:33 74B 2 20:33 69 2 21:00 69B 2 21:13 69C 2 2…" at bounding box center [653, 323] width 922 height 363
click at [829, 348] on div "76 4 21:00" at bounding box center [811, 354] width 51 height 51
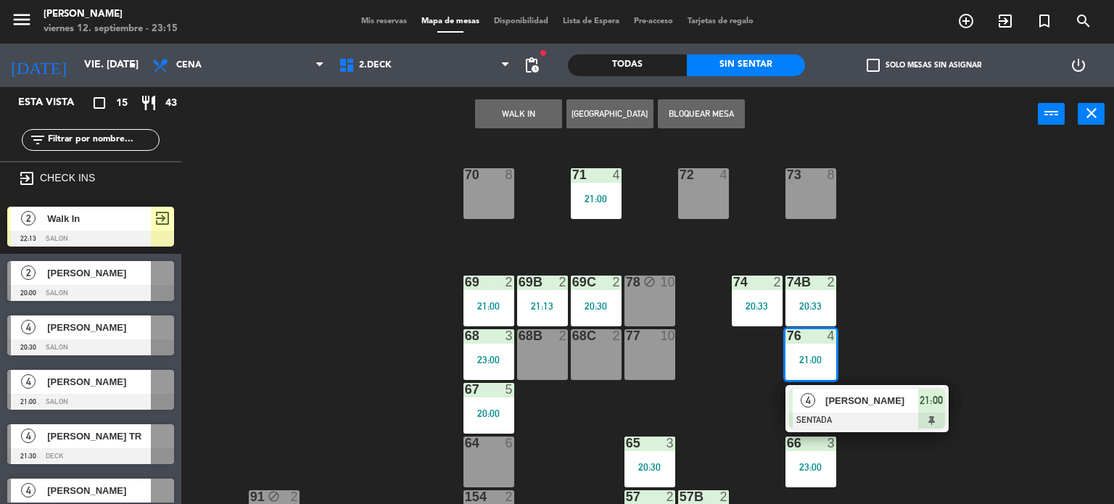
click at [889, 303] on div "71 4 21:00 72 4 73 8 70 8 74 2 20:33 74B 2 20:33 69 2 21:00 69B 2 21:13 69C 2 2…" at bounding box center [653, 323] width 922 height 363
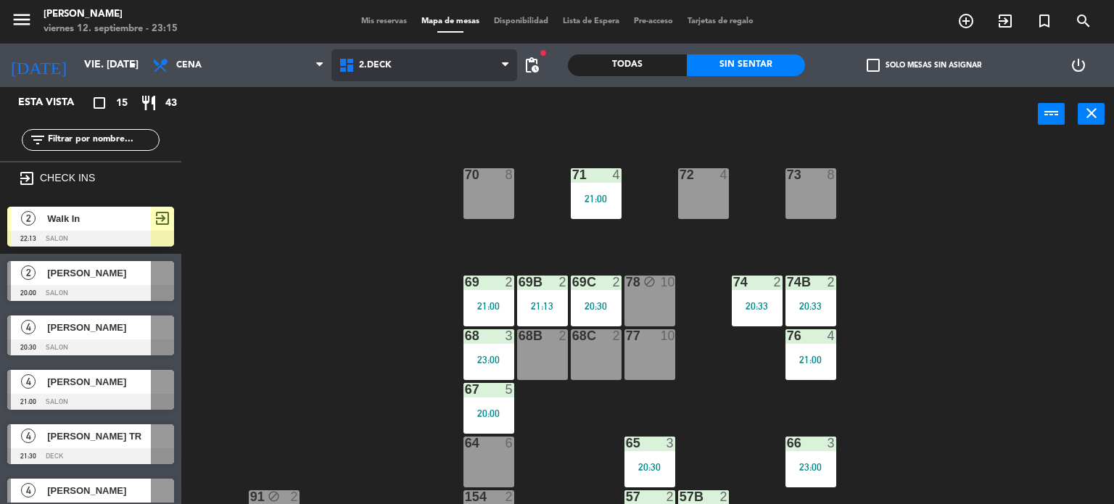
click at [396, 59] on span "2.DECK" at bounding box center [425, 65] width 186 height 32
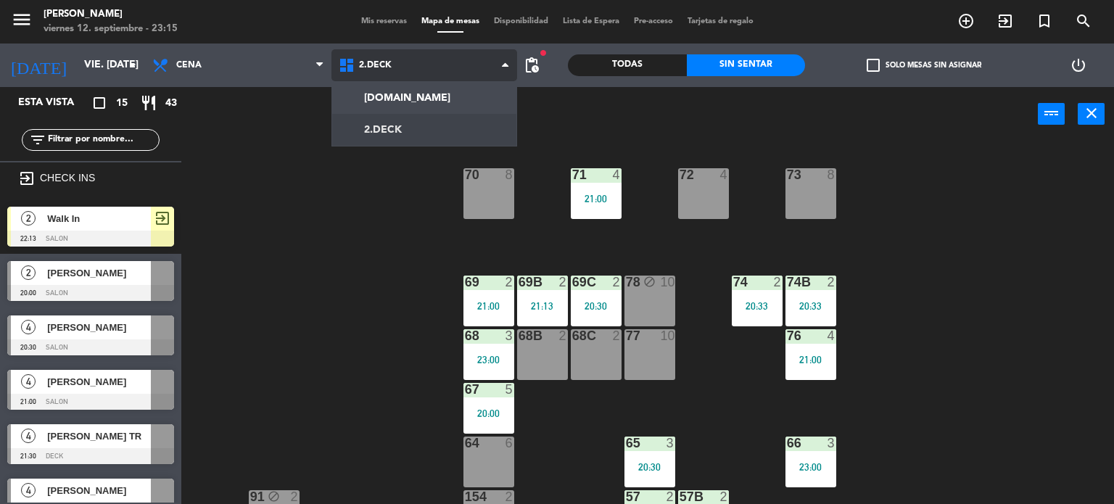
click at [419, 89] on ng-component "menu Gardiner viernes 12. septiembre - 23:15 Mis reservas Mapa de mesas Disponi…" at bounding box center [557, 252] width 1114 height 505
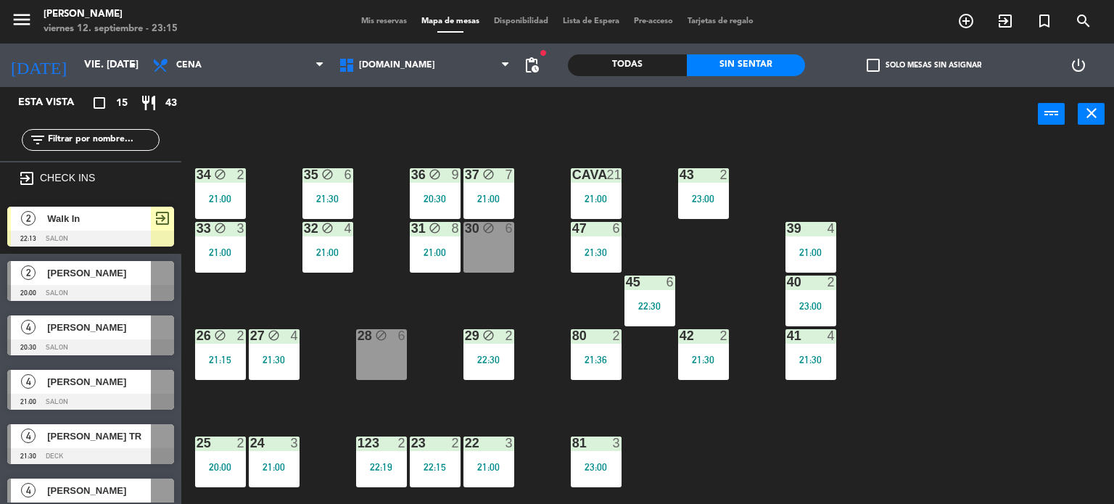
click at [563, 285] on div "34 block 2 21:00 35 block 6 21:30 36 block 9 20:30 43 2 23:00 37 block 7 21:00 …" at bounding box center [653, 323] width 922 height 363
click at [505, 254] on div "30 block 6" at bounding box center [489, 247] width 51 height 51
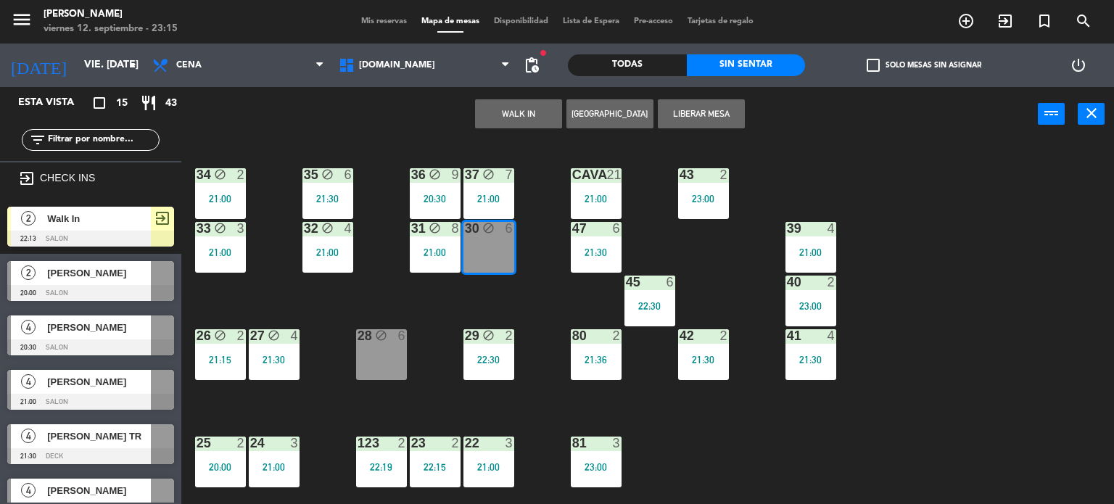
click at [464, 297] on div "34 block 2 21:00 35 block 6 21:30 36 block 9 20:30 43 2 23:00 37 block 7 21:00 …" at bounding box center [653, 323] width 922 height 363
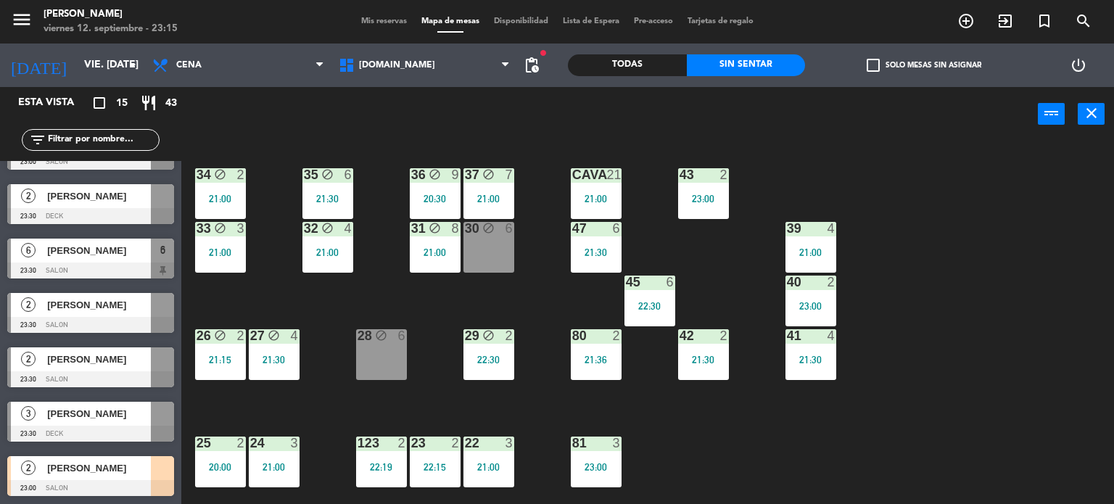
click at [118, 136] on input "text" at bounding box center [102, 140] width 112 height 16
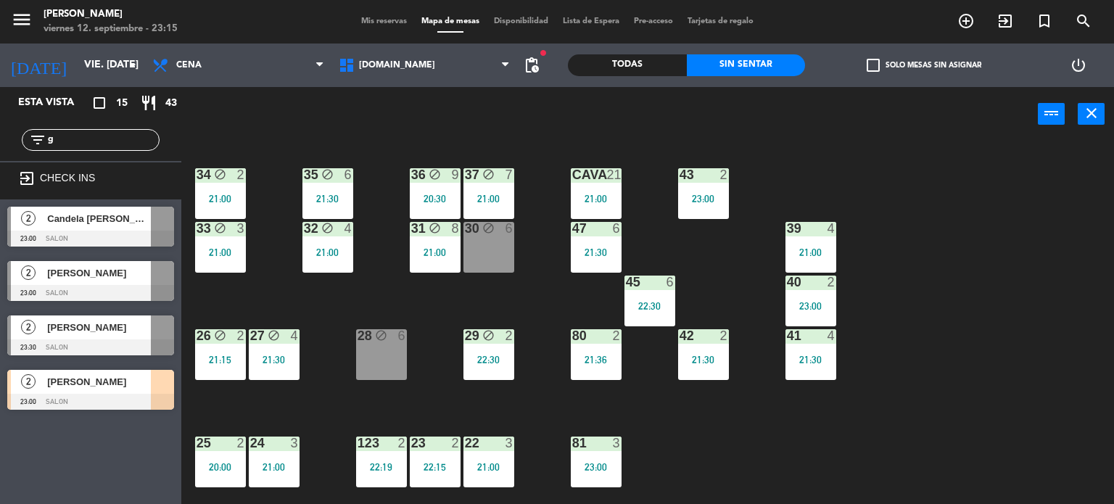
scroll to position [0, 0]
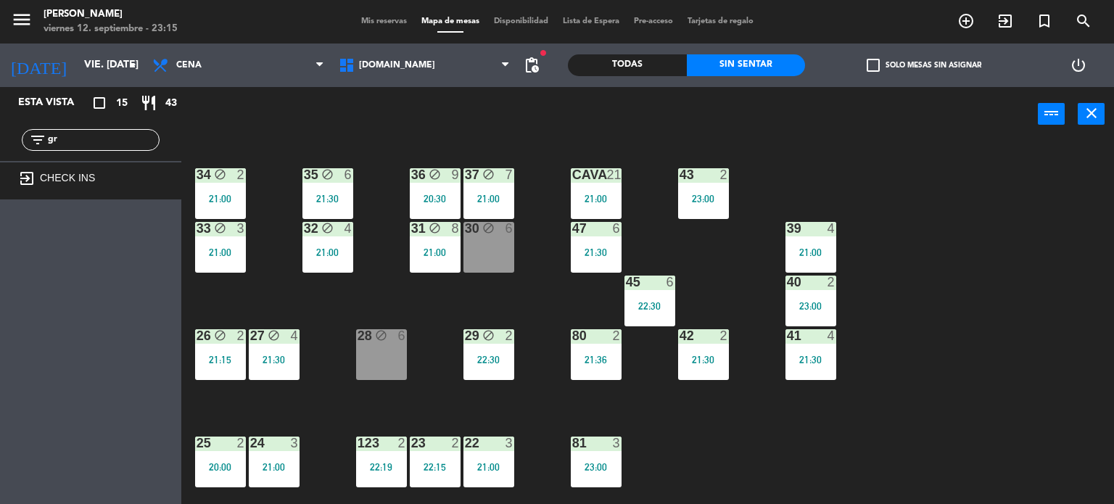
type input "gr"
click at [654, 75] on div "Todas" at bounding box center [627, 65] width 119 height 22
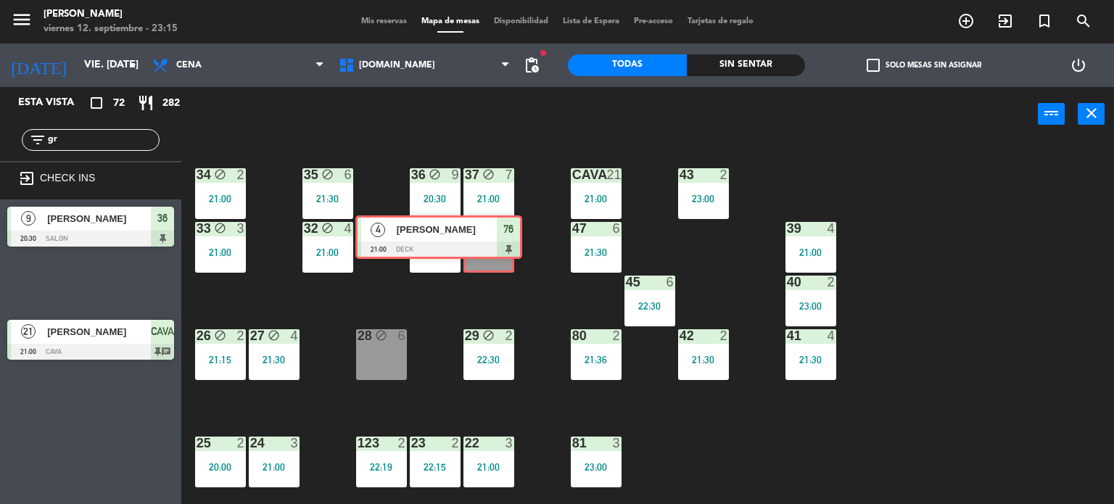
drag, startPoint x: 126, startPoint y: 297, endPoint x: 474, endPoint y: 252, distance: 351.1
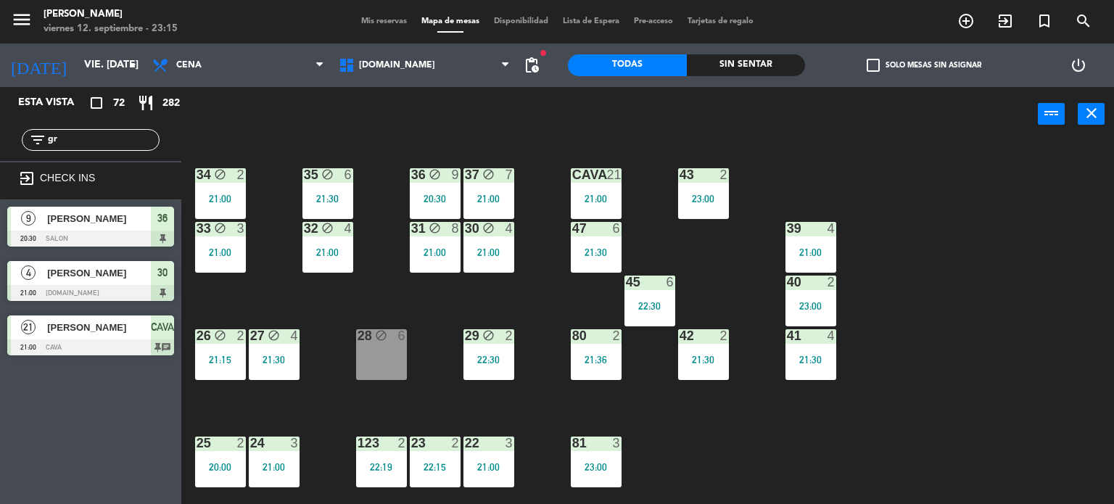
click at [524, 292] on div "34 block 2 21:00 35 block 6 21:30 36 block 9 20:30 43 2 23:00 37 block 7 21:00 …" at bounding box center [653, 323] width 922 height 363
drag, startPoint x: 66, startPoint y: 147, endPoint x: 41, endPoint y: 144, distance: 24.9
click at [41, 144] on div "filter_list gr" at bounding box center [91, 140] width 138 height 22
click at [75, 141] on input "gr" at bounding box center [102, 140] width 112 height 16
drag, startPoint x: 87, startPoint y: 143, endPoint x: 0, endPoint y: 145, distance: 87.1
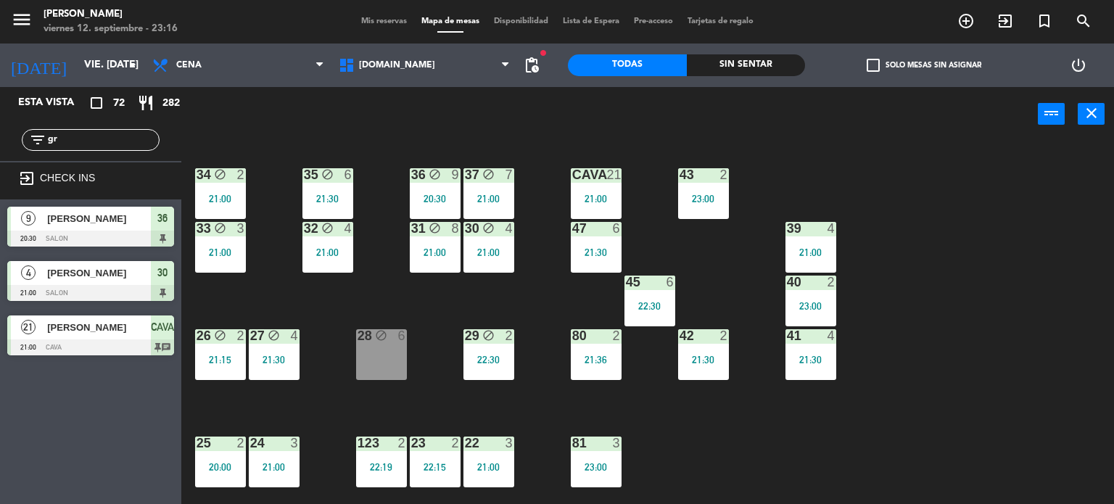
click at [0, 145] on div "filter_list gr" at bounding box center [90, 140] width 181 height 42
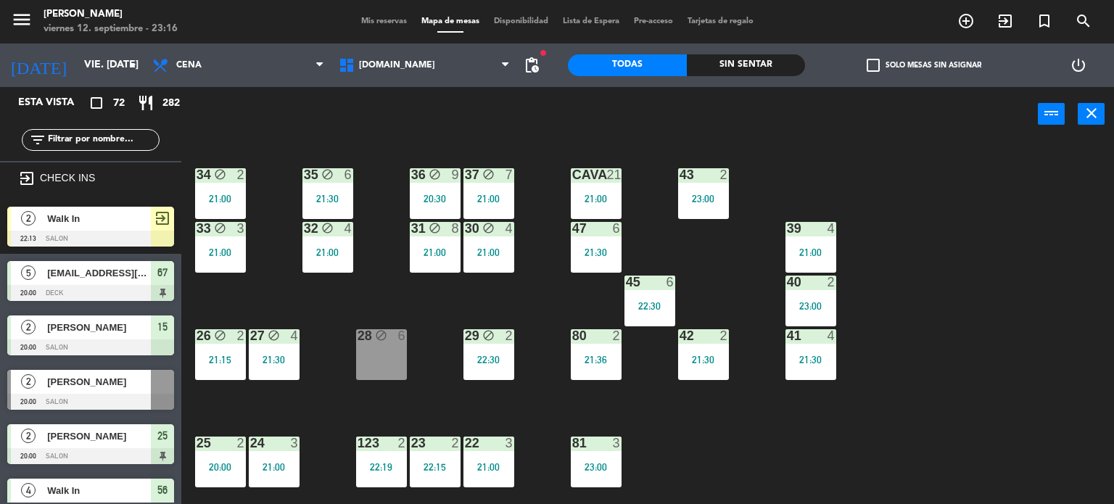
click at [29, 141] on icon "filter_list" at bounding box center [37, 139] width 17 height 17
click at [73, 132] on input "text" at bounding box center [102, 140] width 112 height 16
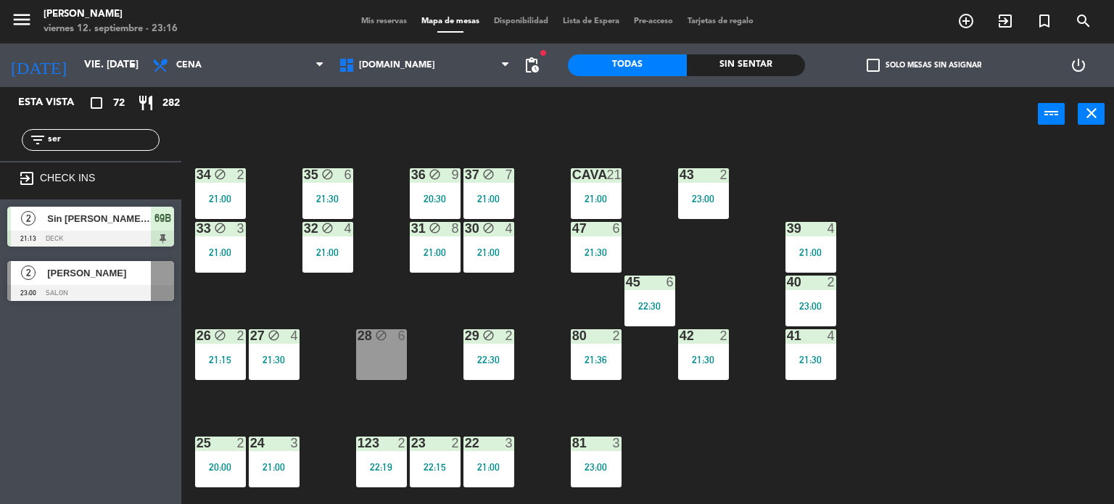
type input "ser"
click at [99, 422] on div "Esta vista crop_square 72 restaurant 282 filter_list ser exit_to_app CHECK INS …" at bounding box center [90, 295] width 181 height 417
click at [141, 276] on span "[PERSON_NAME]" at bounding box center [99, 273] width 104 height 15
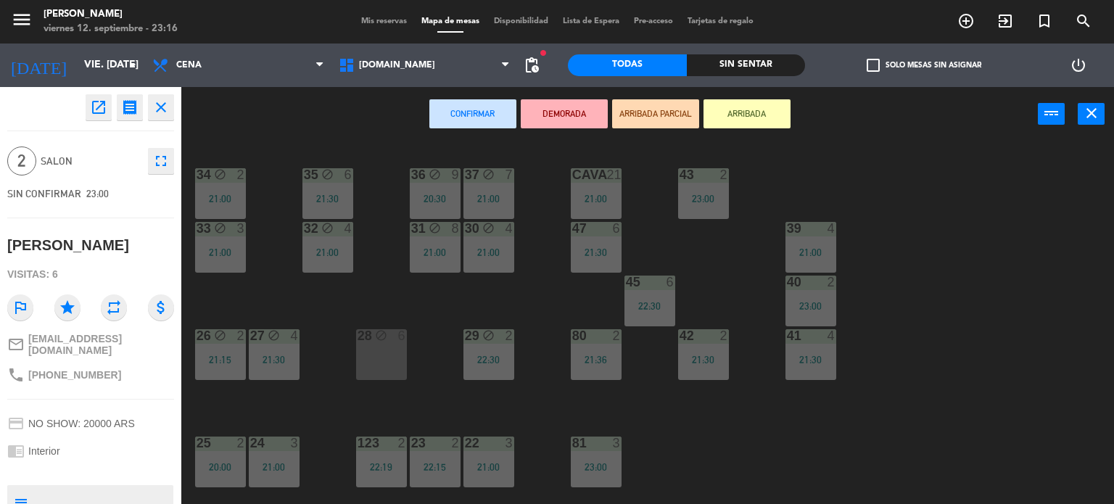
click at [679, 104] on button "ARRIBADA PARCIAL" at bounding box center [655, 113] width 87 height 29
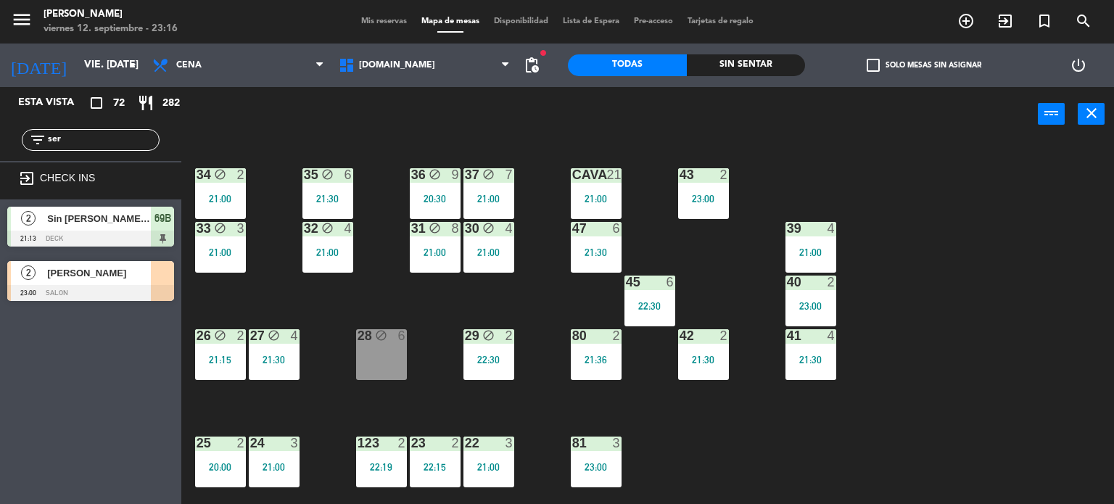
drag, startPoint x: 82, startPoint y: 139, endPoint x: 0, endPoint y: 186, distance: 94.6
click at [0, 181] on div "Esta vista crop_square 72 restaurant 282 filter_list ser exit_to_app CHECK INS …" at bounding box center [90, 197] width 181 height 221
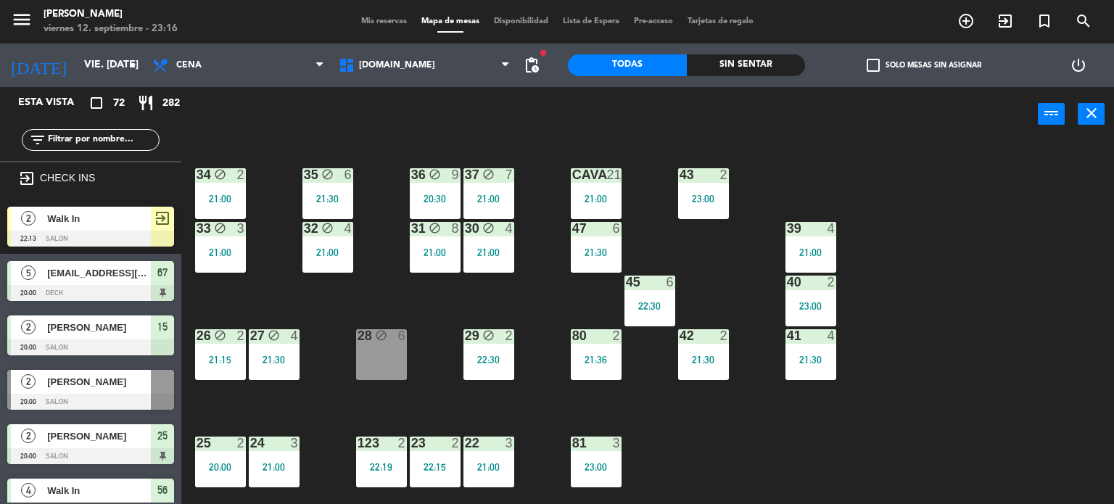
click at [768, 54] on div "Sin sentar" at bounding box center [746, 65] width 119 height 22
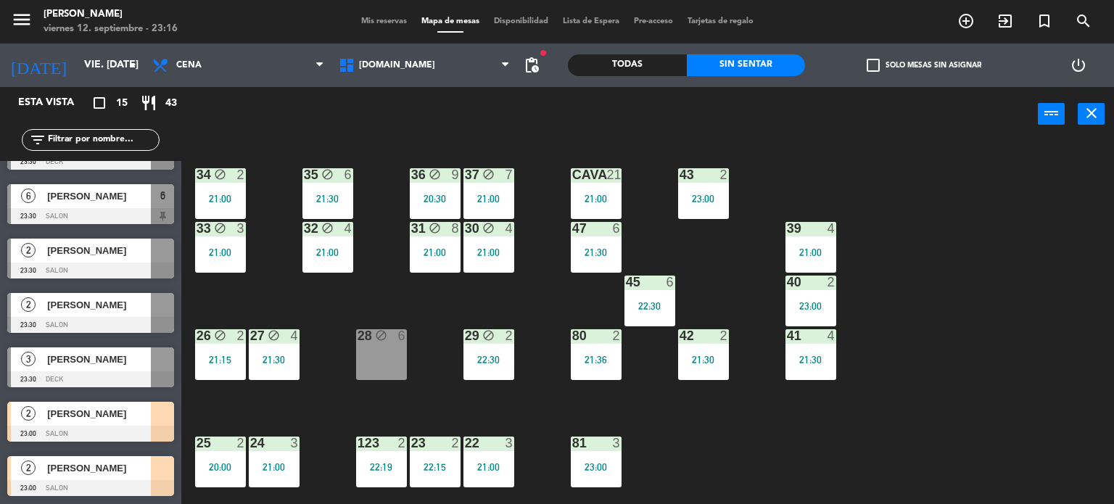
scroll to position [218, 0]
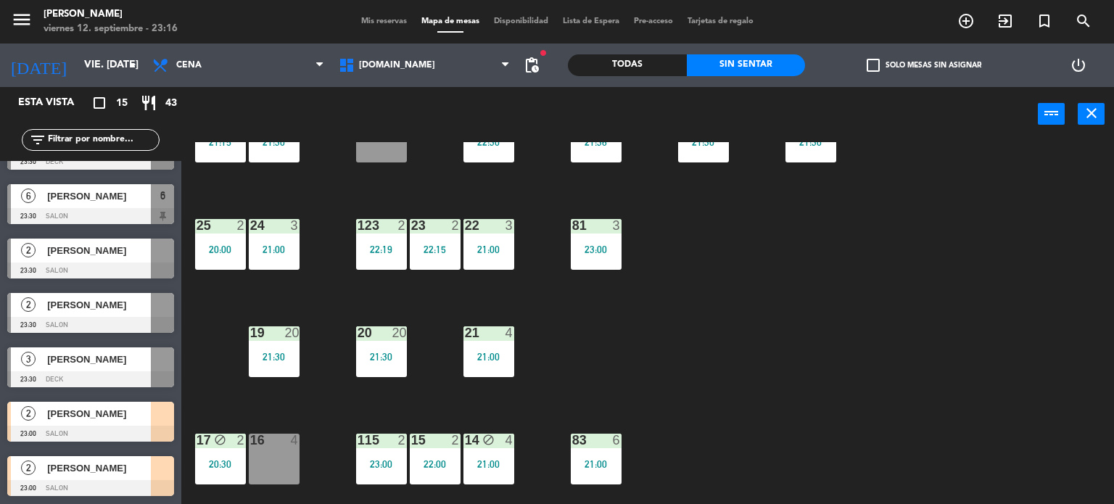
click at [895, 387] on div "34 block 2 21:00 35 block 6 21:30 36 block 9 20:30 43 2 23:00 37 block 7 21:00 …" at bounding box center [653, 323] width 922 height 363
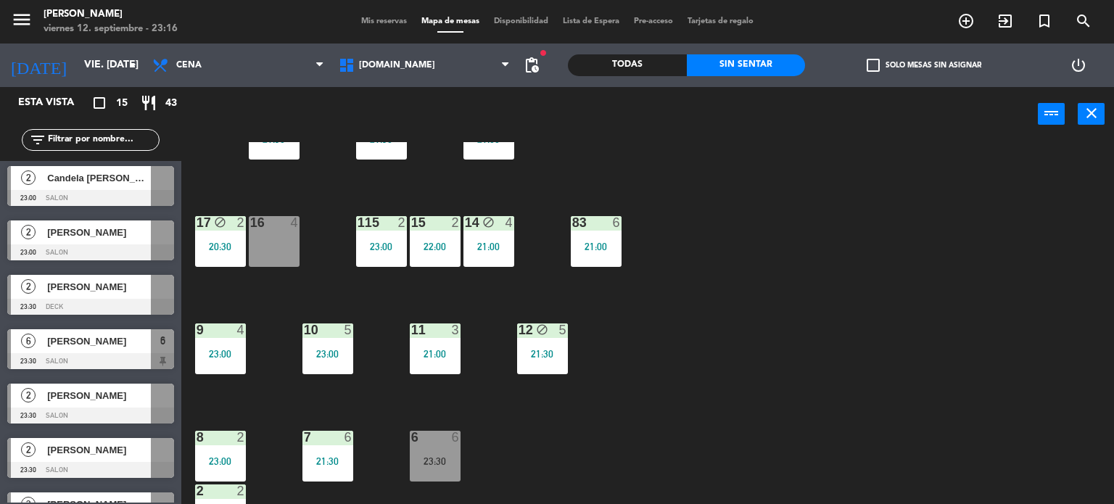
scroll to position [519, 0]
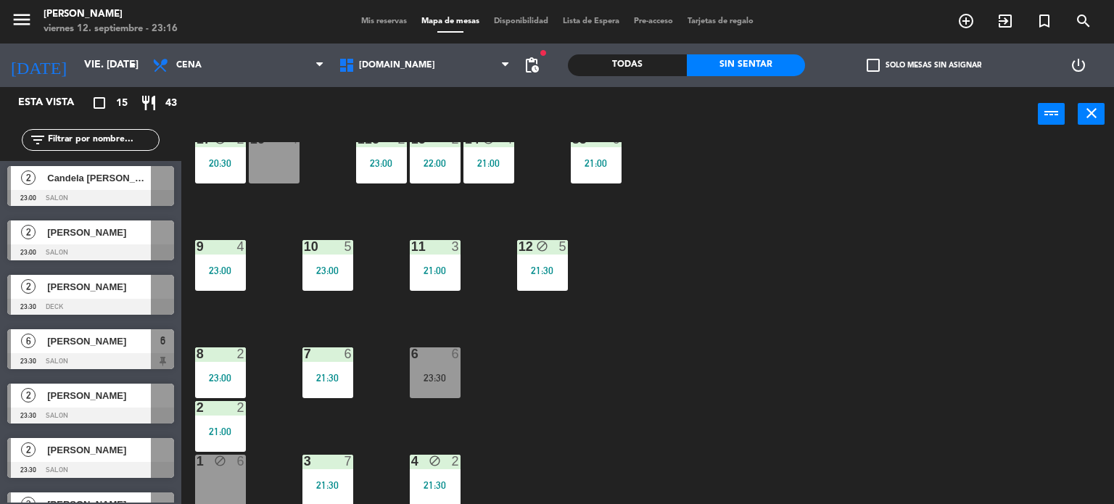
click at [236, 417] on div "2 2 21:00" at bounding box center [220, 426] width 51 height 51
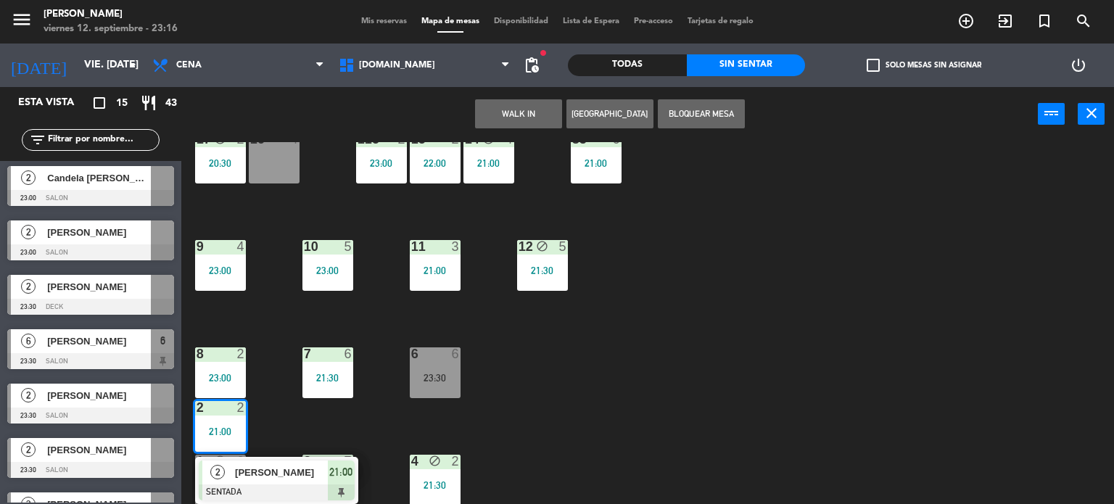
click at [292, 482] on div "[PERSON_NAME]" at bounding box center [281, 473] width 94 height 24
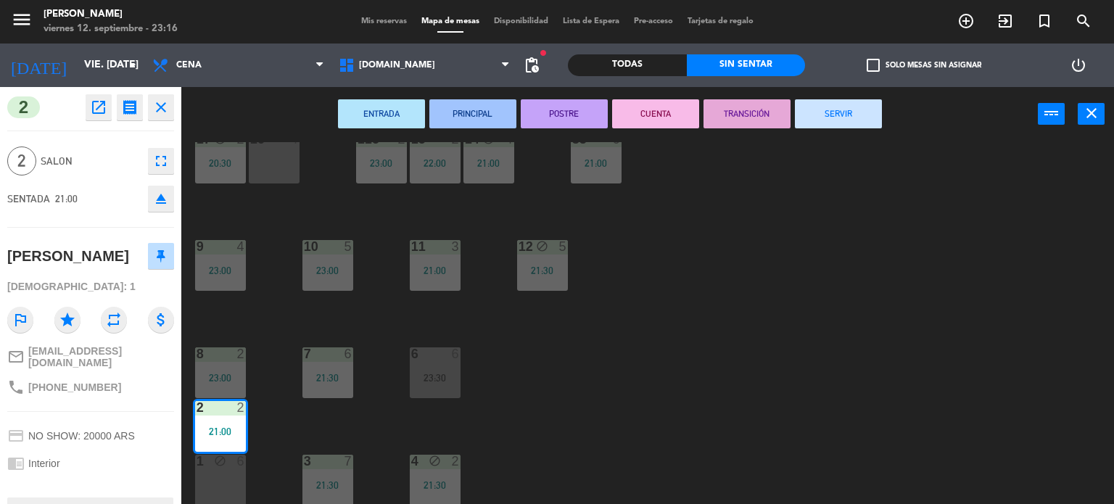
click at [859, 114] on button "SERVIR" at bounding box center [838, 113] width 87 height 29
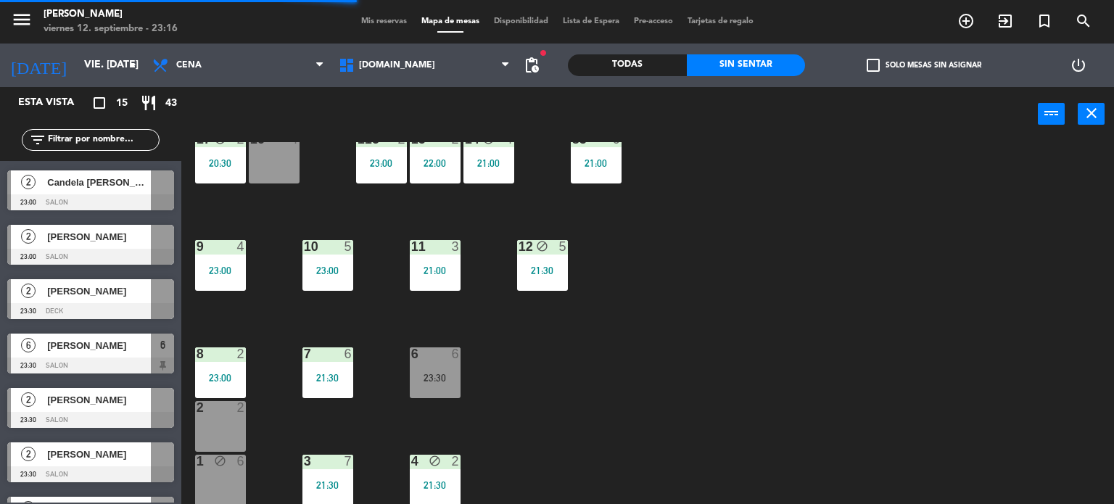
scroll to position [512, 0]
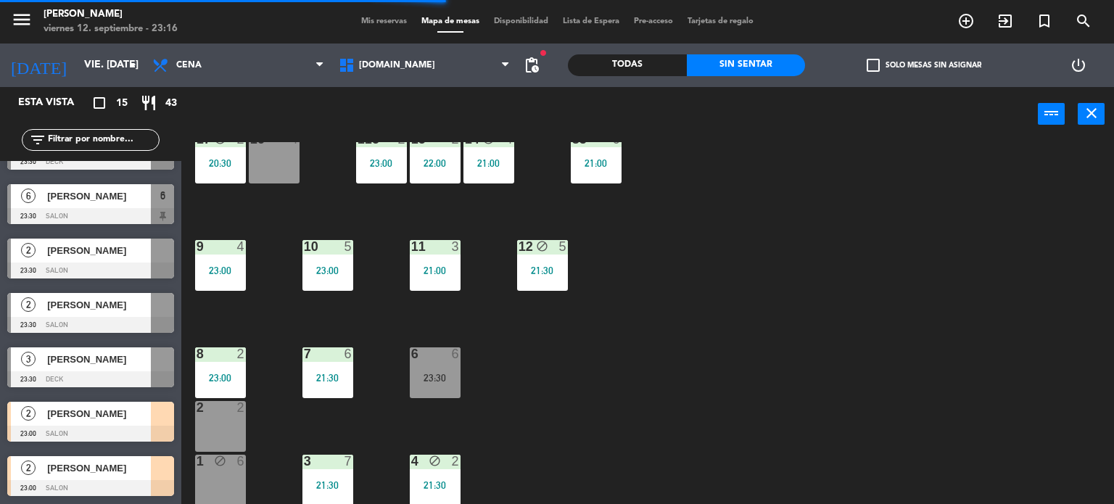
click at [646, 394] on div "34 block 2 21:00 35 block 6 21:30 36 block 9 20:30 43 2 23:00 37 block 7 21:00 …" at bounding box center [653, 323] width 922 height 363
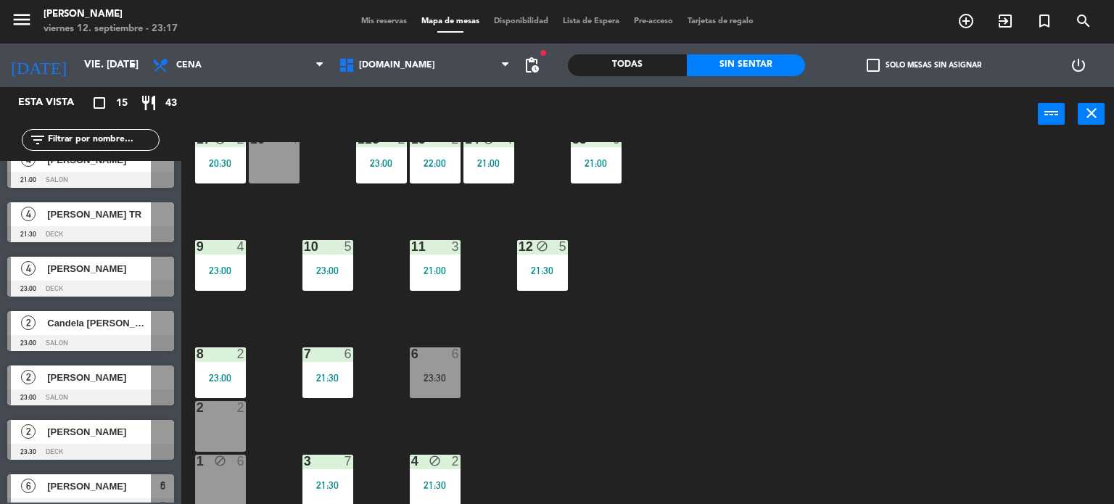
scroll to position [374, 0]
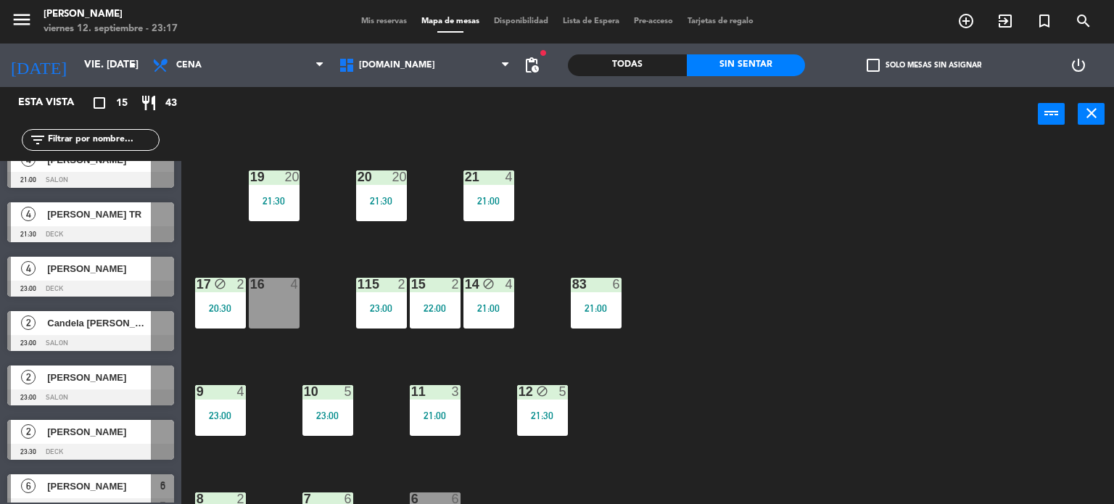
click at [856, 247] on div "34 block 2 21:00 35 block 6 21:30 36 block 9 20:30 43 2 23:00 37 block 7 21:00 …" at bounding box center [653, 323] width 922 height 363
click at [659, 62] on div "Todas" at bounding box center [627, 65] width 119 height 22
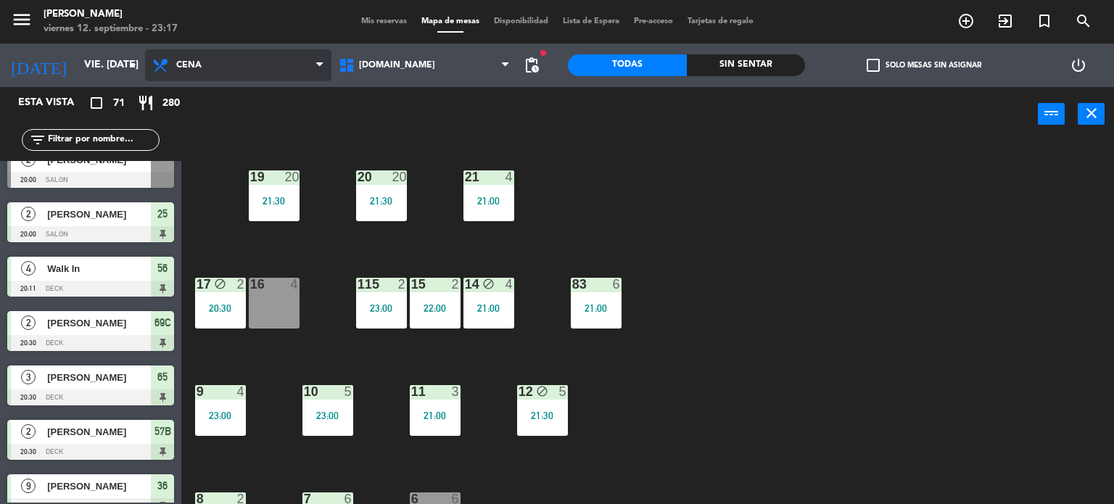
scroll to position [929, 0]
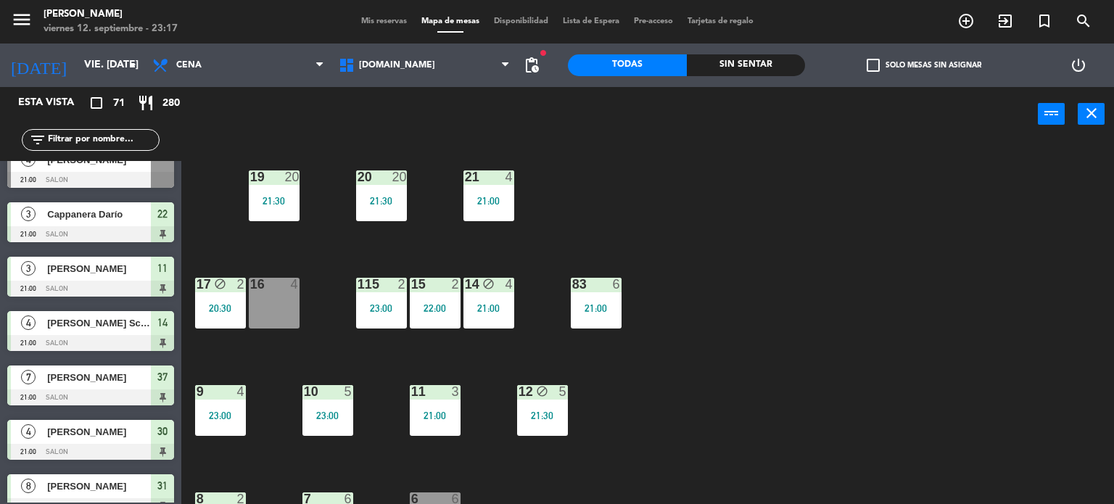
click at [129, 136] on input "text" at bounding box center [102, 140] width 112 height 16
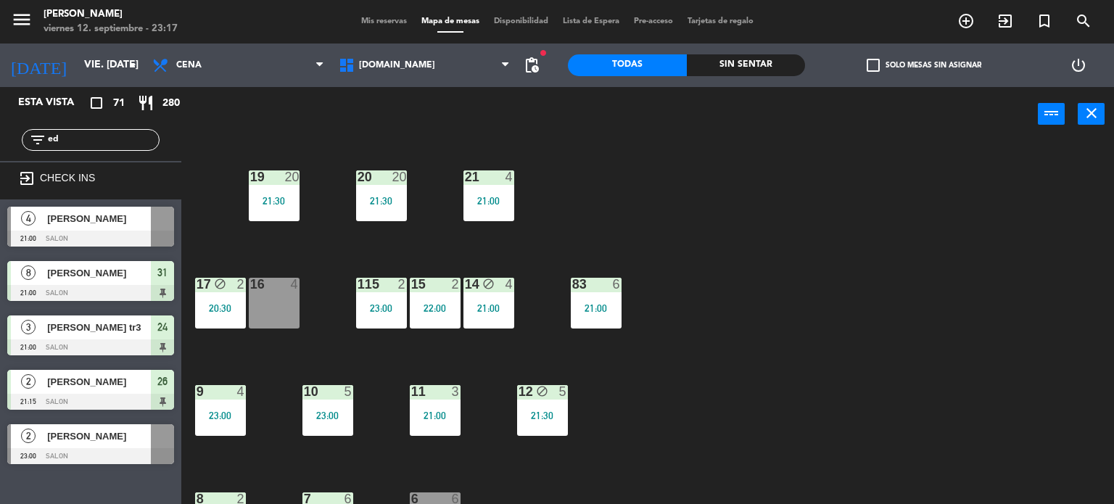
type input "ed"
click at [778, 423] on div "34 block 2 21:00 35 block 6 21:30 36 block 9 20:30 43 2 23:00 37 block 7 21:00 …" at bounding box center [653, 323] width 922 height 363
click at [119, 437] on span "[PERSON_NAME]" at bounding box center [99, 436] width 104 height 15
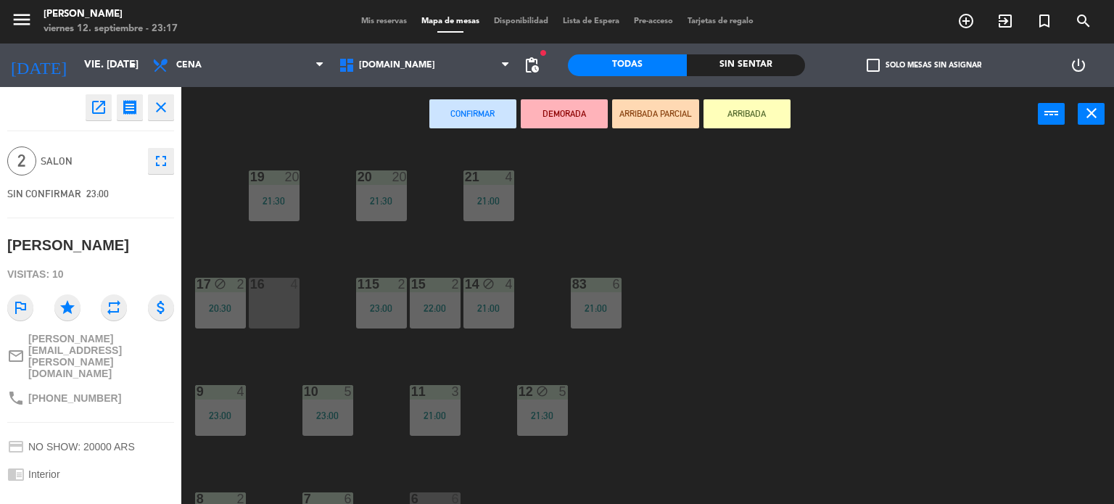
click at [632, 120] on button "ARRIBADA PARCIAL" at bounding box center [655, 113] width 87 height 29
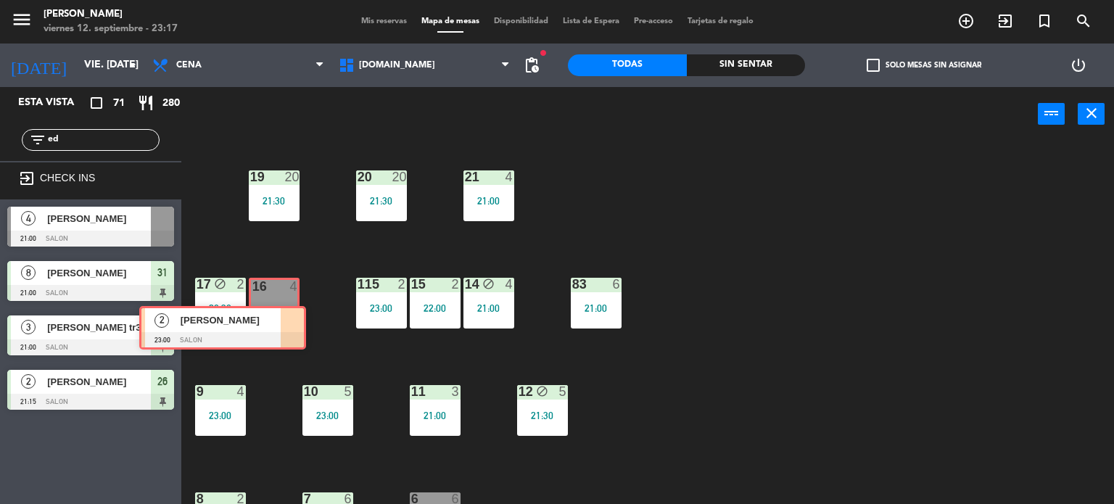
drag, startPoint x: 192, startPoint y: 420, endPoint x: 291, endPoint y: 318, distance: 142.1
click at [291, 318] on div "Esta vista crop_square 71 restaurant 280 filter_list ed exit_to_app CHECK INS 4…" at bounding box center [557, 296] width 1114 height 418
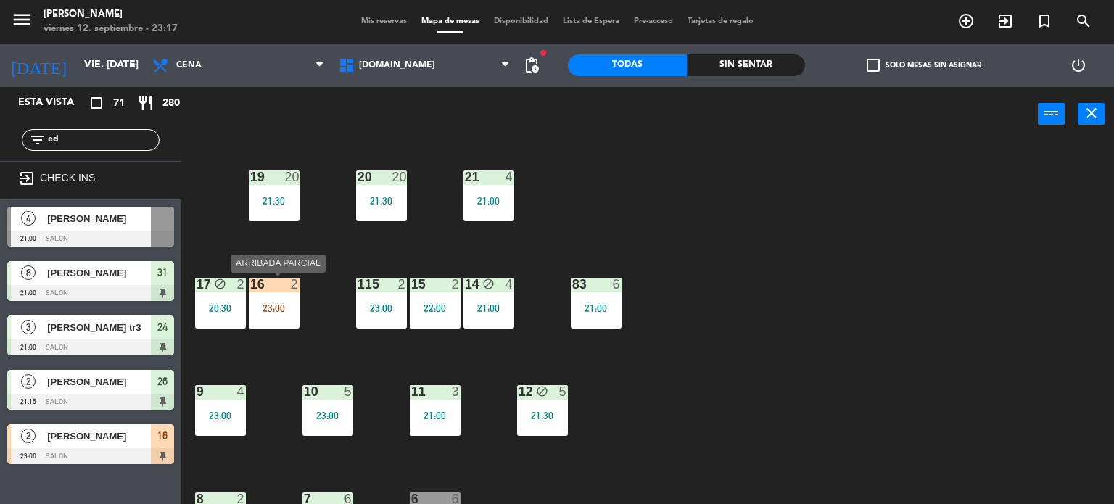
click at [287, 326] on div "16 2 23:00" at bounding box center [274, 303] width 51 height 51
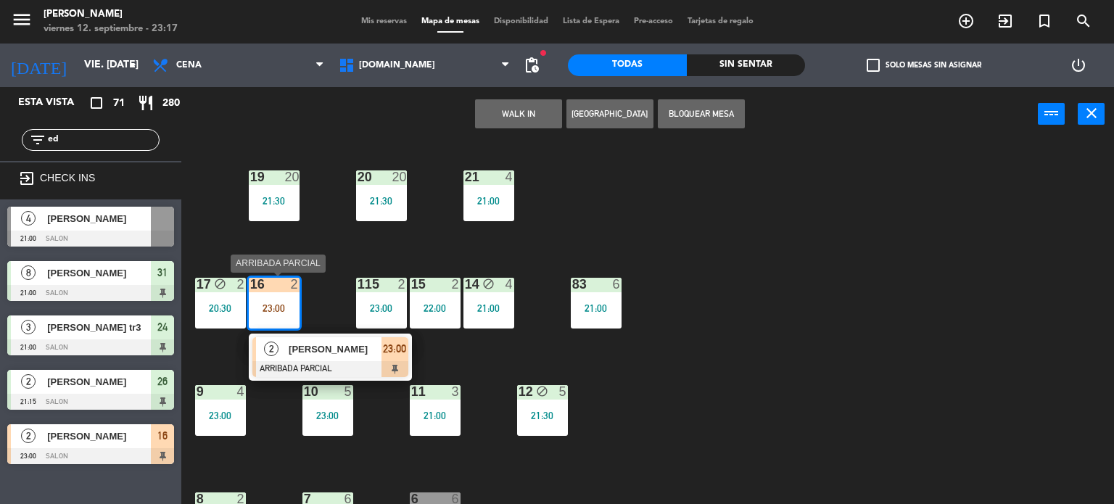
click at [343, 353] on span "[PERSON_NAME]" at bounding box center [335, 349] width 93 height 15
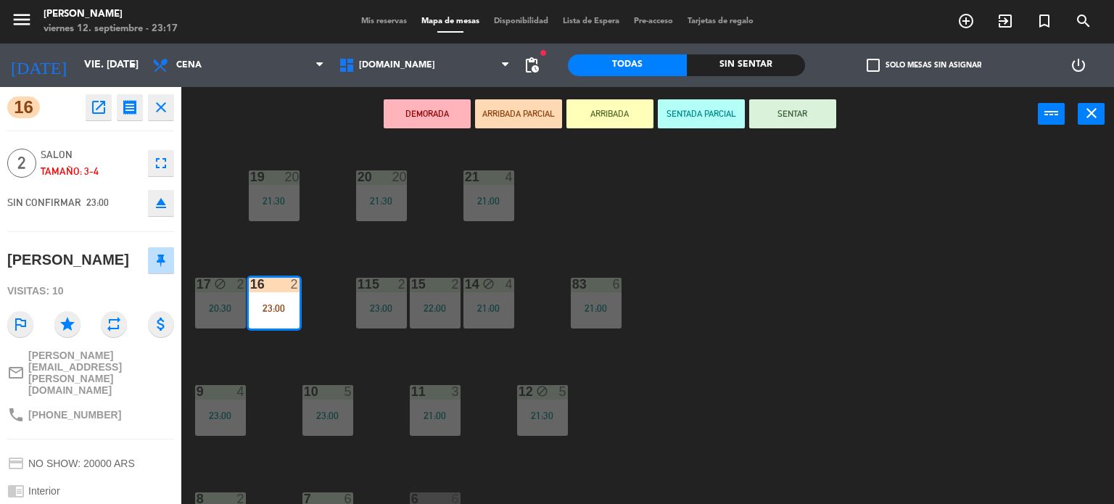
click at [796, 104] on button "SENTAR" at bounding box center [792, 113] width 87 height 29
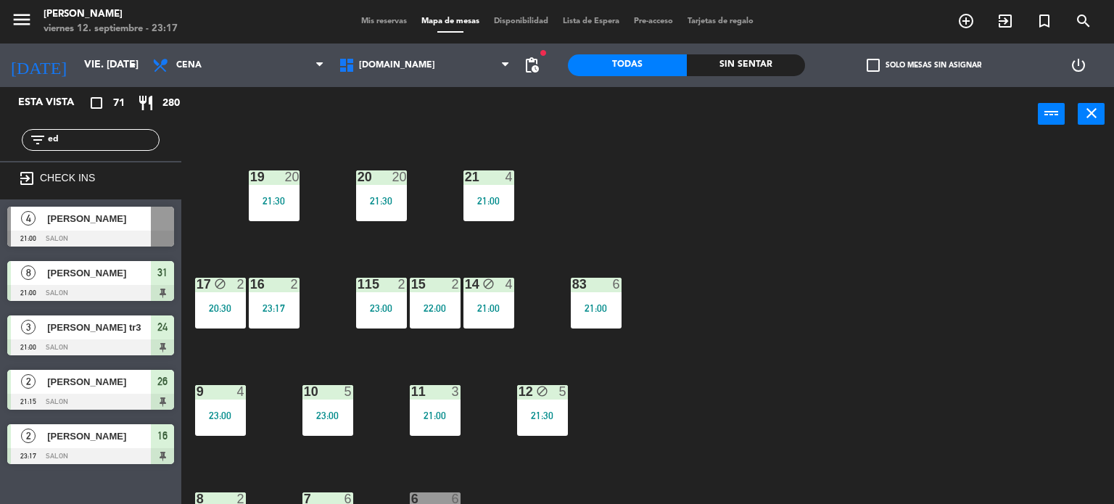
click at [98, 144] on input "ed" at bounding box center [102, 140] width 112 height 16
drag, startPoint x: 102, startPoint y: 141, endPoint x: 0, endPoint y: 151, distance: 102.0
click at [0, 151] on div "filter_list ed" at bounding box center [90, 140] width 181 height 42
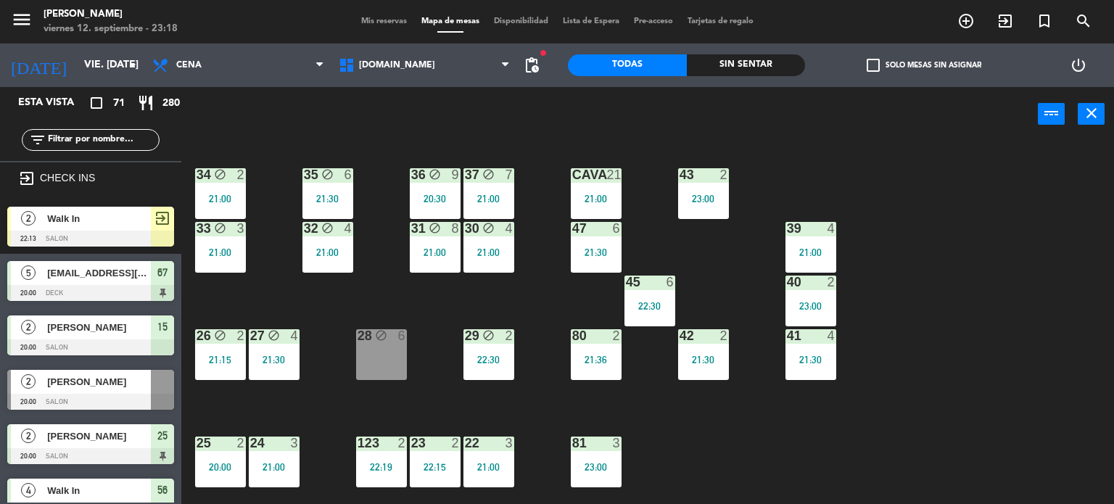
click at [995, 349] on div "34 block 2 21:00 35 block 6 21:30 36 block 9 20:30 43 2 23:00 37 block 7 21:00 …" at bounding box center [653, 323] width 922 height 363
click at [741, 66] on div "Sin sentar" at bounding box center [746, 65] width 119 height 22
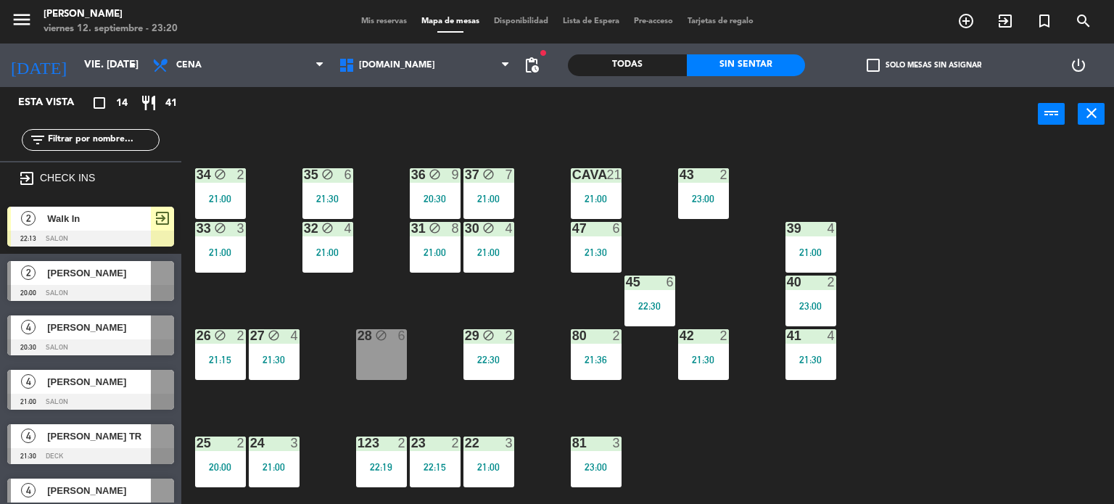
click at [887, 243] on div "34 block 2 21:00 35 block 6 21:30 36 block 9 20:30 43 2 23:00 37 block 7 21:00 …" at bounding box center [653, 323] width 922 height 363
click at [490, 237] on div "30 block 4 21:00" at bounding box center [489, 247] width 51 height 51
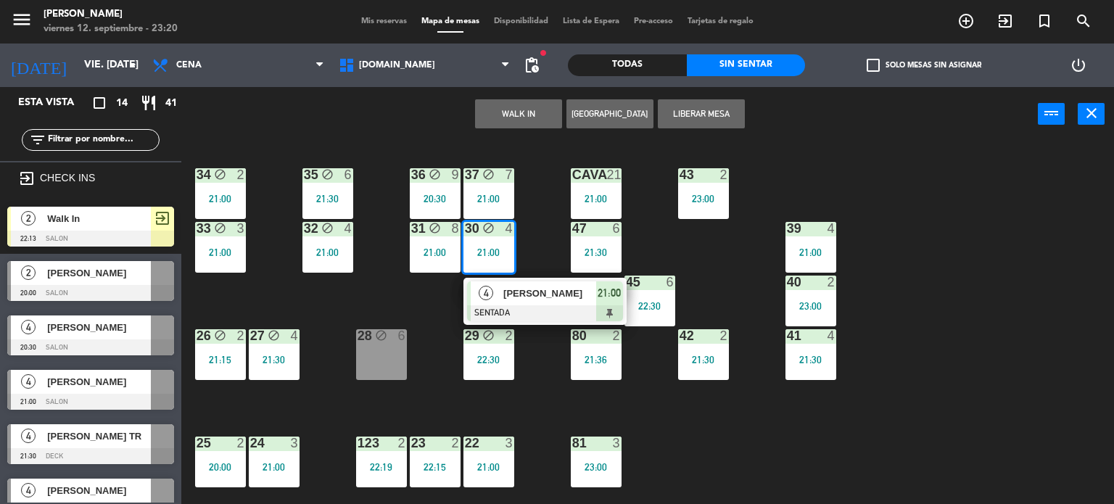
click at [392, 288] on div "34 block 2 21:00 35 block 6 21:30 36 block 9 20:30 43 2 23:00 37 block 7 21:00 …" at bounding box center [653, 323] width 922 height 363
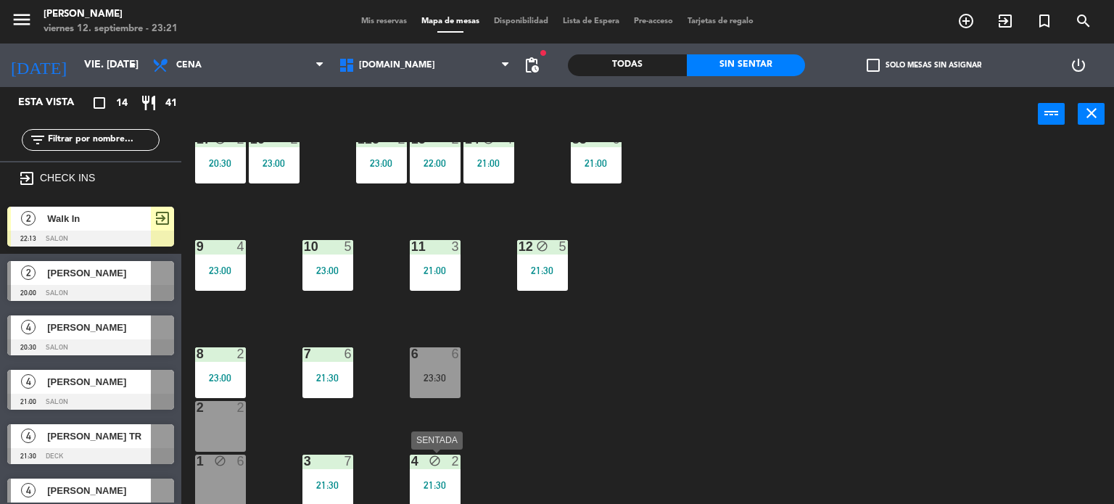
click at [449, 472] on div "4 block 2 21:30" at bounding box center [435, 480] width 51 height 51
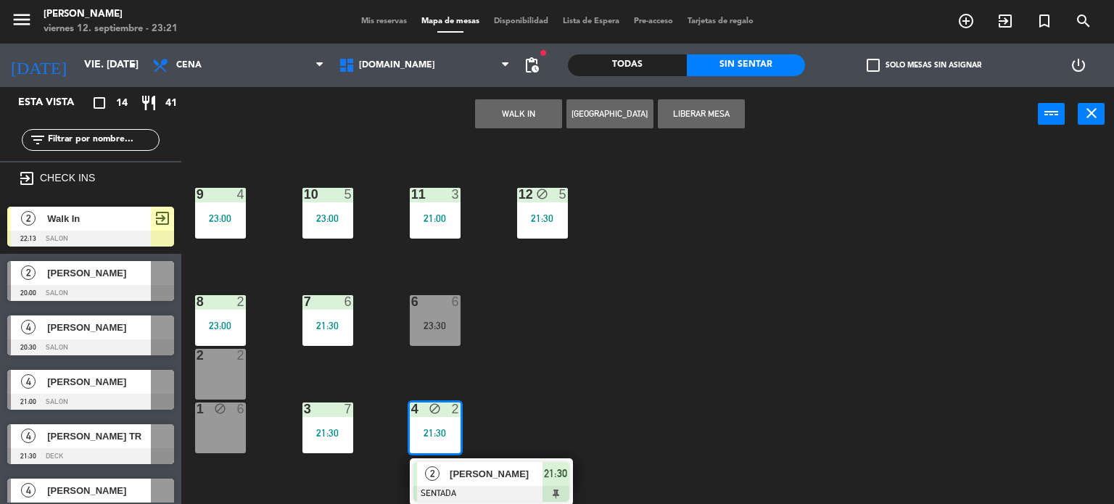
click at [500, 484] on div "[PERSON_NAME]" at bounding box center [495, 474] width 94 height 24
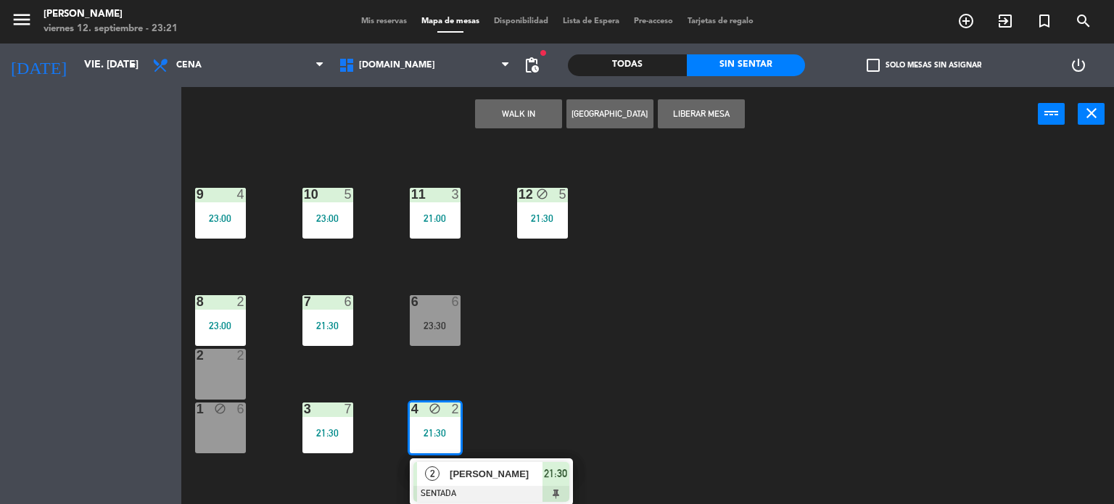
scroll to position [519, 0]
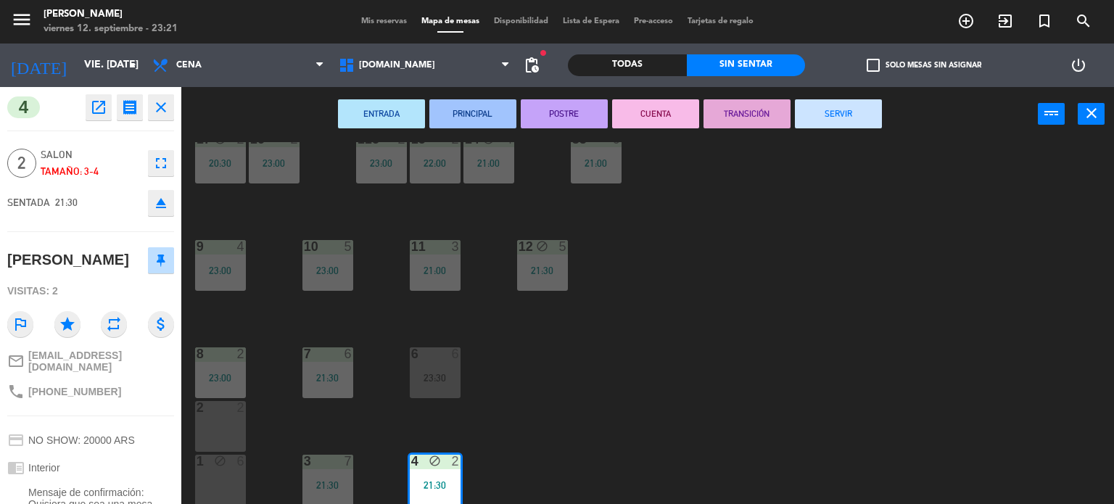
click at [821, 121] on button "SERVIR" at bounding box center [838, 113] width 87 height 29
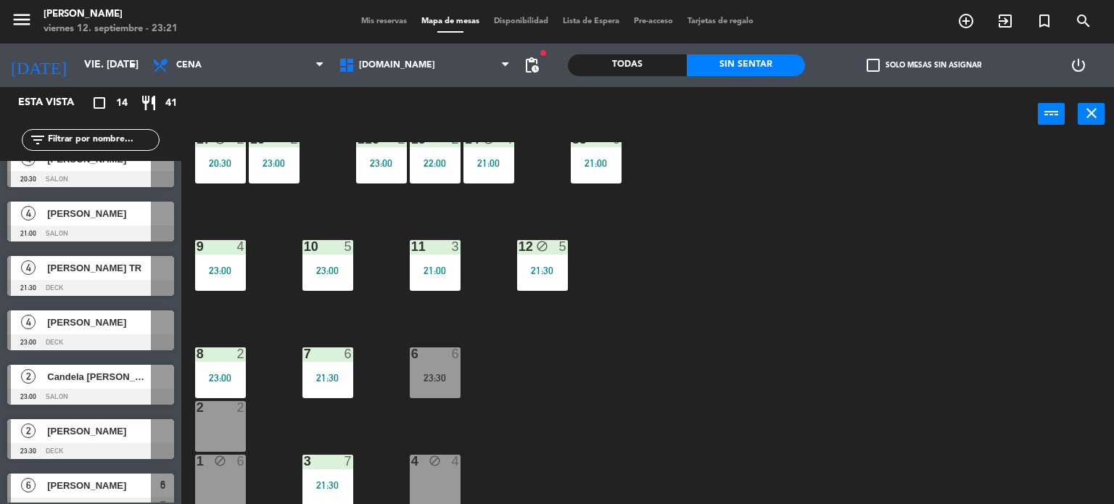
scroll to position [0, 0]
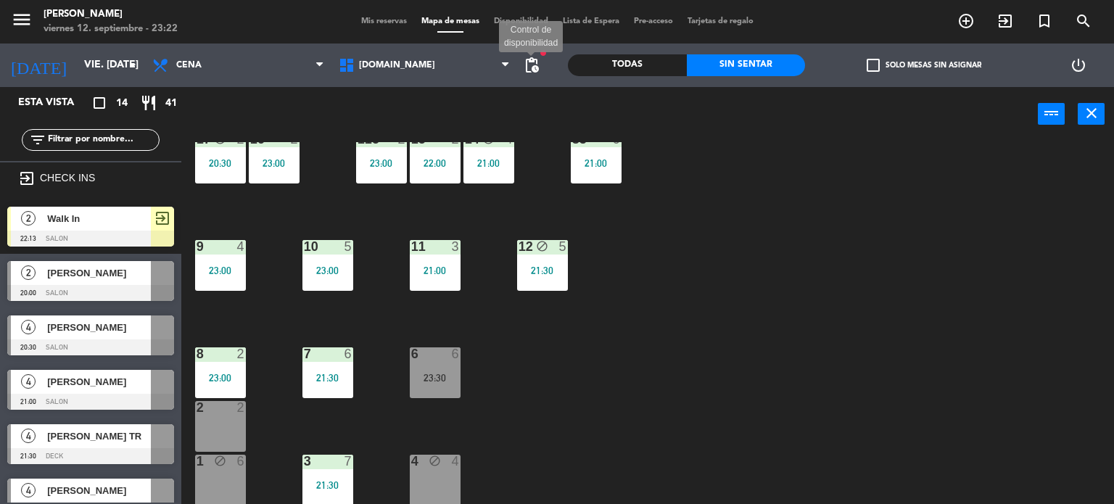
click at [530, 69] on span "pending_actions" at bounding box center [531, 65] width 17 height 17
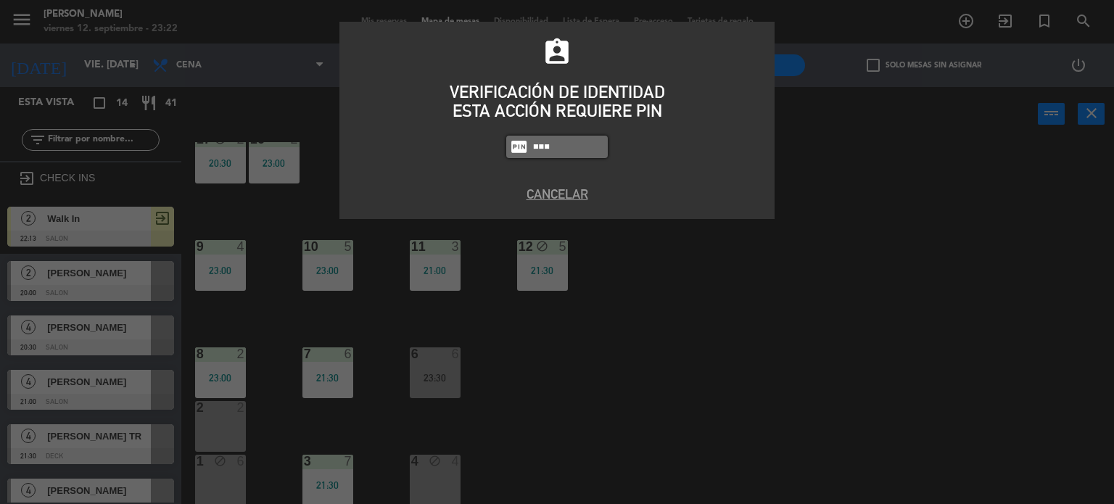
type input "3871"
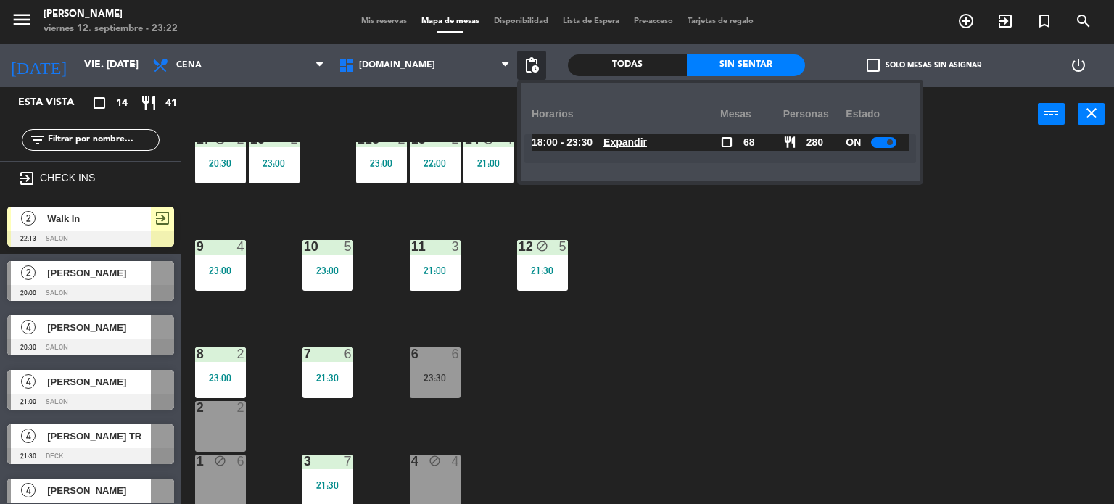
click at [630, 146] on u "Expandir" at bounding box center [626, 142] width 44 height 12
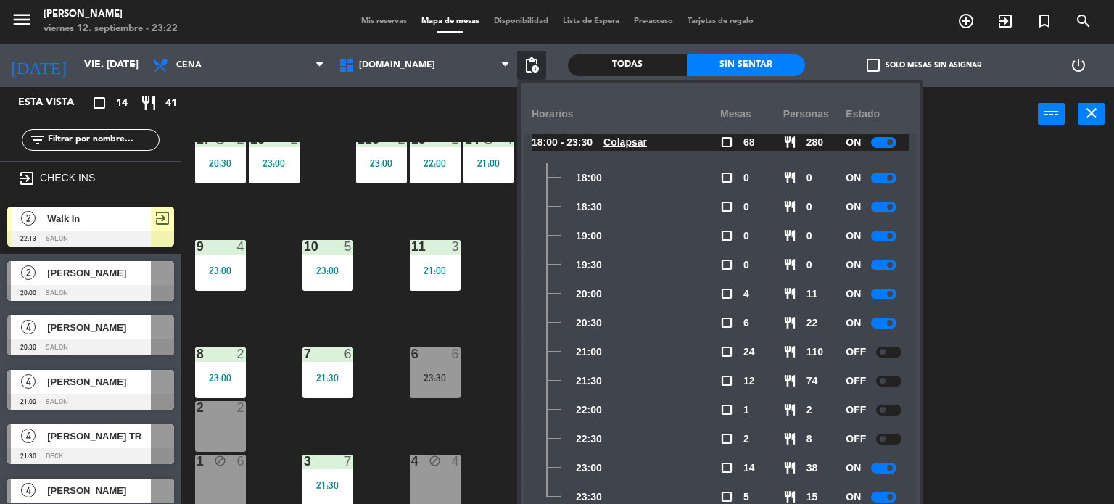
scroll to position [11, 0]
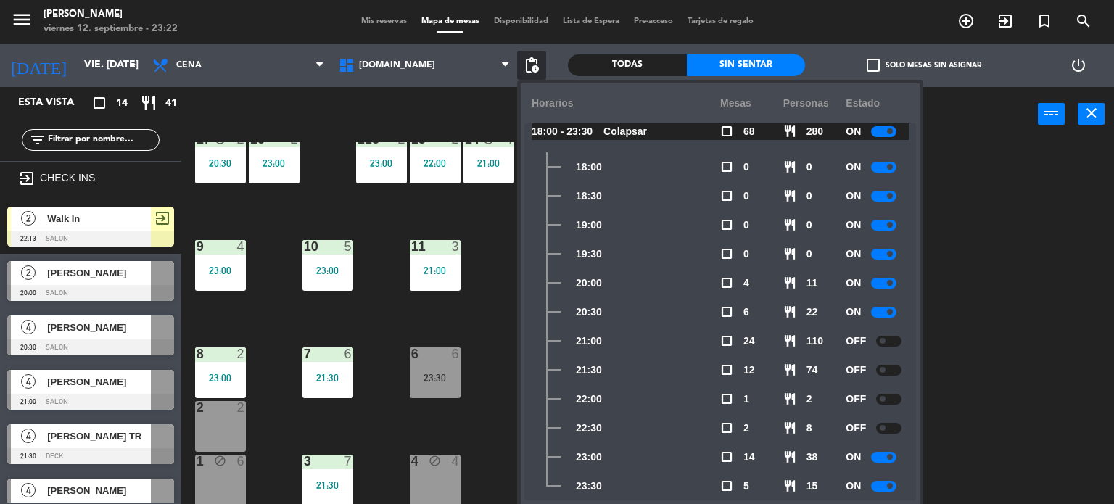
click at [977, 436] on div "34 block 2 21:00 35 block 6 21:30 36 block 9 20:30 43 2 23:00 37 block 7 21:00 …" at bounding box center [653, 323] width 922 height 363
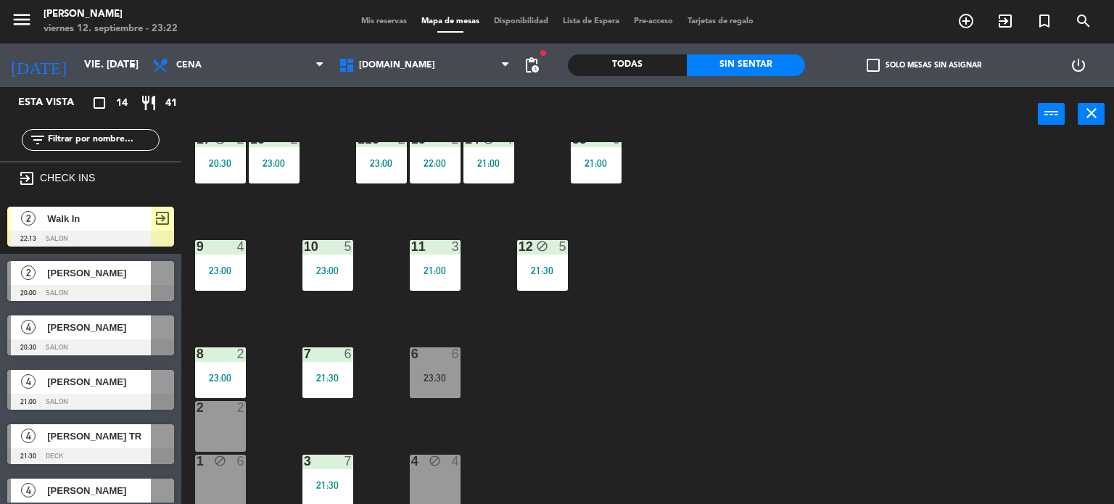
click at [644, 67] on div "Todas" at bounding box center [627, 65] width 119 height 22
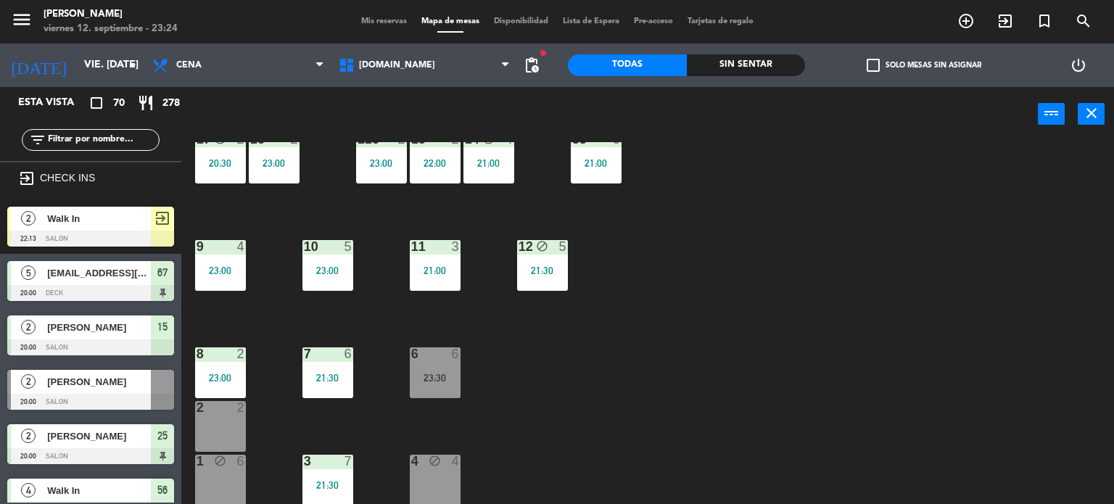
click at [650, 324] on div "34 block 2 21:00 35 block 6 21:30 36 block 9 20:30 43 2 23:00 37 block 7 21:00 …" at bounding box center [653, 323] width 922 height 363
click at [757, 63] on div "Sin sentar" at bounding box center [746, 65] width 119 height 22
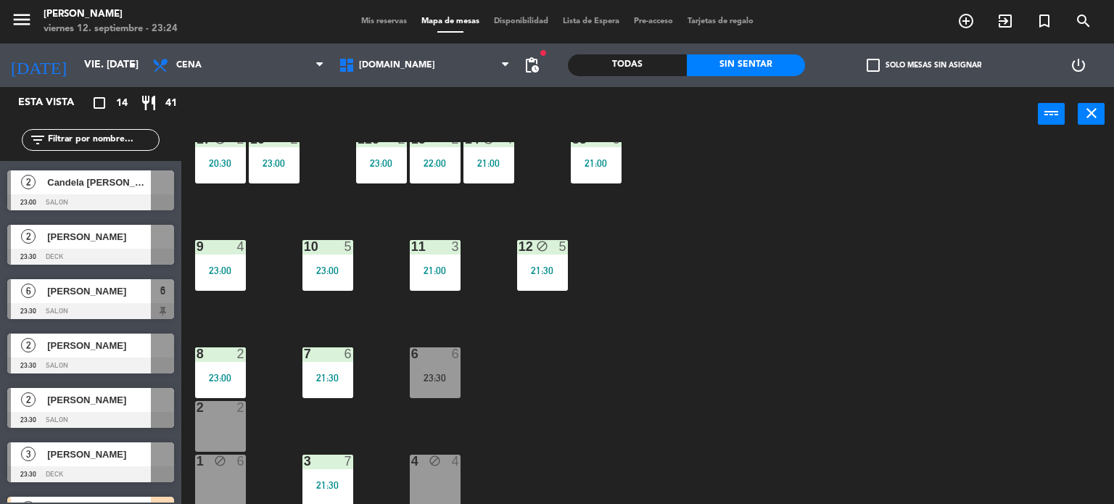
scroll to position [458, 0]
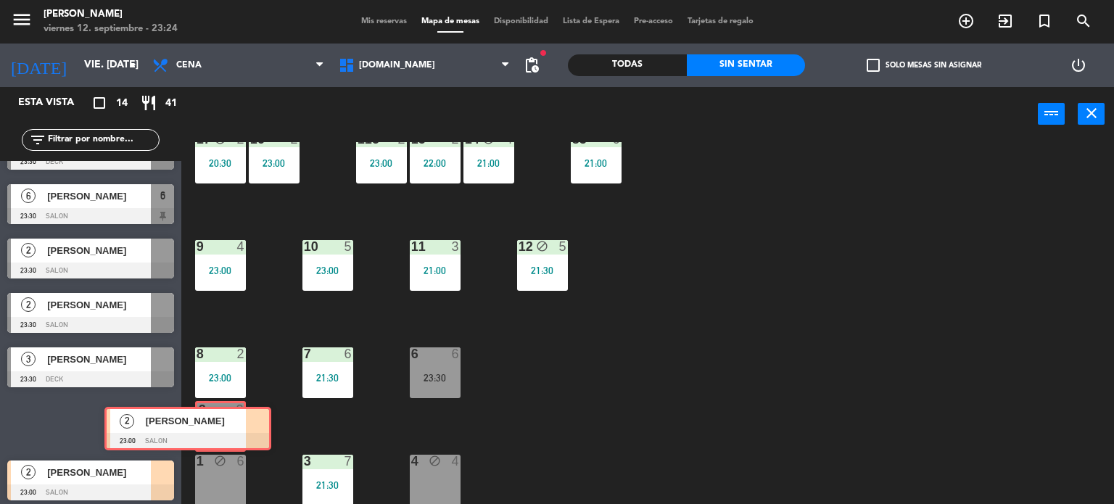
drag, startPoint x: 123, startPoint y: 418, endPoint x: 221, endPoint y: 424, distance: 97.4
click at [221, 424] on div "Esta vista crop_square 14 restaurant 41 filter_list exit_to_app CHECK INS 2 Wal…" at bounding box center [557, 296] width 1114 height 418
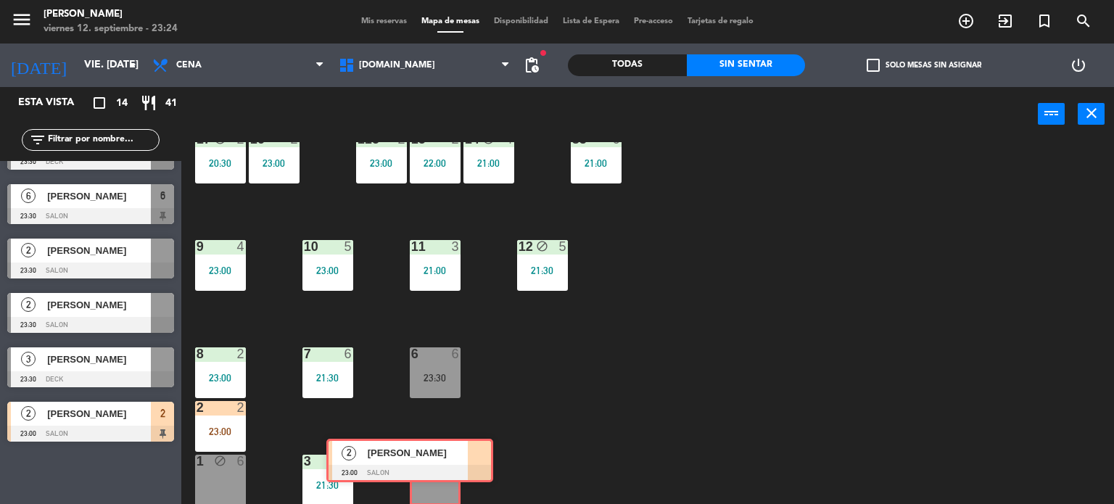
drag, startPoint x: 437, startPoint y: 458, endPoint x: 448, endPoint y: 458, distance: 10.2
click at [448, 458] on div "Esta vista crop_square 14 restaurant 41 filter_list exit_to_app CHECK INS 2 Wal…" at bounding box center [557, 296] width 1114 height 418
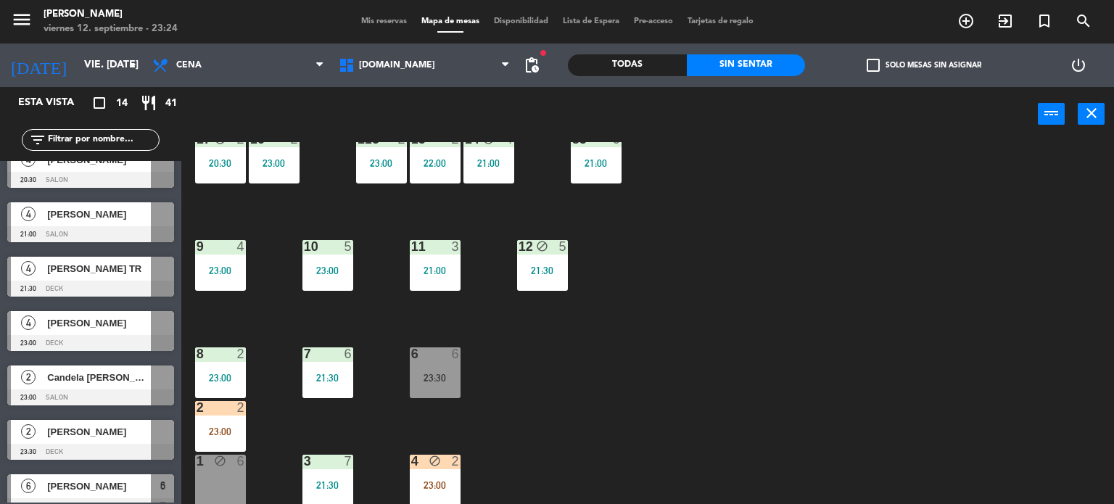
scroll to position [240, 0]
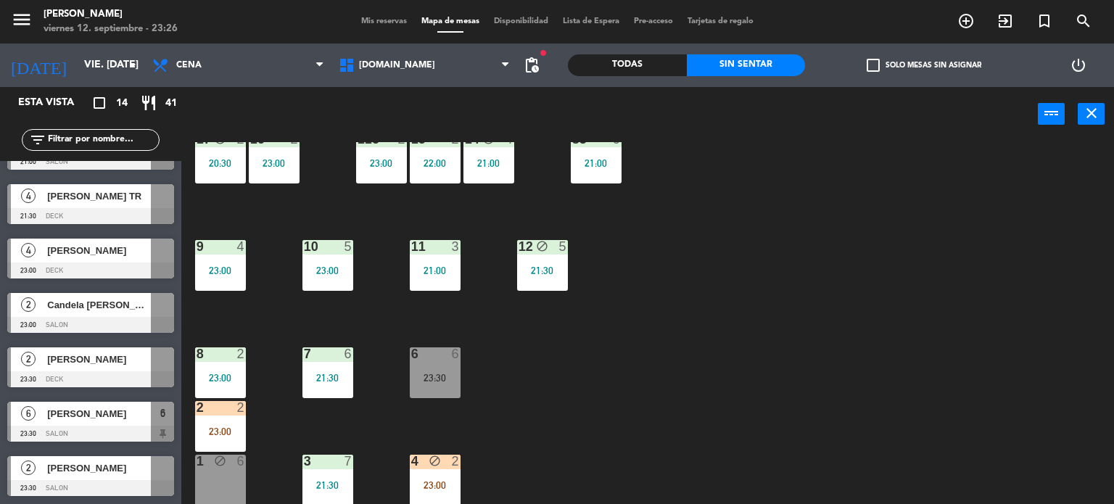
click at [654, 59] on div "Todas" at bounding box center [627, 65] width 119 height 22
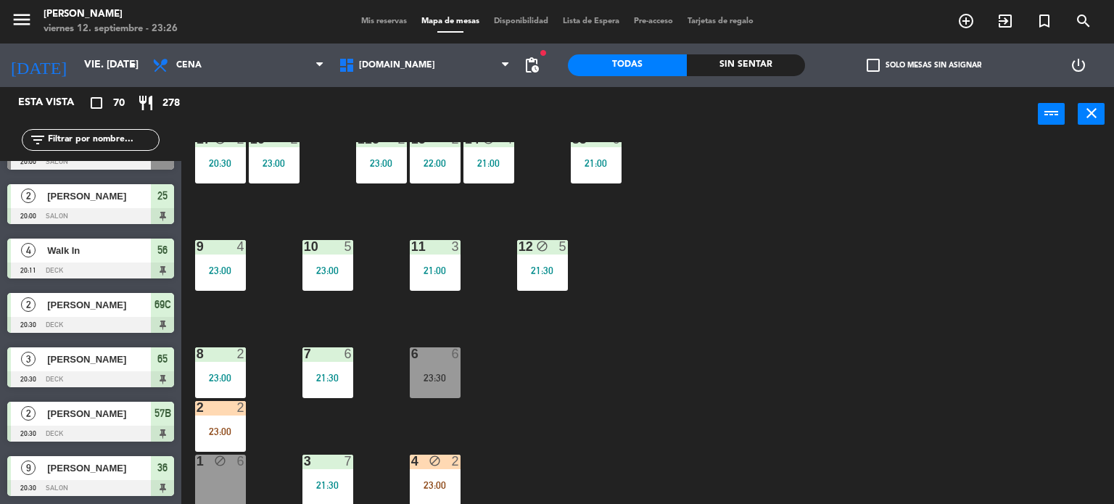
scroll to position [948, 0]
click at [119, 139] on input "text" at bounding box center [102, 140] width 112 height 16
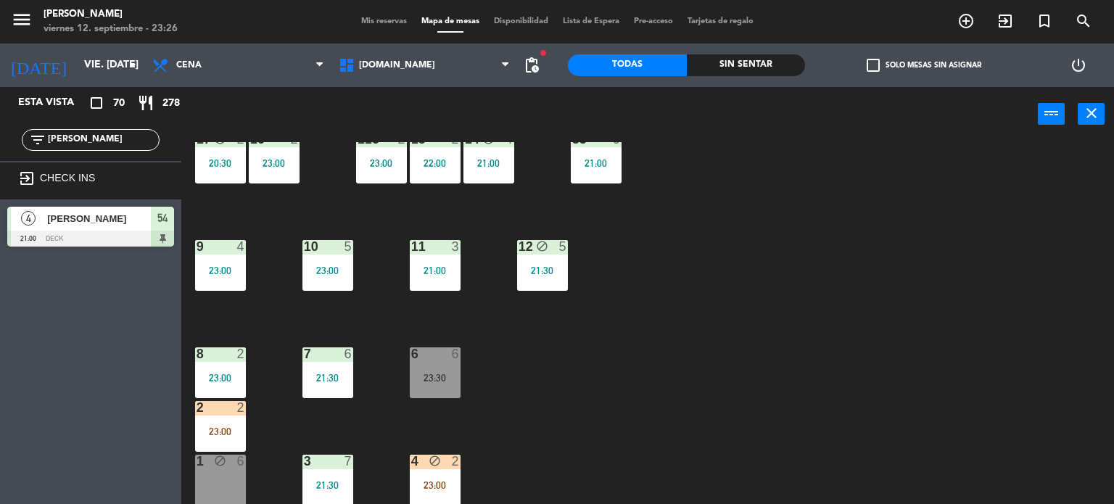
type input "[PERSON_NAME]"
click at [763, 316] on div "34 block 2 21:00 35 block 6 21:30 36 block 9 20:30 43 2 23:00 37 block 7 21:00 …" at bounding box center [653, 323] width 922 height 363
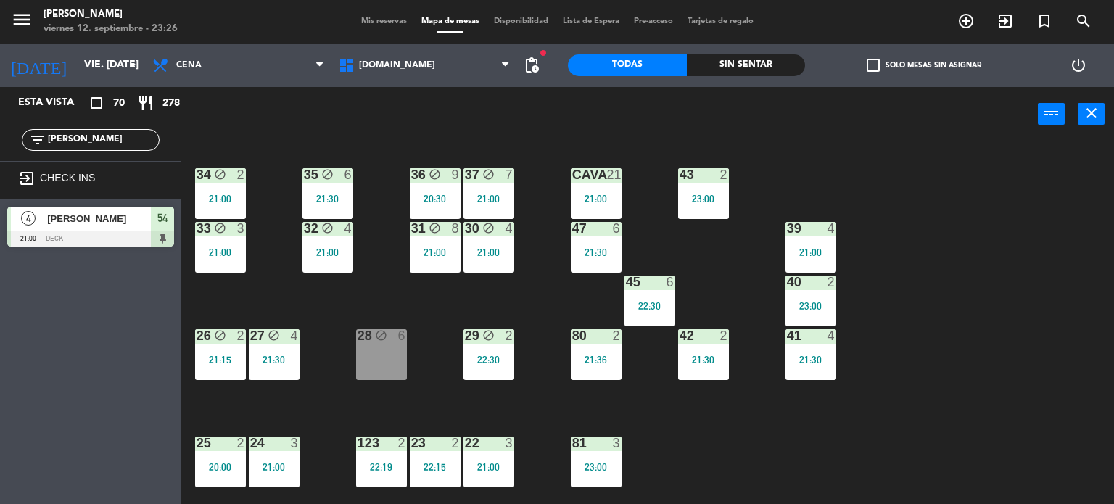
drag, startPoint x: 87, startPoint y: 144, endPoint x: 49, endPoint y: 139, distance: 38.0
click at [49, 139] on input "[PERSON_NAME]" at bounding box center [102, 140] width 112 height 16
click at [78, 366] on div "Esta vista crop_square 70 restaurant 278 filter_list [PERSON_NAME] exit_to_app …" at bounding box center [90, 295] width 181 height 417
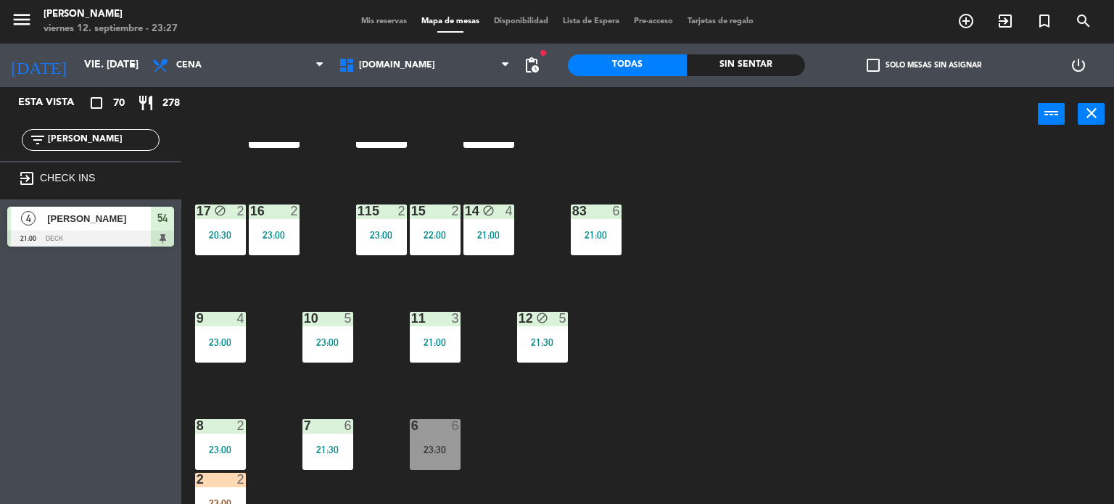
scroll to position [519, 0]
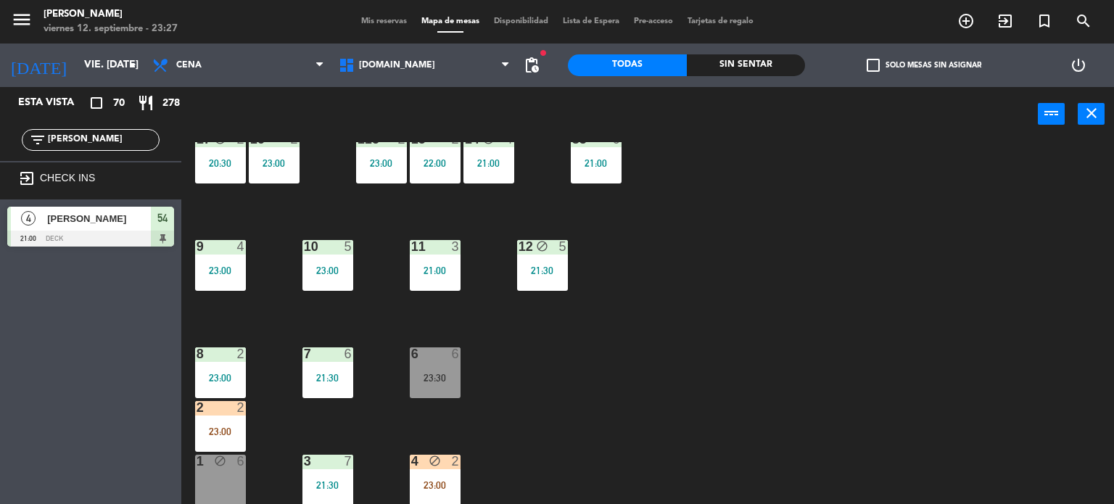
click at [241, 420] on div "2 2 23:00" at bounding box center [220, 426] width 51 height 51
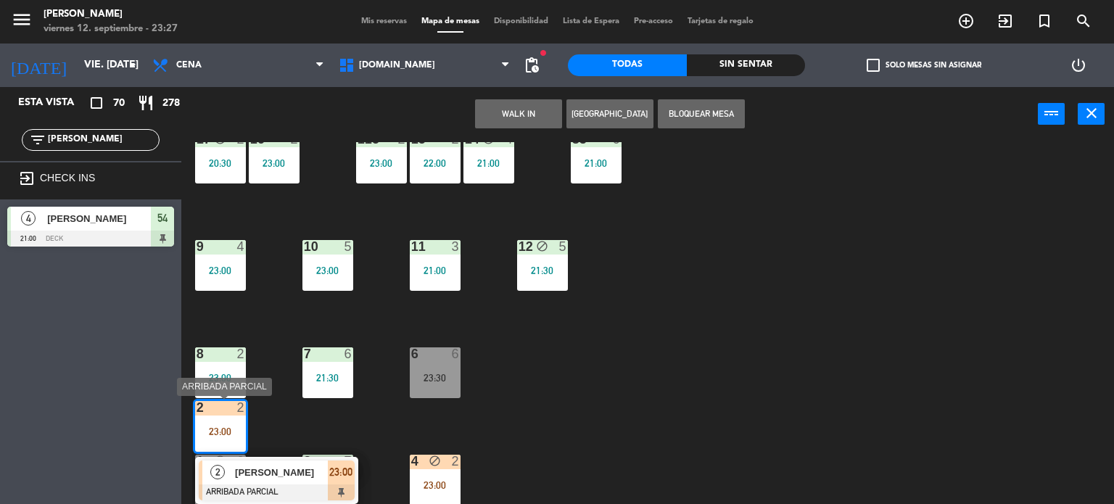
click at [287, 467] on span "[PERSON_NAME]" at bounding box center [281, 472] width 93 height 15
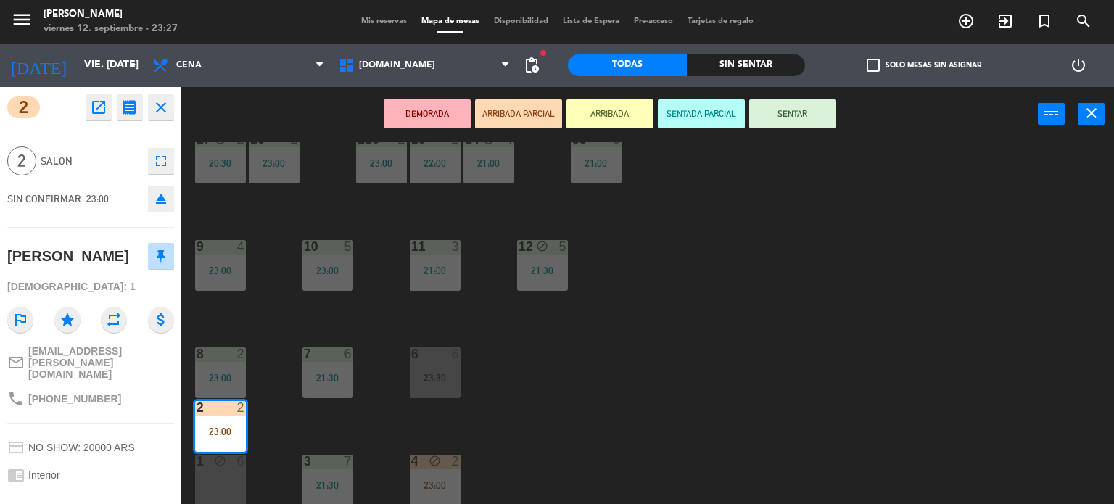
click at [792, 121] on button "SENTAR" at bounding box center [792, 113] width 87 height 29
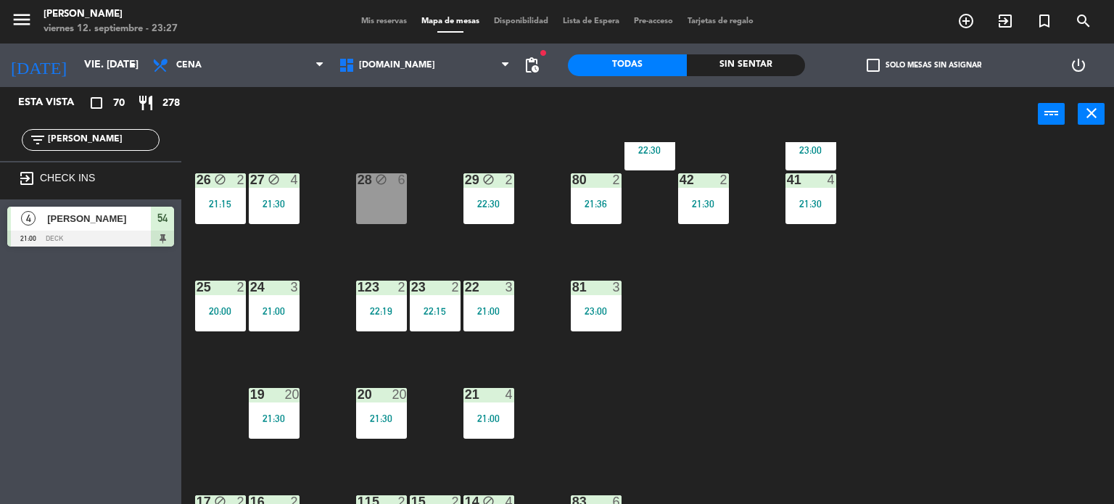
scroll to position [83, 0]
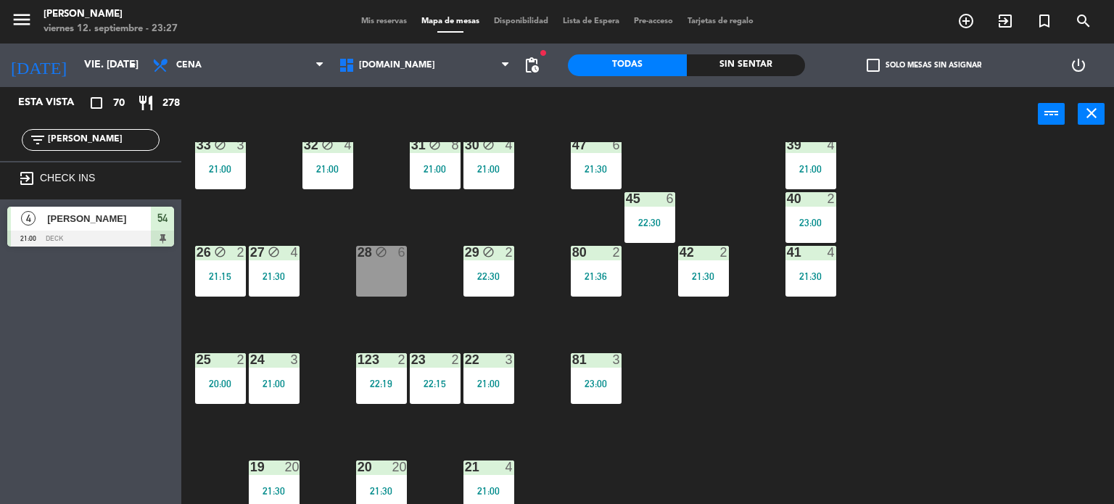
click at [87, 153] on div "filter_list [PERSON_NAME]" at bounding box center [90, 140] width 181 height 42
drag, startPoint x: 83, startPoint y: 142, endPoint x: 0, endPoint y: 139, distance: 82.8
click at [0, 139] on div "filter_list [PERSON_NAME]" at bounding box center [90, 140] width 181 height 42
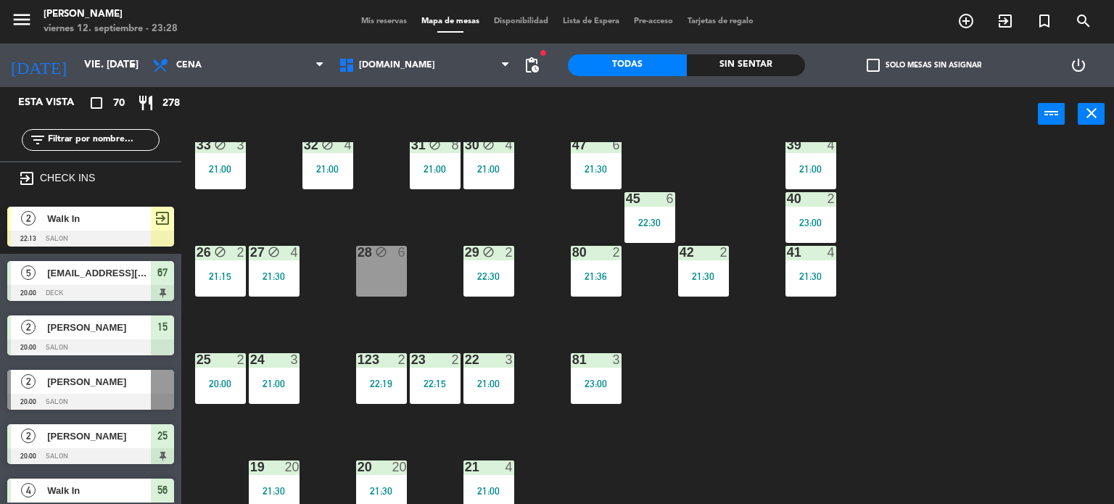
click at [745, 75] on div "Sin sentar" at bounding box center [746, 65] width 119 height 22
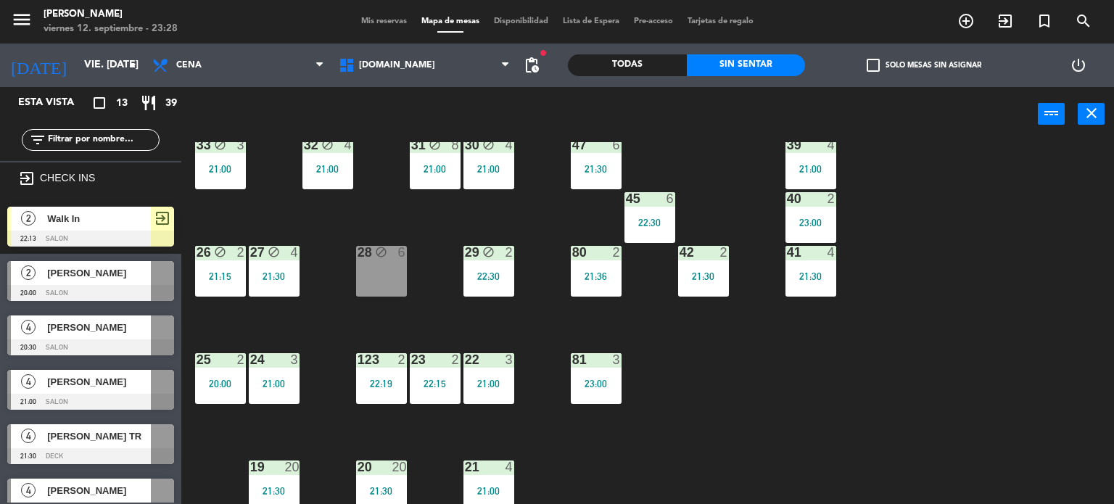
click at [740, 61] on div "Sin sentar" at bounding box center [746, 65] width 119 height 22
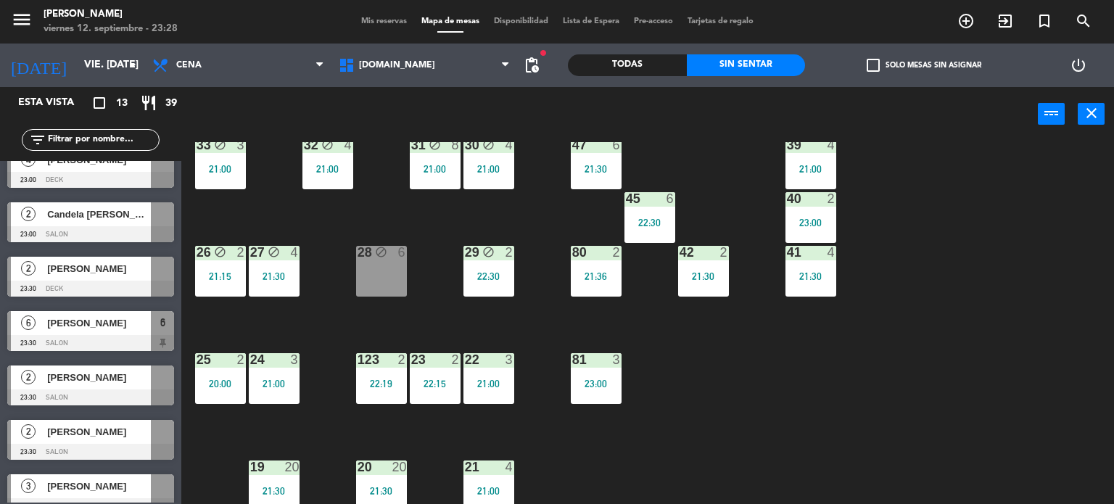
scroll to position [0, 0]
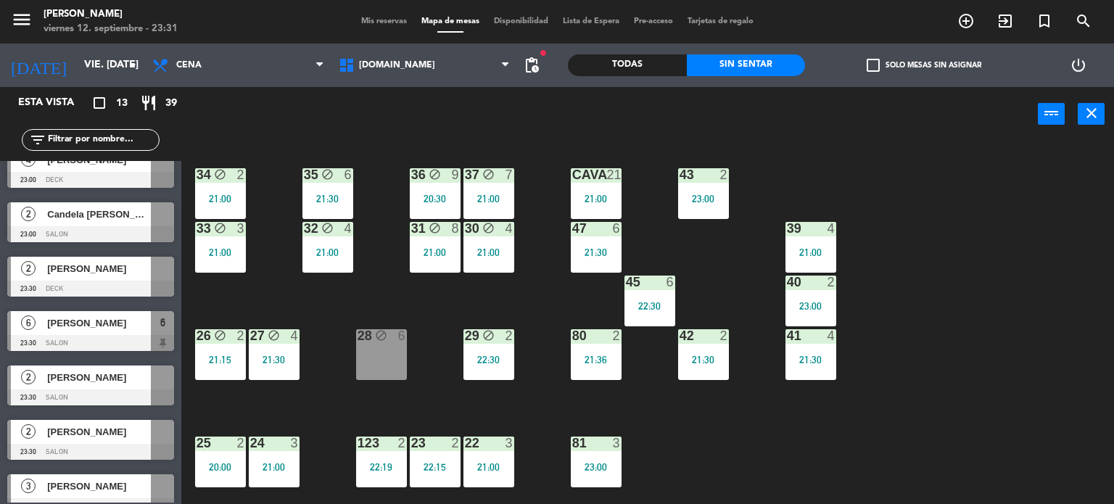
click at [84, 141] on input "text" at bounding box center [102, 140] width 112 height 16
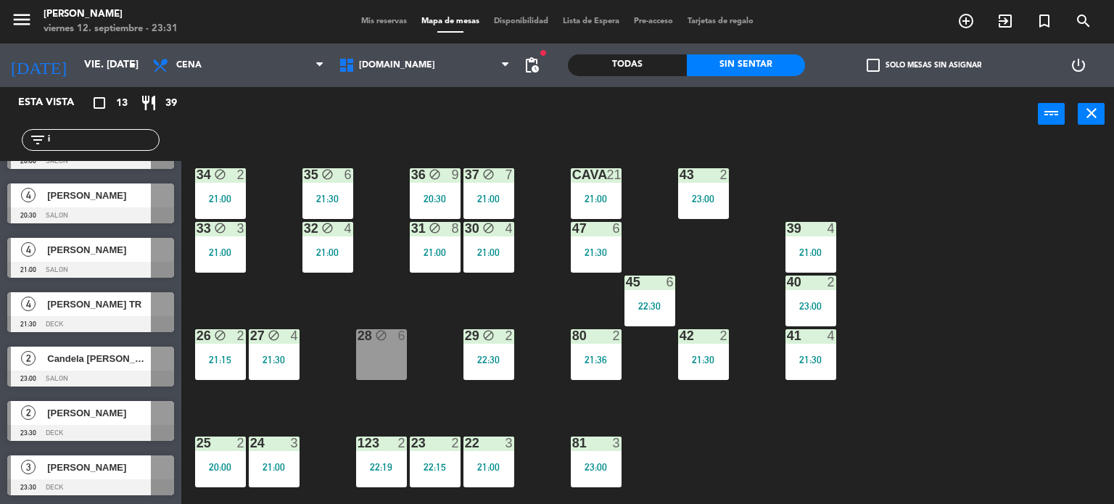
scroll to position [131, 0]
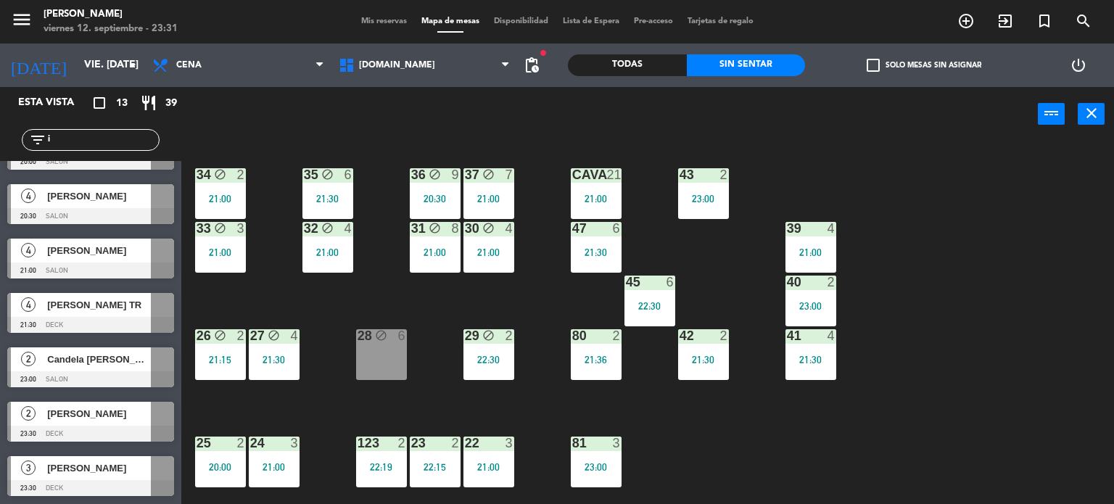
type input "ig"
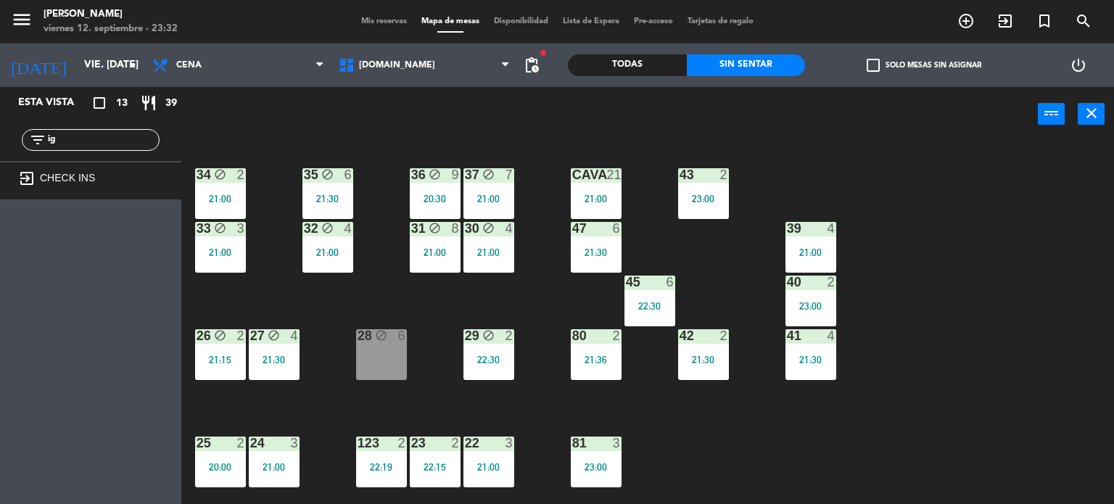
click at [85, 144] on input "ig" at bounding box center [102, 140] width 112 height 16
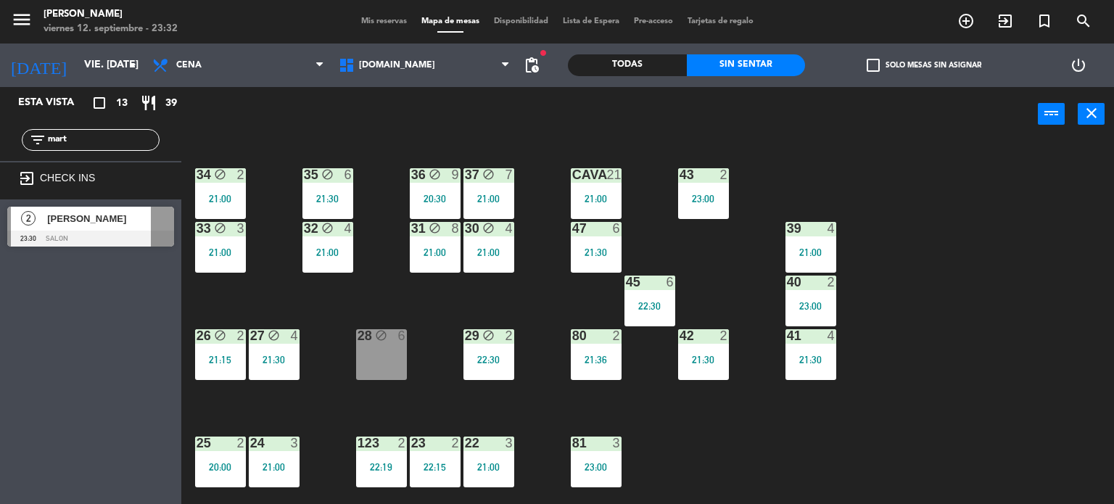
type input "mart"
click at [103, 330] on div "Esta vista crop_square 13 restaurant 39 filter_list mart exit_to_app CHECK INS …" at bounding box center [90, 295] width 181 height 417
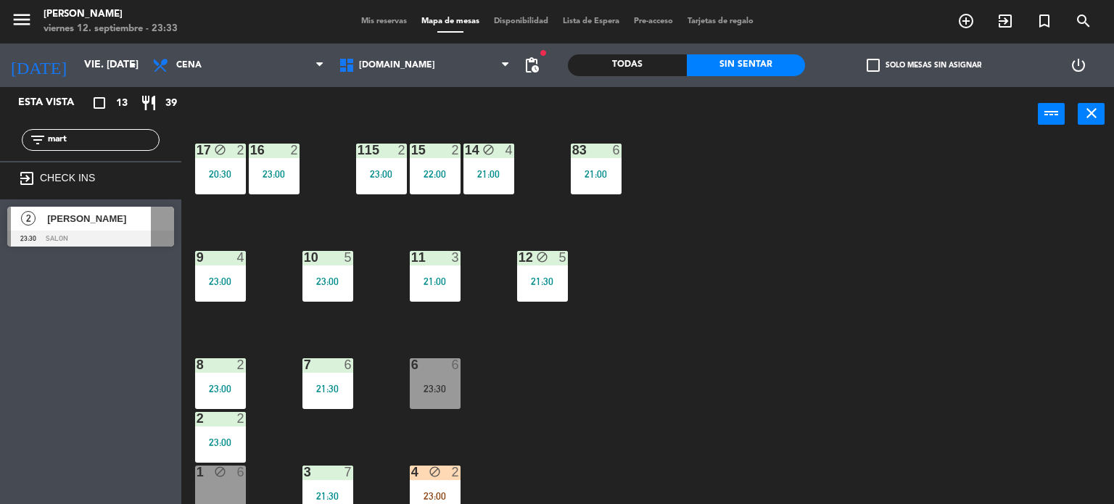
scroll to position [519, 0]
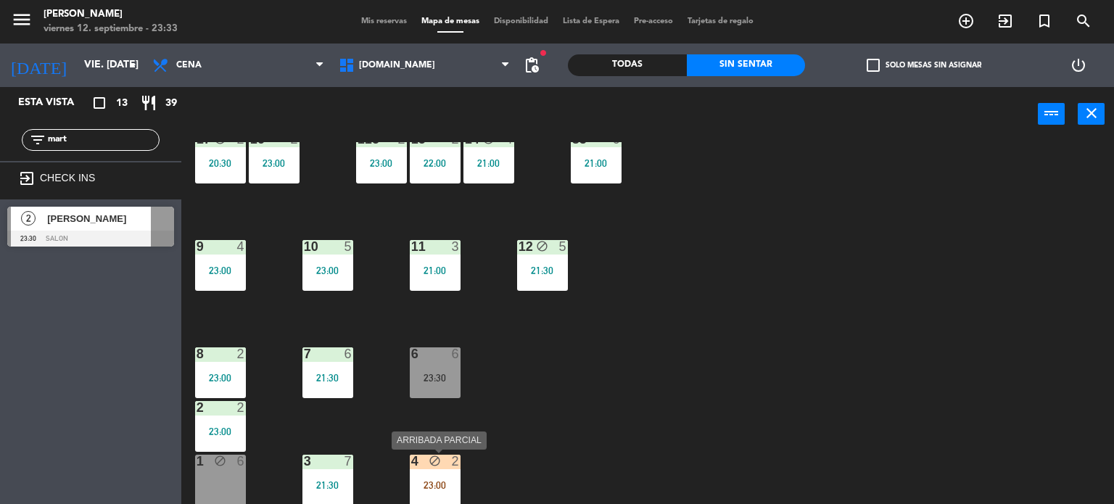
click at [437, 475] on div "4 block 2 23:00" at bounding box center [435, 480] width 51 height 51
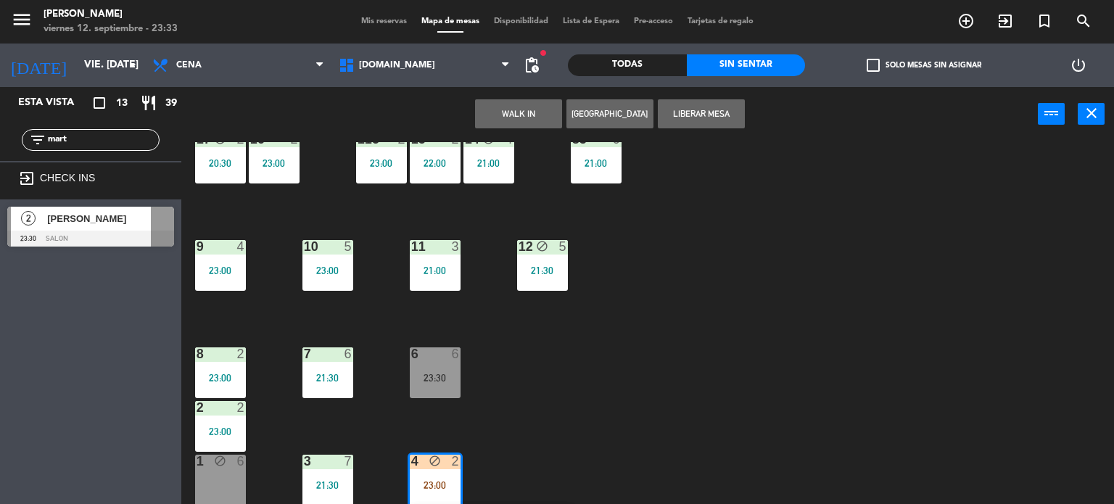
scroll to position [571, 0]
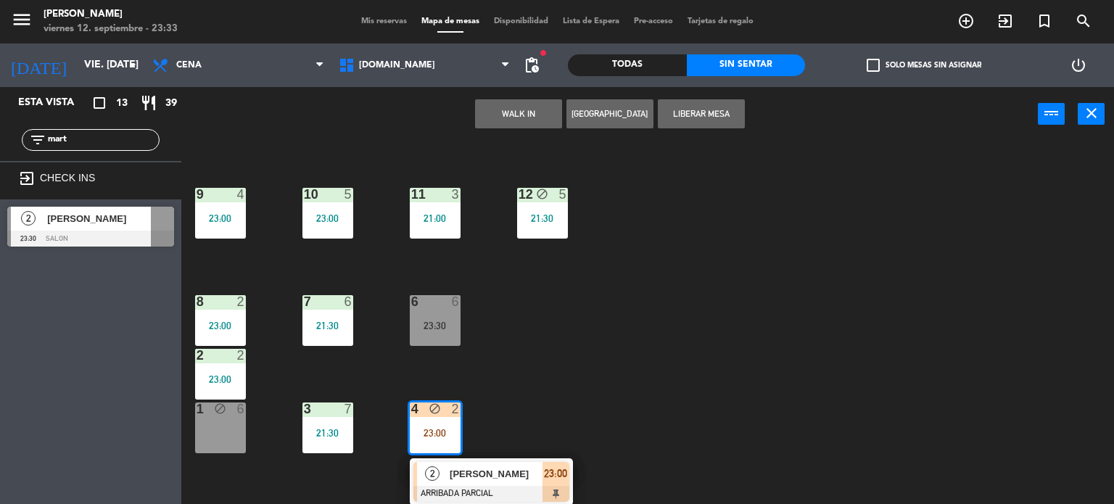
click at [82, 216] on span "[PERSON_NAME]" at bounding box center [99, 218] width 104 height 15
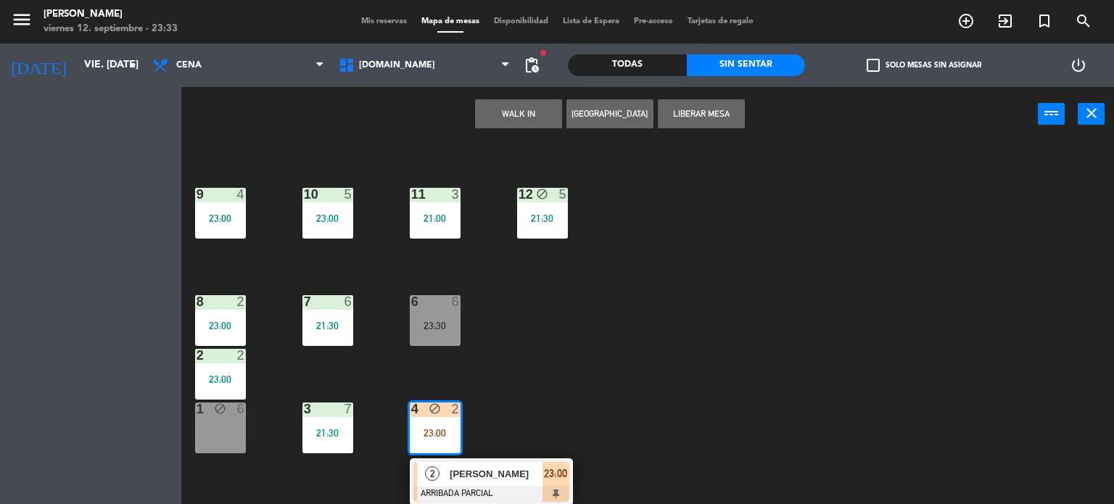
scroll to position [519, 0]
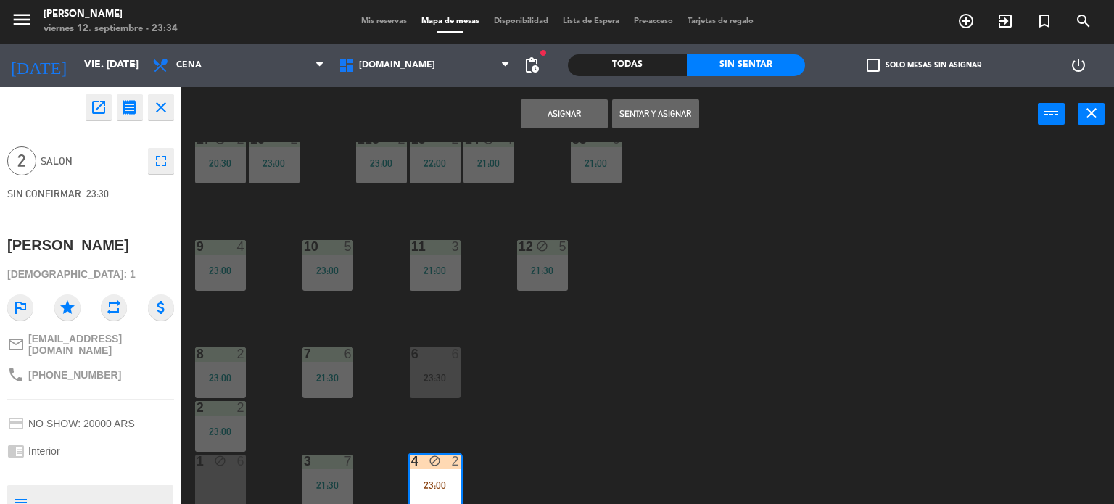
click at [695, 292] on div "34 block 2 21:00 35 block 6 21:30 36 block 9 20:30 43 2 23:00 37 block 7 21:00 …" at bounding box center [653, 323] width 922 height 363
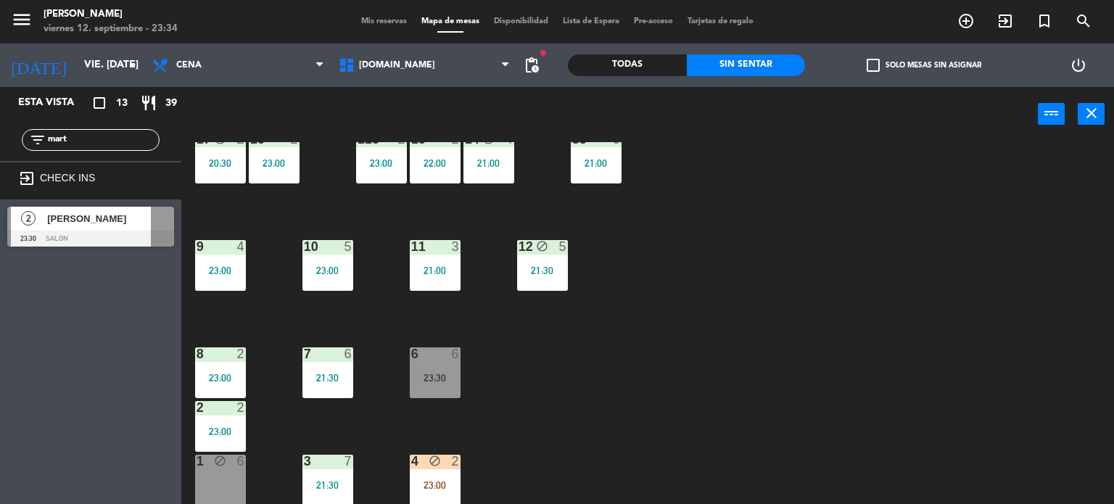
click at [70, 203] on div "2 [PERSON_NAME] 23:30 SALON" at bounding box center [90, 227] width 181 height 54
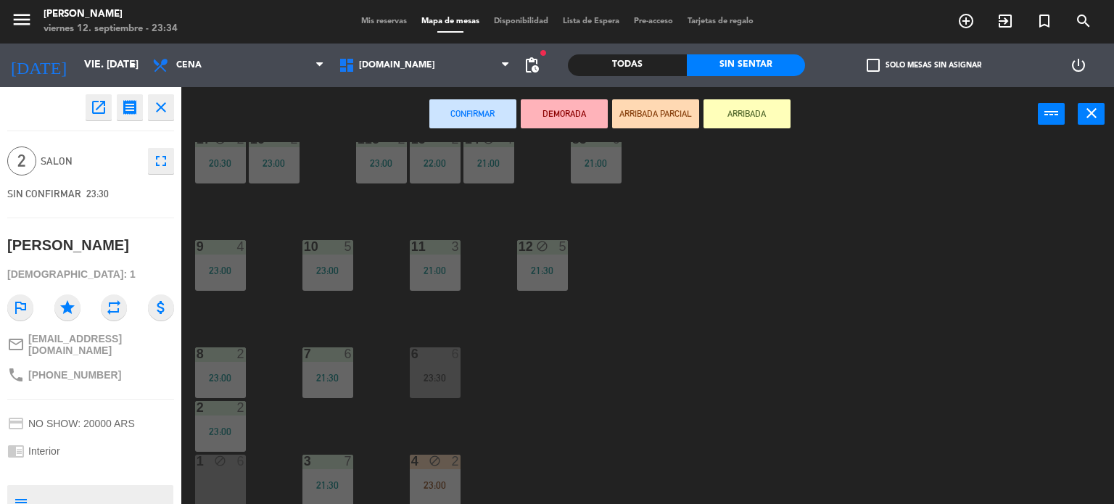
click at [632, 102] on button "ARRIBADA PARCIAL" at bounding box center [655, 113] width 87 height 29
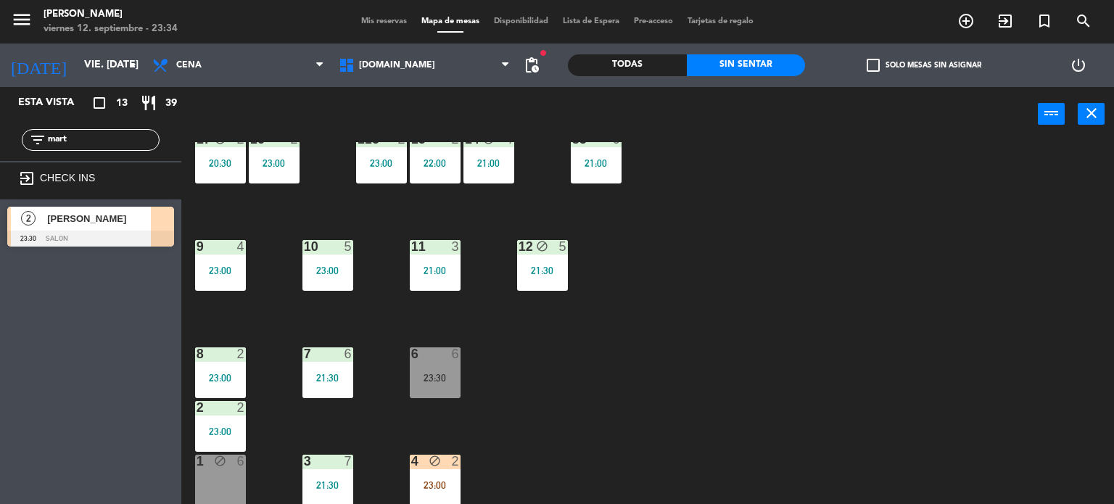
click at [83, 147] on input "mart" at bounding box center [102, 140] width 112 height 16
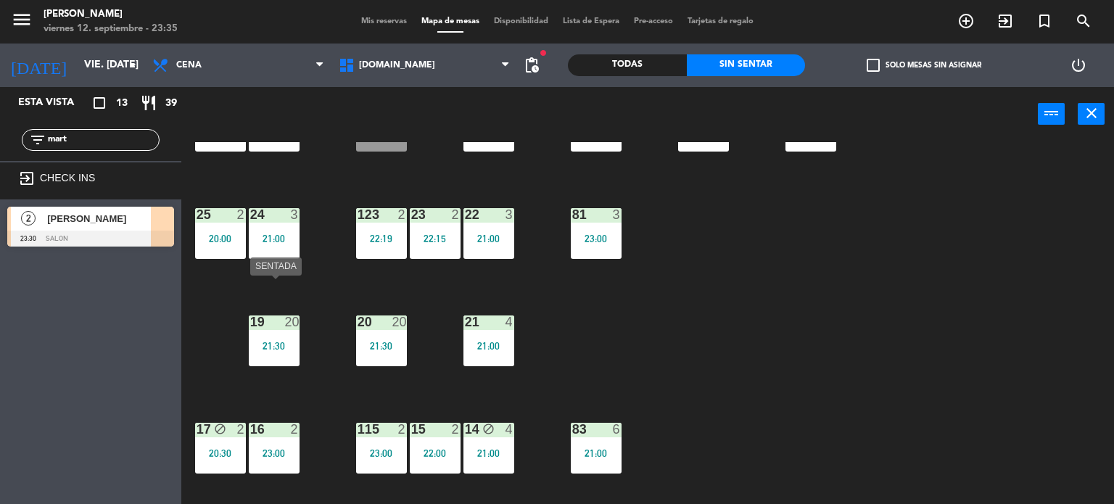
scroll to position [156, 0]
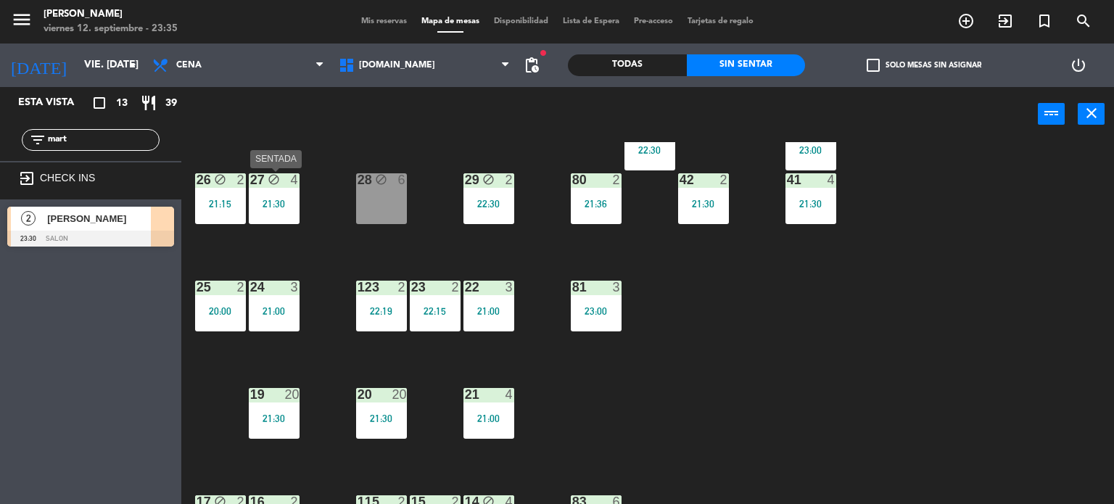
drag, startPoint x: 282, startPoint y: 197, endPoint x: 299, endPoint y: 207, distance: 19.9
click at [282, 197] on div "27 block 4 21:30" at bounding box center [274, 198] width 51 height 51
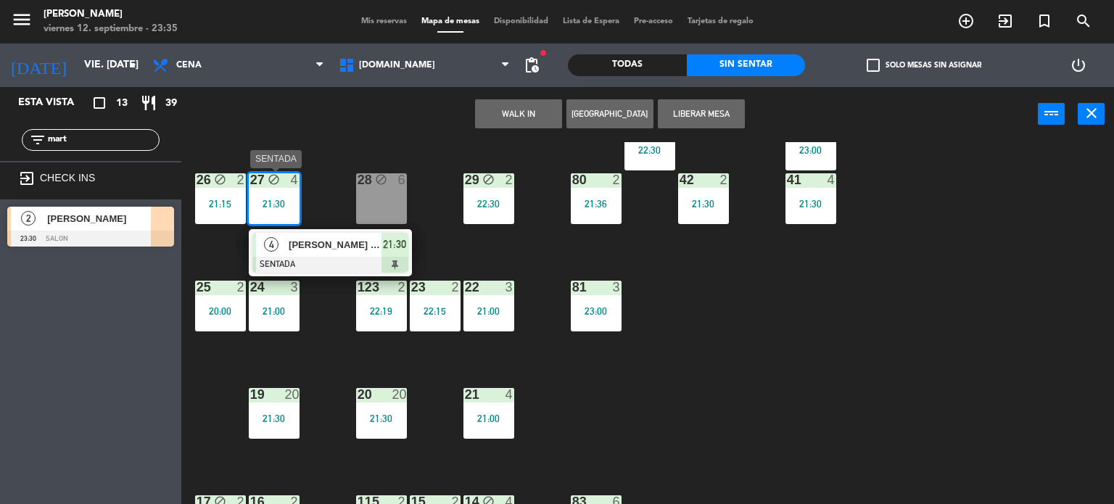
click at [330, 249] on span "[PERSON_NAME] [PERSON_NAME]" at bounding box center [335, 244] width 93 height 15
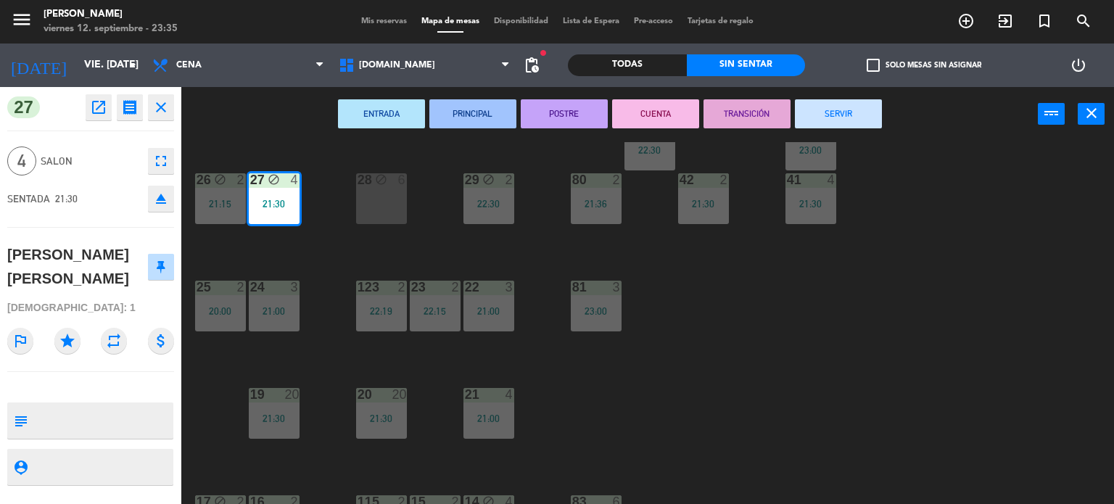
click at [348, 252] on div "34 block 2 21:00 35 block 6 21:30 36 block 9 20:30 43 2 23:00 37 block 7 21:00 …" at bounding box center [653, 323] width 922 height 363
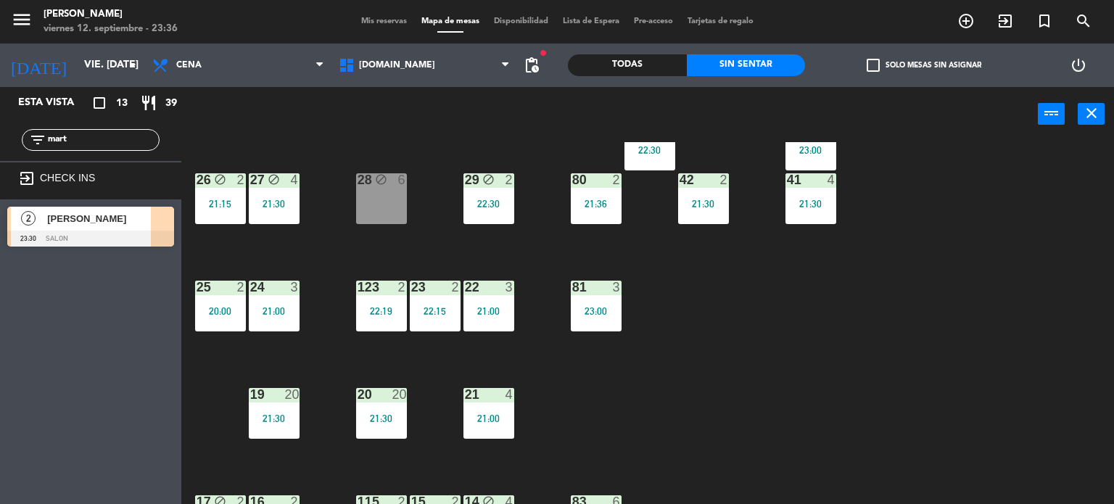
click at [104, 140] on input "mart" at bounding box center [102, 140] width 112 height 16
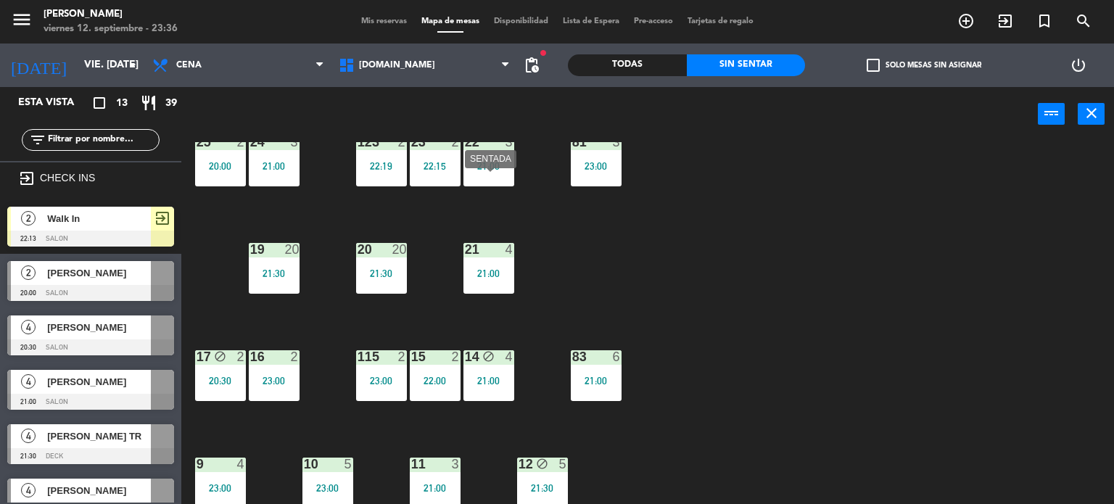
scroll to position [374, 0]
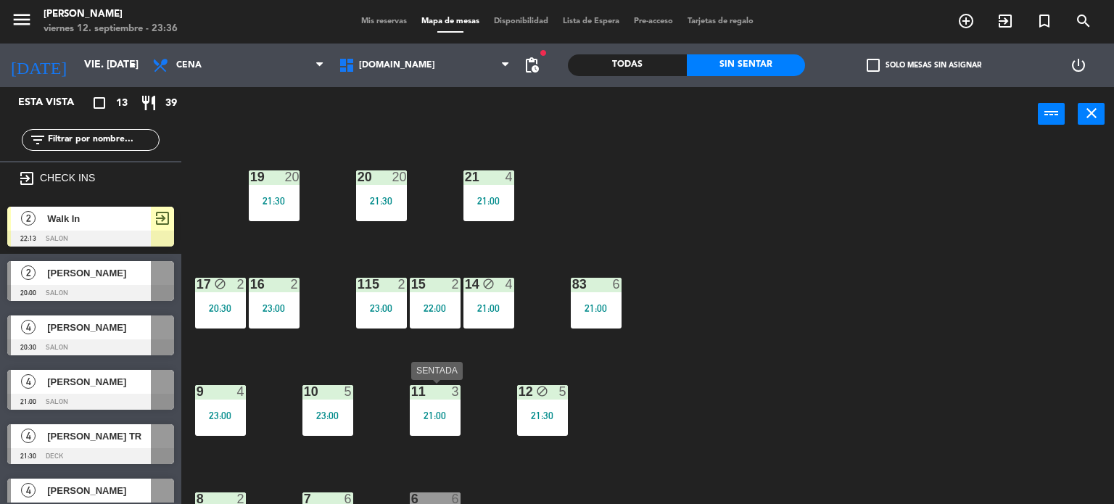
click at [446, 406] on div "11 3 21:00" at bounding box center [435, 410] width 51 height 51
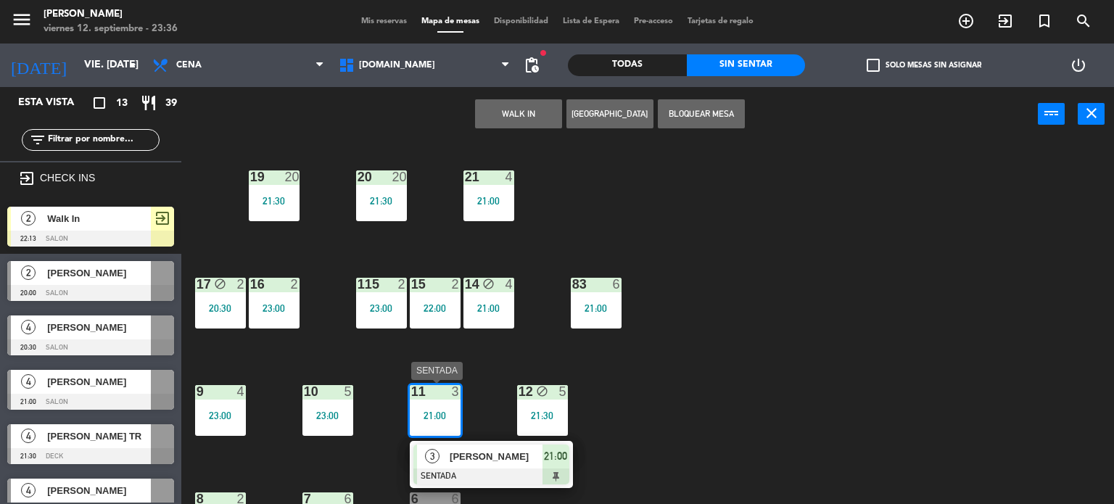
click at [516, 452] on span "[PERSON_NAME]" at bounding box center [496, 456] width 93 height 15
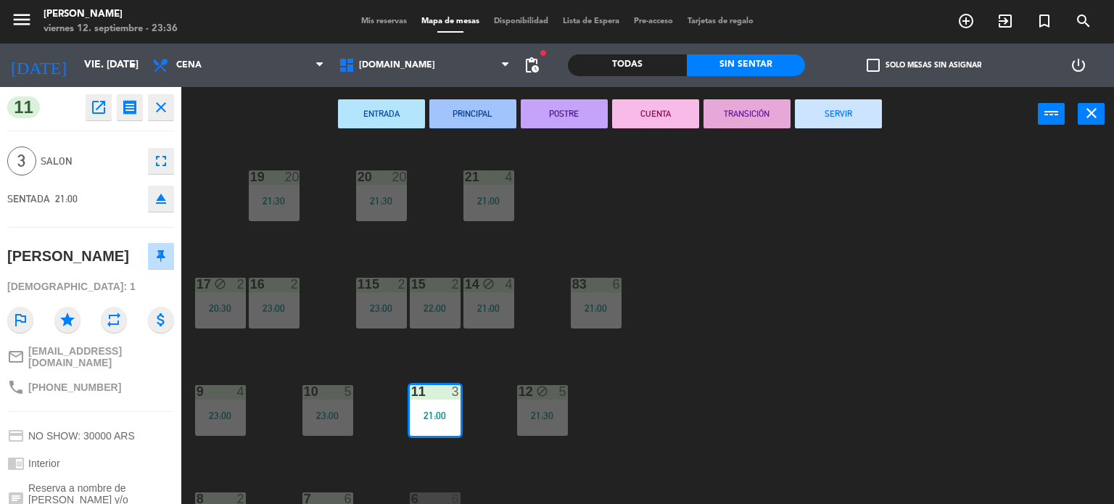
click at [850, 118] on button "SERVIR" at bounding box center [838, 113] width 87 height 29
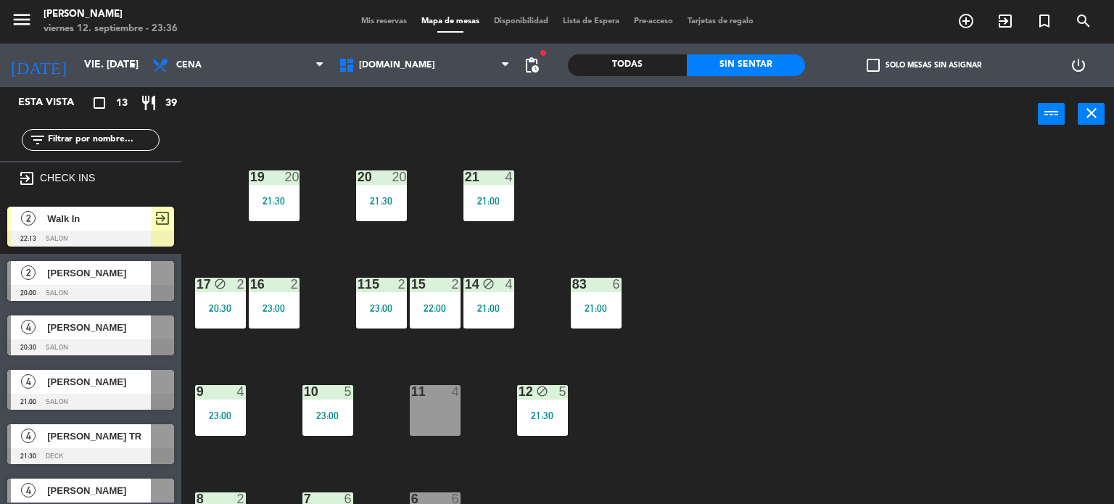
click at [99, 142] on input "text" at bounding box center [102, 140] width 112 height 16
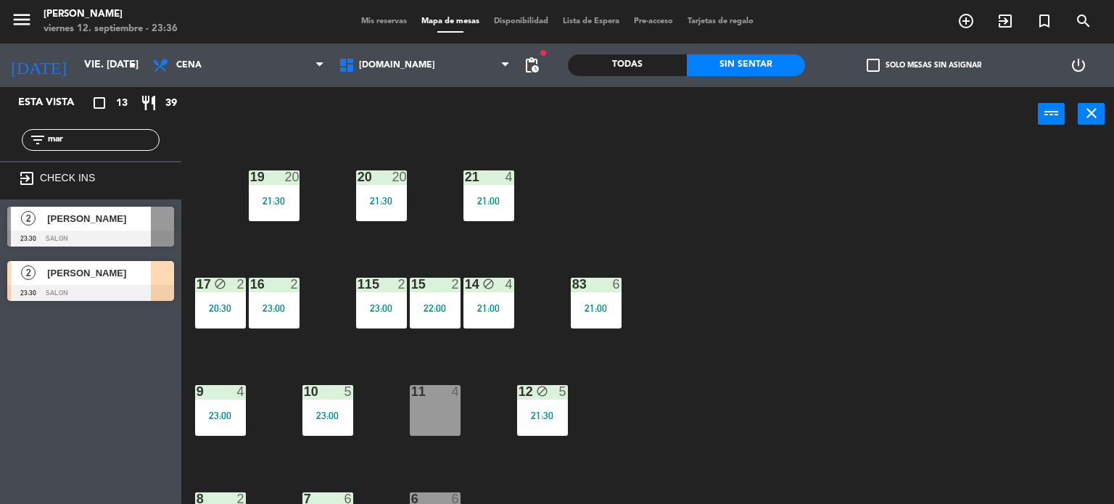
type input "mar"
click at [53, 337] on div "Esta vista crop_square 13 restaurant 39 filter_list mar exit_to_app CHECK INS 2…" at bounding box center [90, 295] width 181 height 417
click at [120, 222] on span "[PERSON_NAME]" at bounding box center [99, 218] width 104 height 15
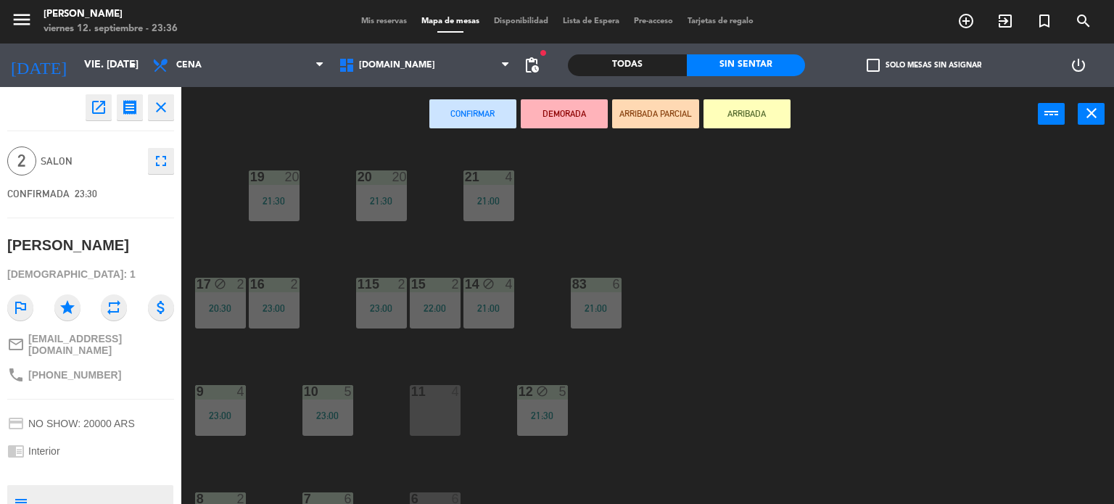
click at [648, 111] on button "ARRIBADA PARCIAL" at bounding box center [655, 113] width 87 height 29
